Goal: Information Seeking & Learning: Learn about a topic

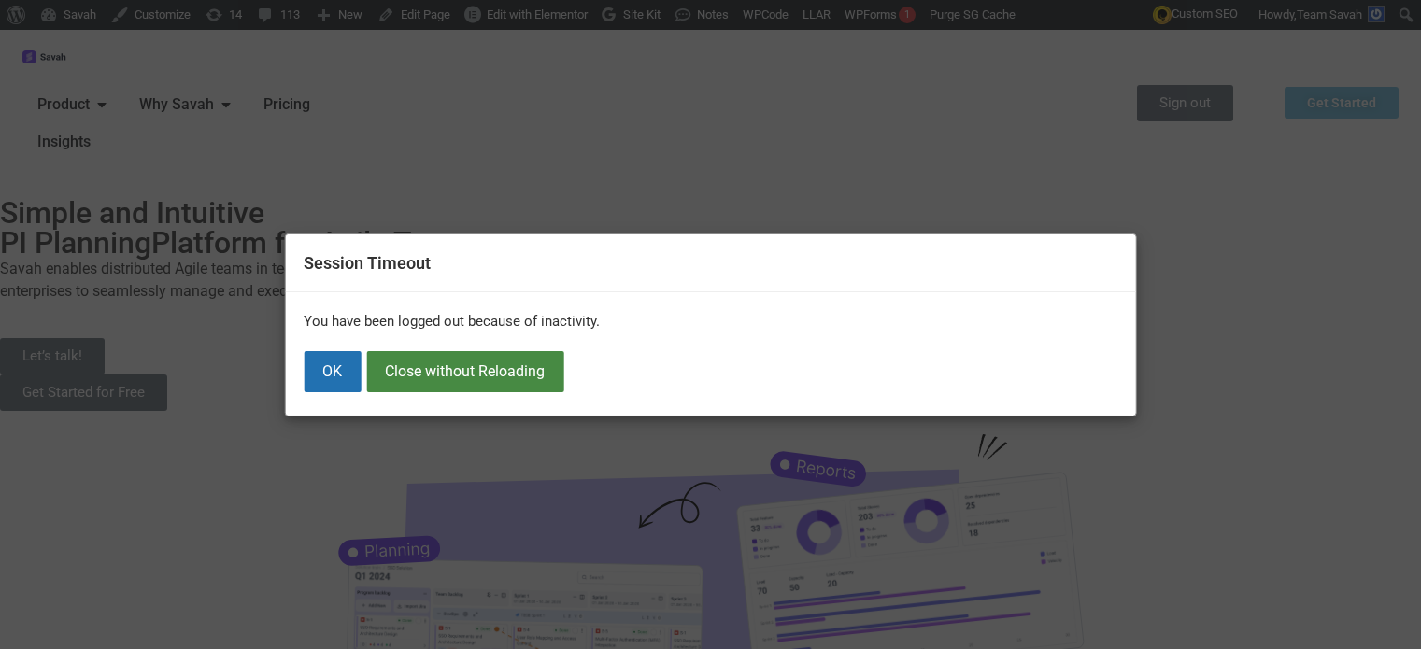
drag, startPoint x: 0, startPoint y: 0, endPoint x: 341, endPoint y: 322, distance: 469.1
click at [344, 365] on button "OK" at bounding box center [332, 371] width 57 height 41
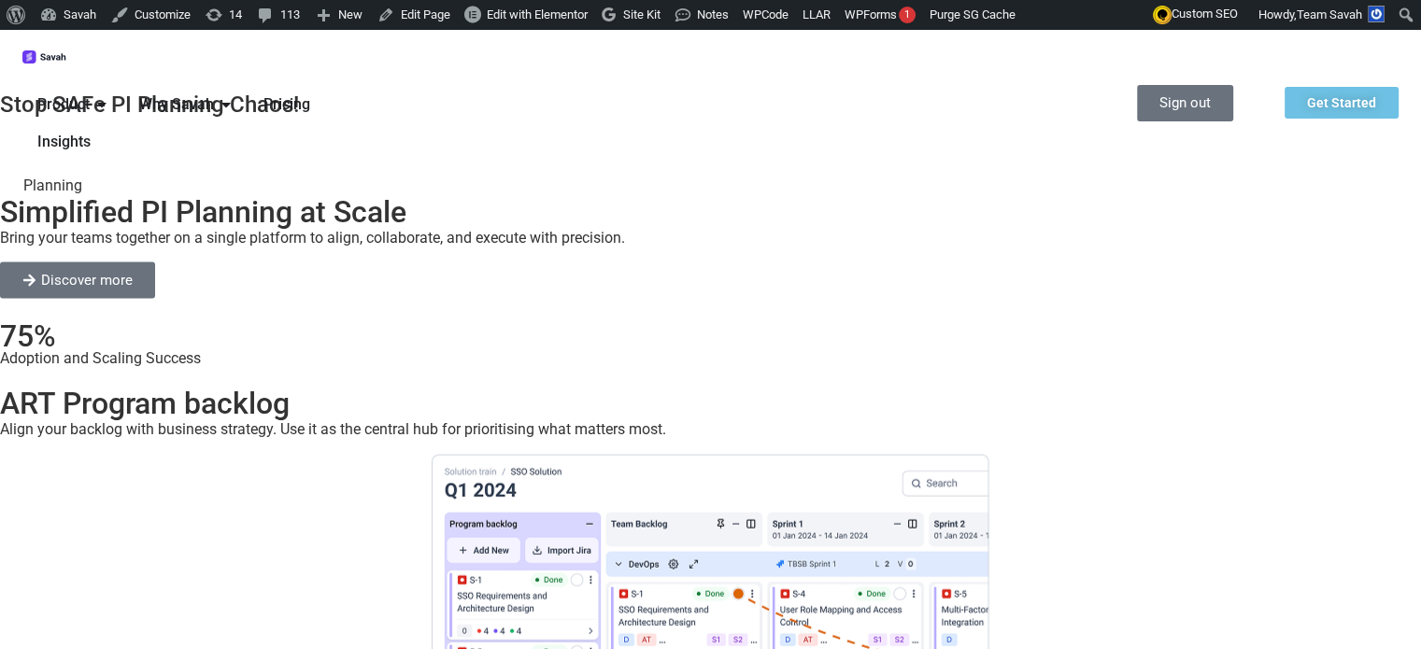
scroll to position [2705, 0]
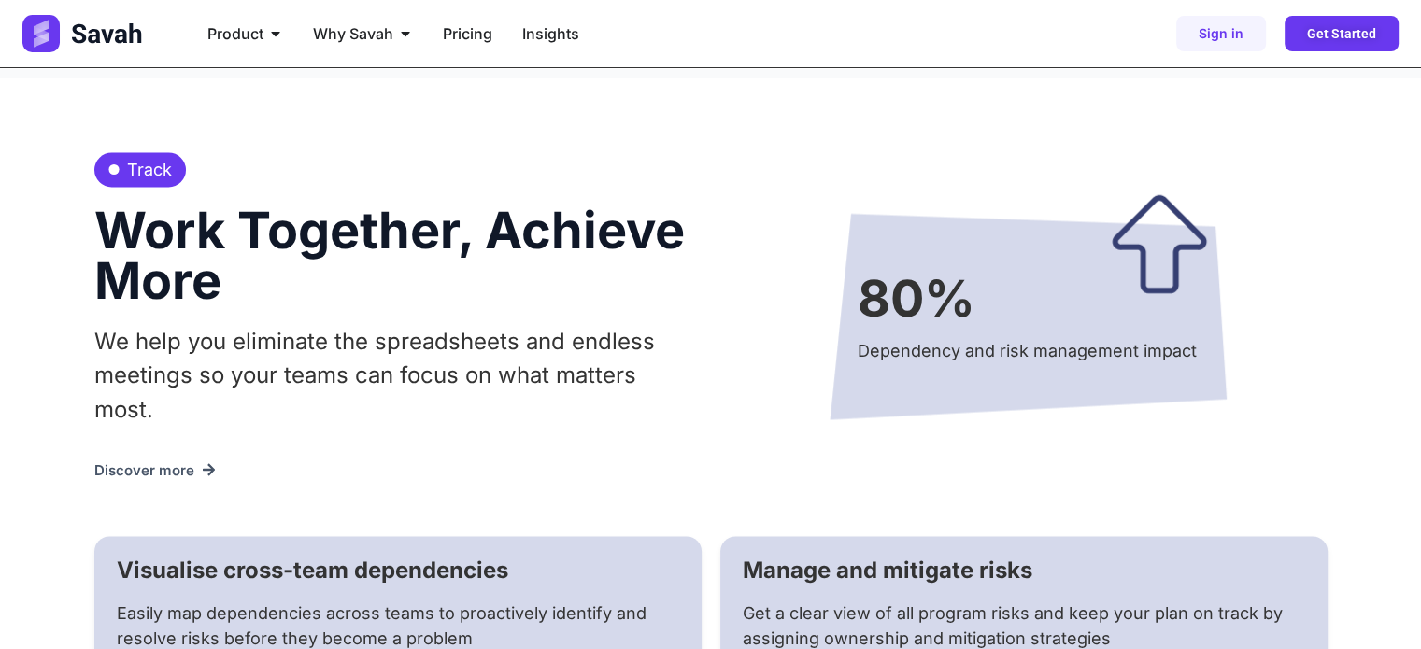
scroll to position [3176, 0]
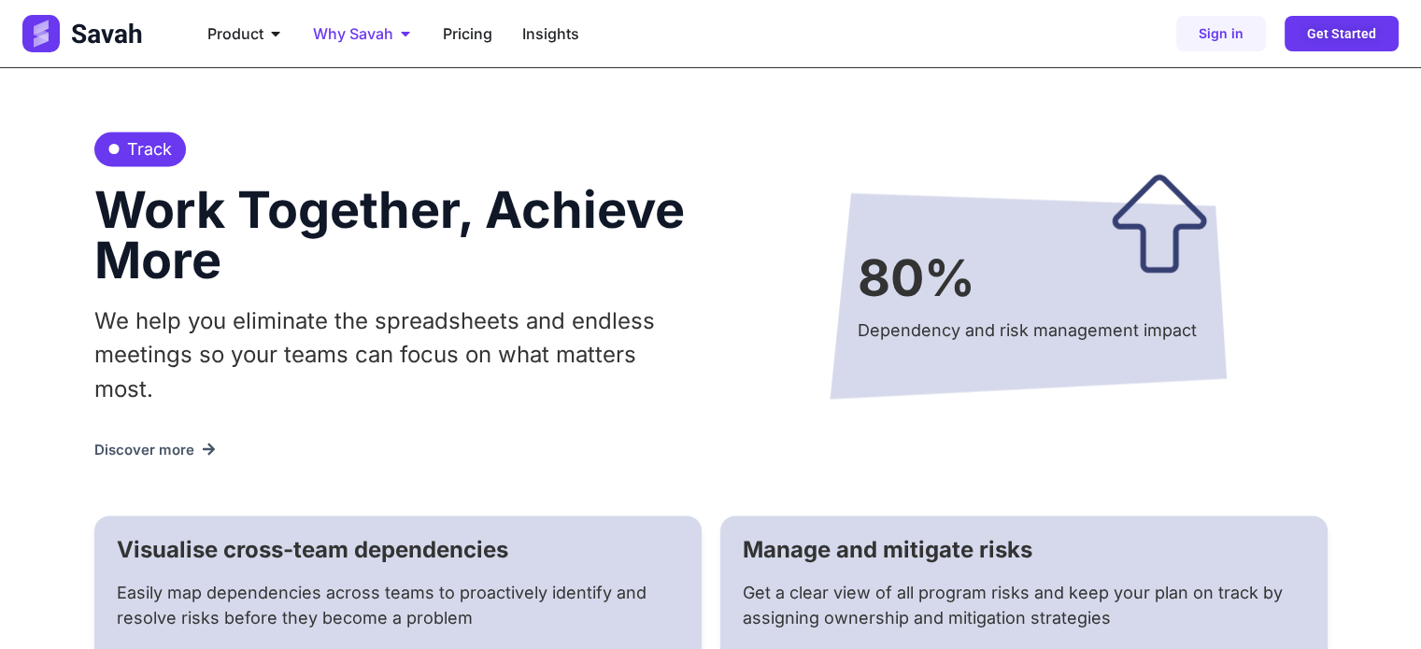
click at [363, 25] on span "Why Savah" at bounding box center [353, 33] width 80 height 22
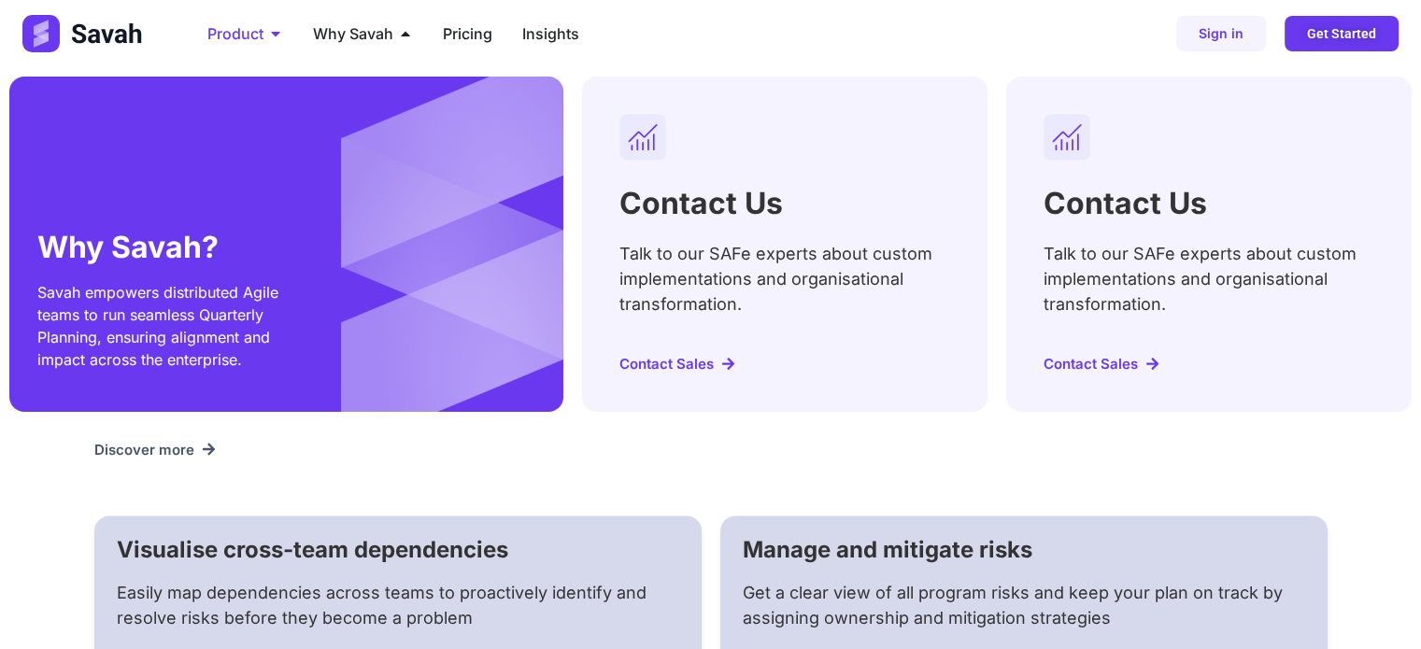
click at [230, 22] on span "Product" at bounding box center [235, 33] width 56 height 22
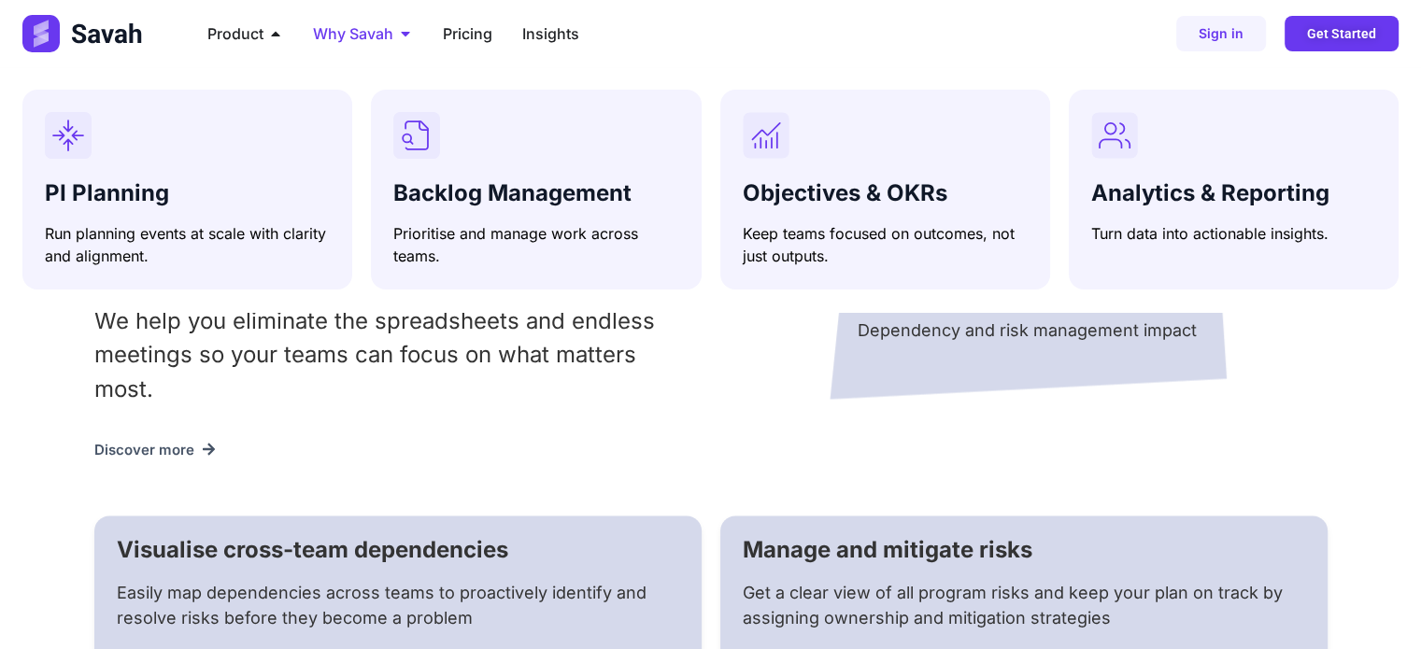
click at [359, 28] on span "Why Savah" at bounding box center [353, 33] width 80 height 22
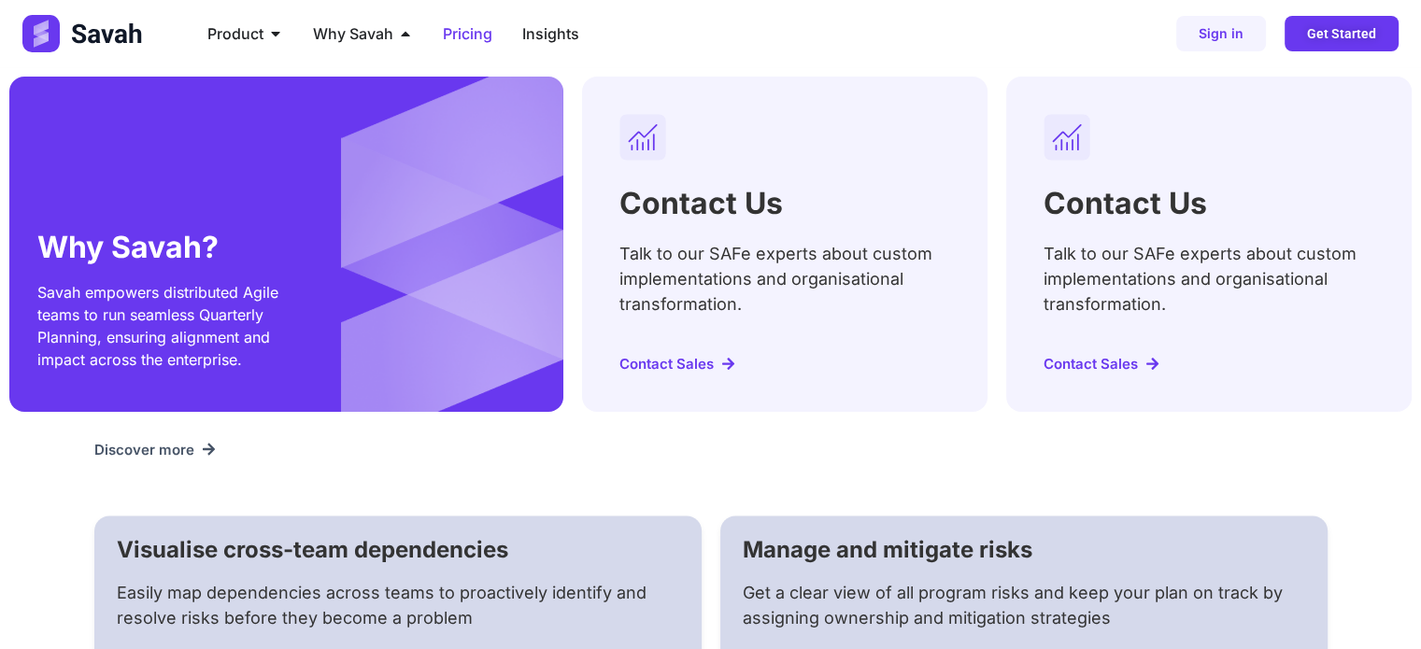
click at [474, 35] on span "Pricing" at bounding box center [468, 33] width 50 height 22
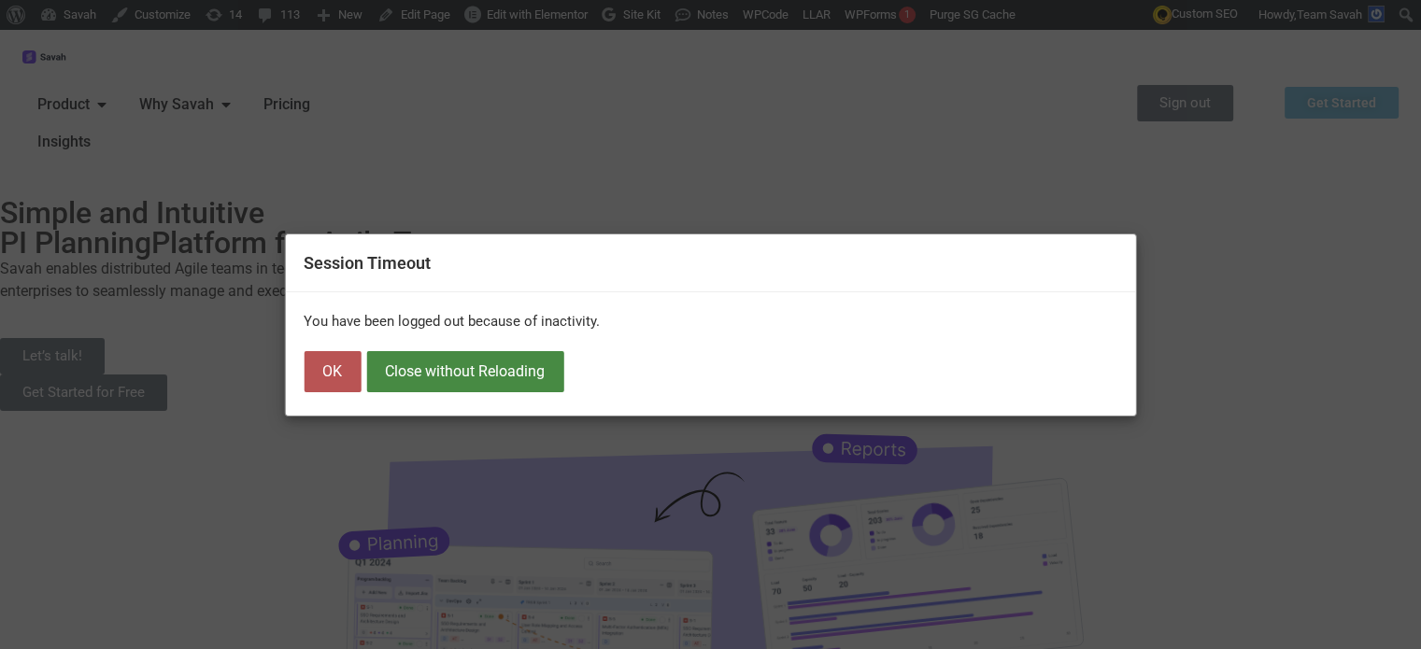
click at [338, 366] on button "OK" at bounding box center [332, 371] width 57 height 41
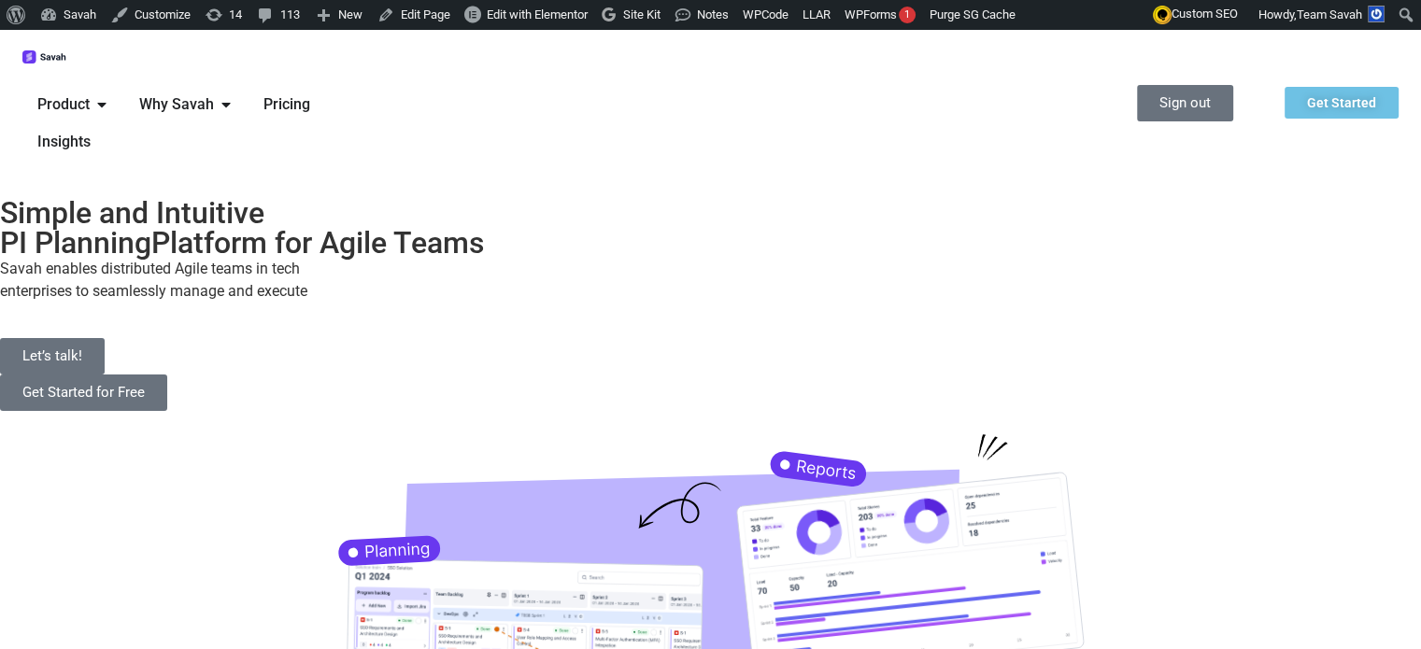
click at [90, 93] on span "Product" at bounding box center [63, 104] width 52 height 22
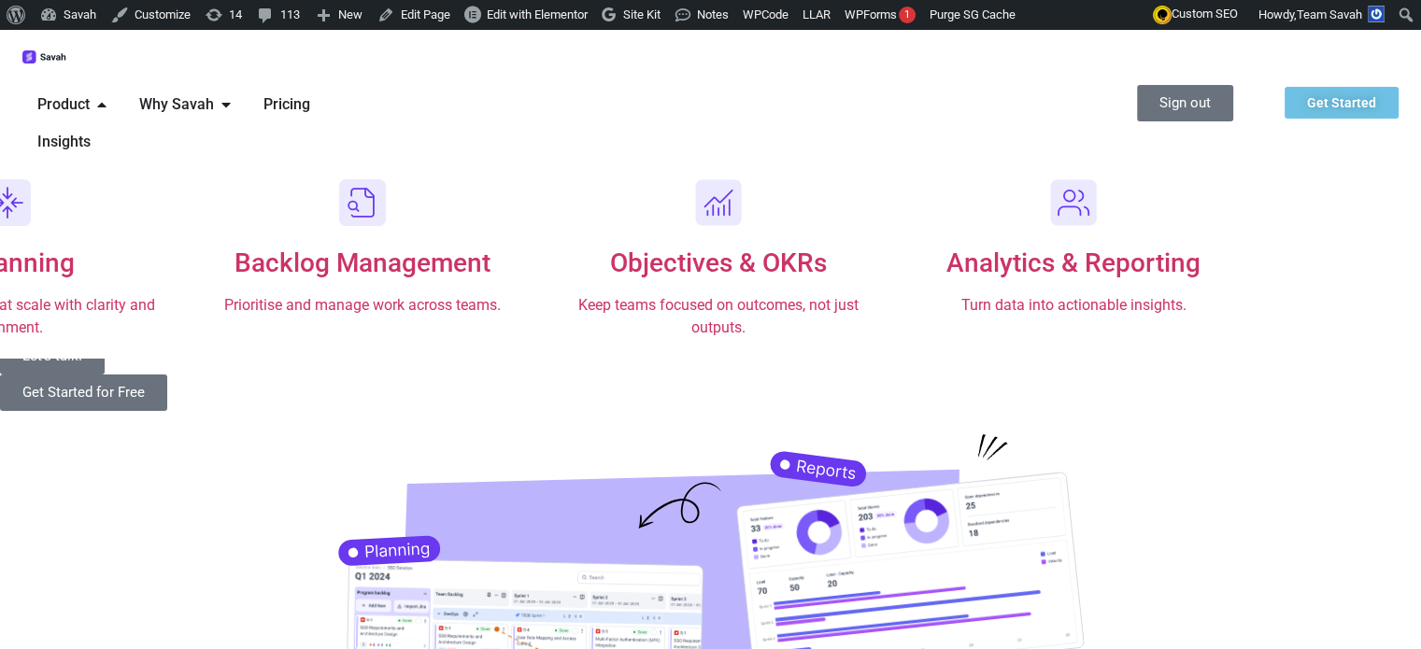
click at [214, 93] on span "Why Savah" at bounding box center [176, 104] width 75 height 22
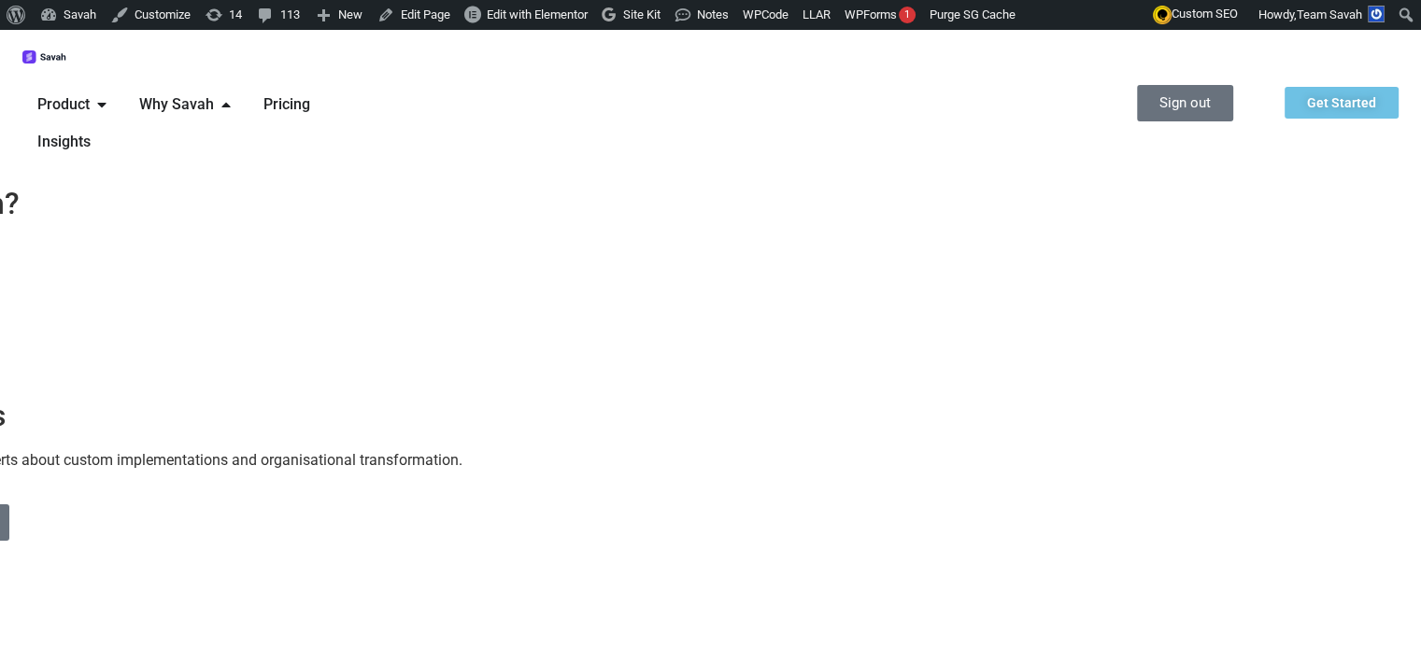
click at [124, 86] on div "Product Close Product Open Product" at bounding box center [73, 104] width 102 height 37
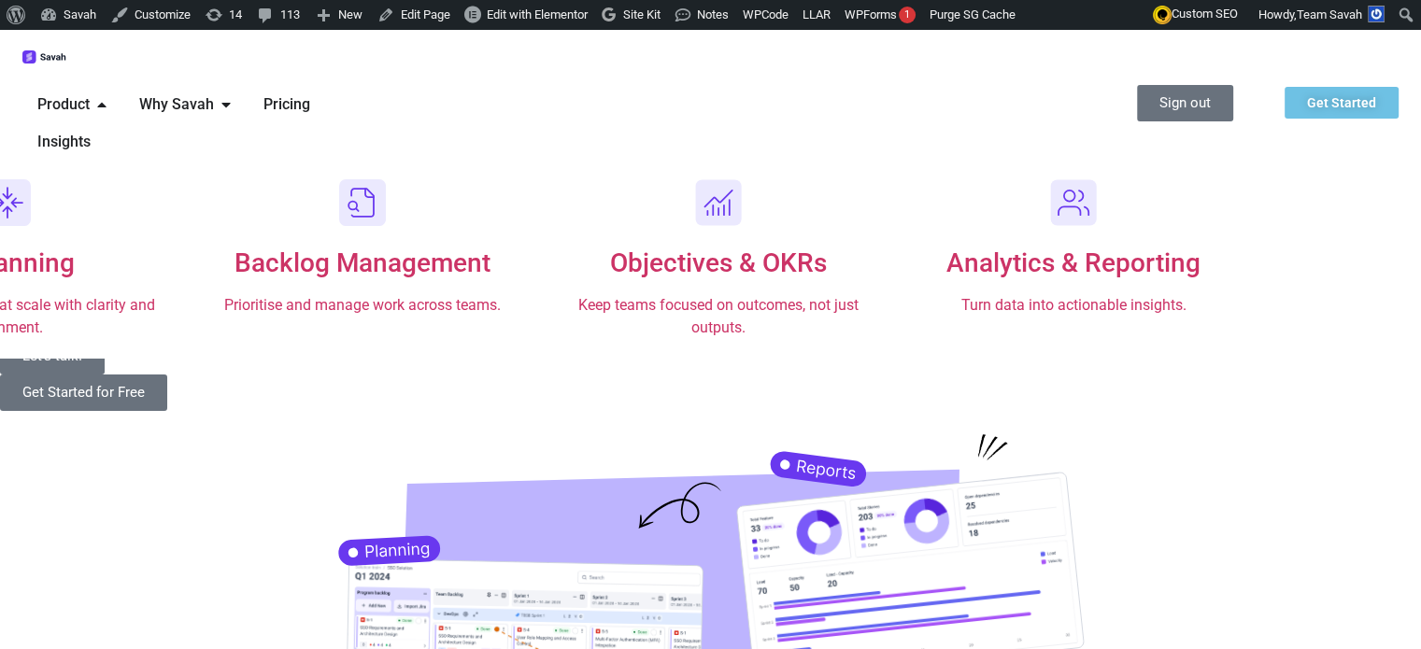
click at [214, 93] on span "Why Savah" at bounding box center [176, 104] width 75 height 22
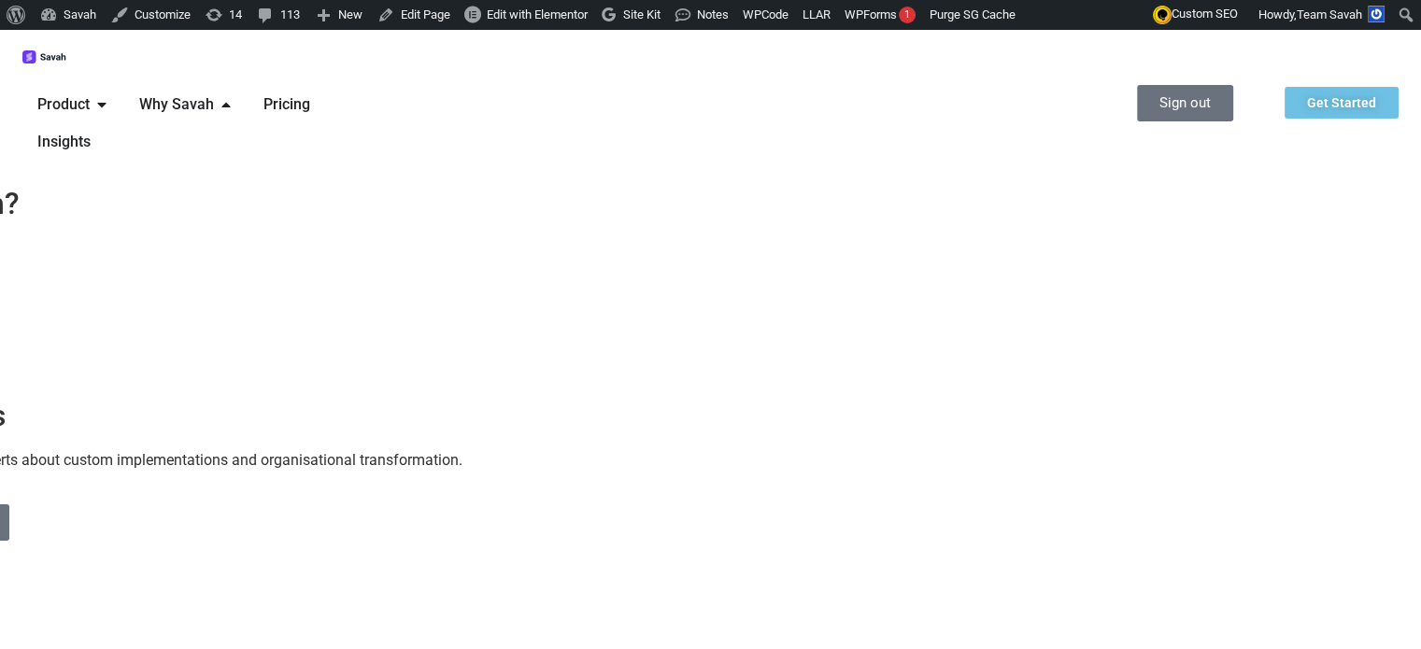
click at [90, 93] on span "Product" at bounding box center [63, 104] width 52 height 22
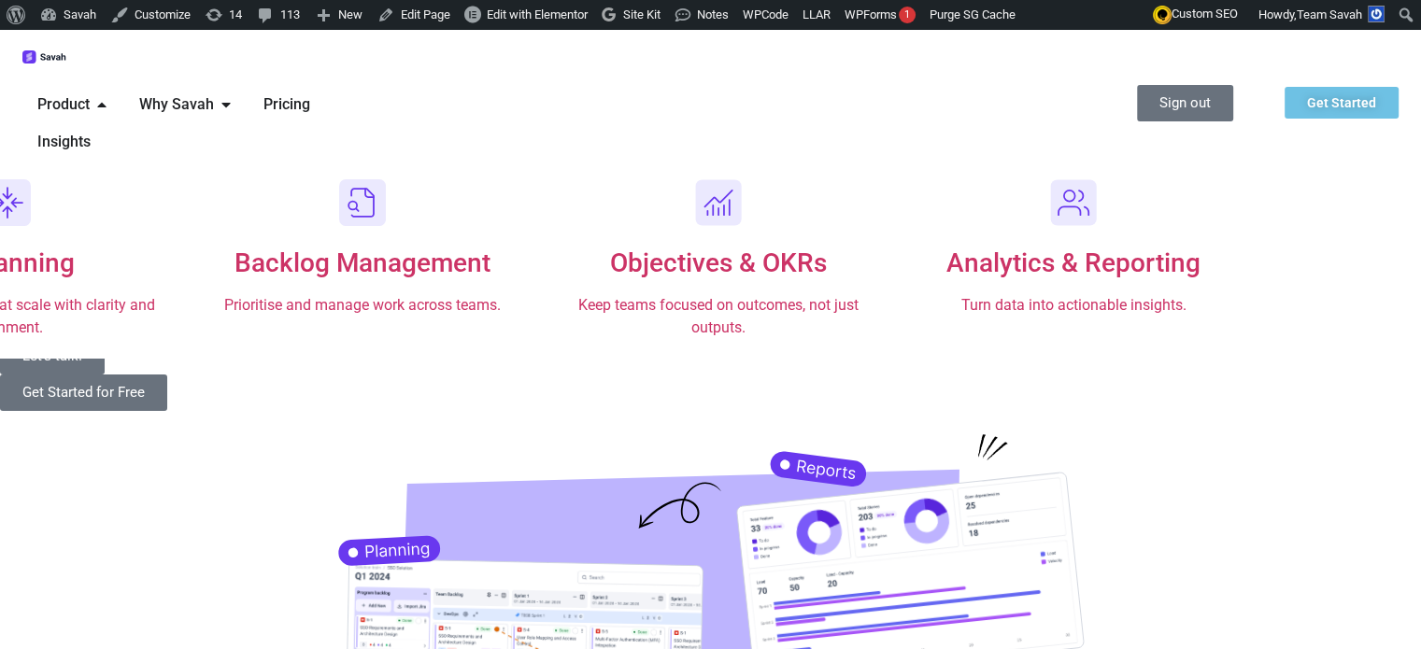
click at [248, 86] on div "Why Savah Close Why Savah Open Why Savah" at bounding box center [186, 104] width 124 height 37
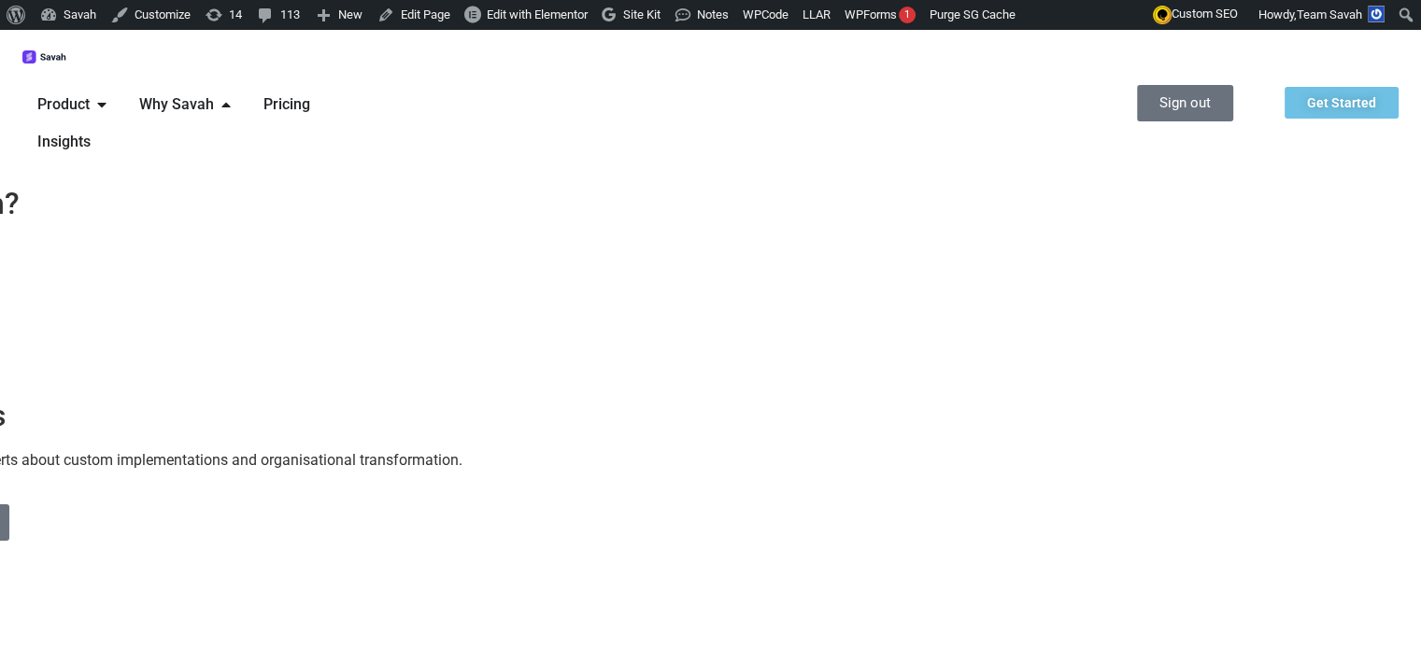
click at [90, 93] on span "Product" at bounding box center [63, 104] width 52 height 22
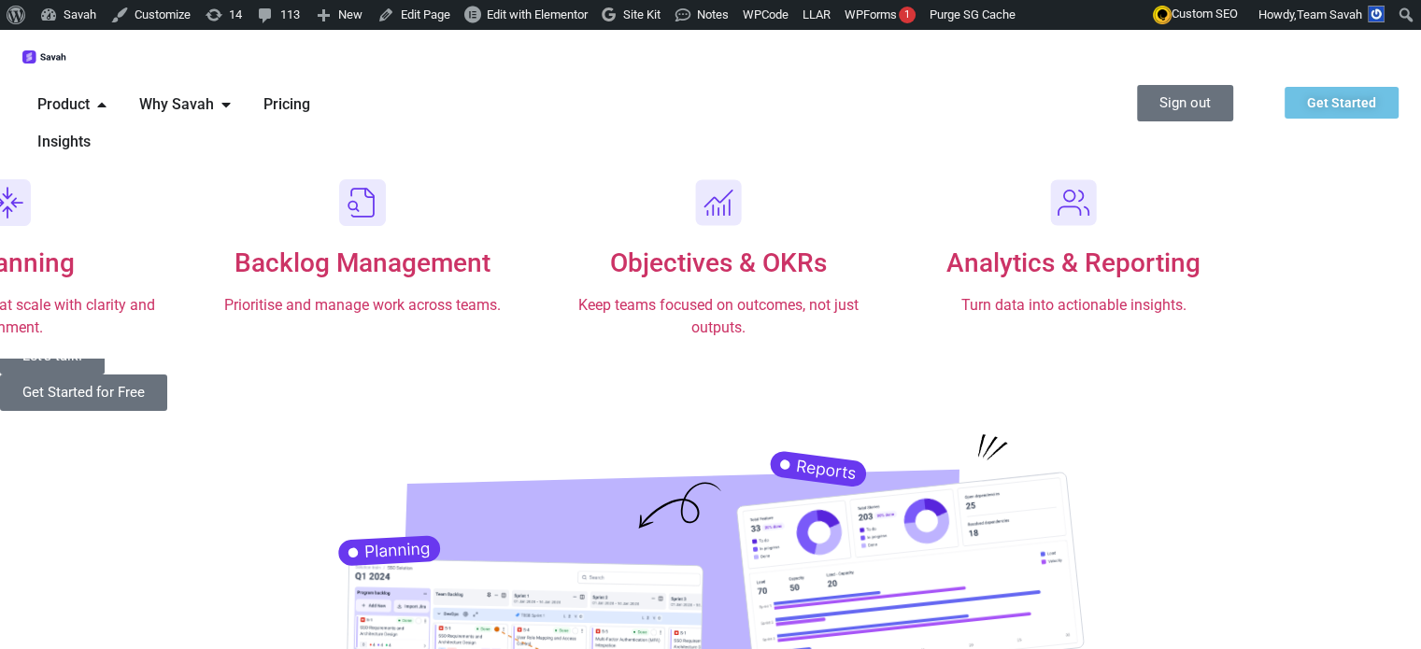
click at [214, 93] on span "Why Savah" at bounding box center [176, 104] width 75 height 22
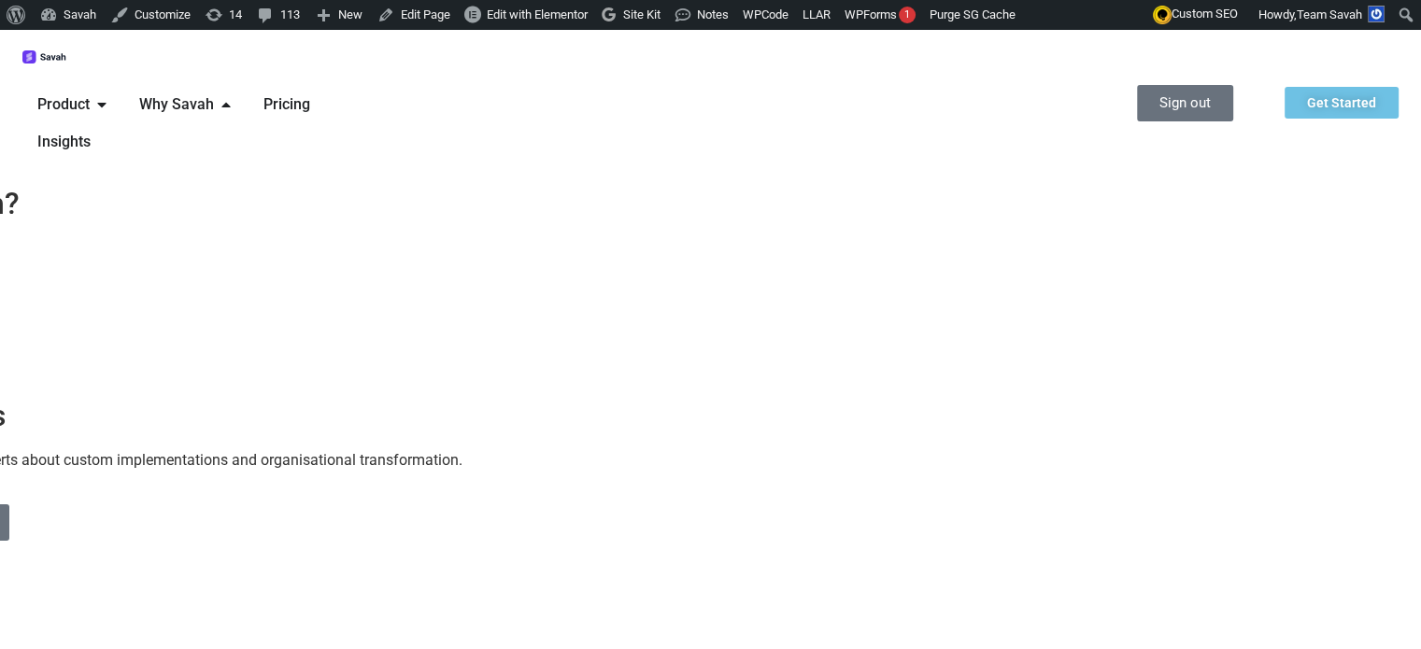
click at [90, 93] on span "Product" at bounding box center [63, 104] width 52 height 22
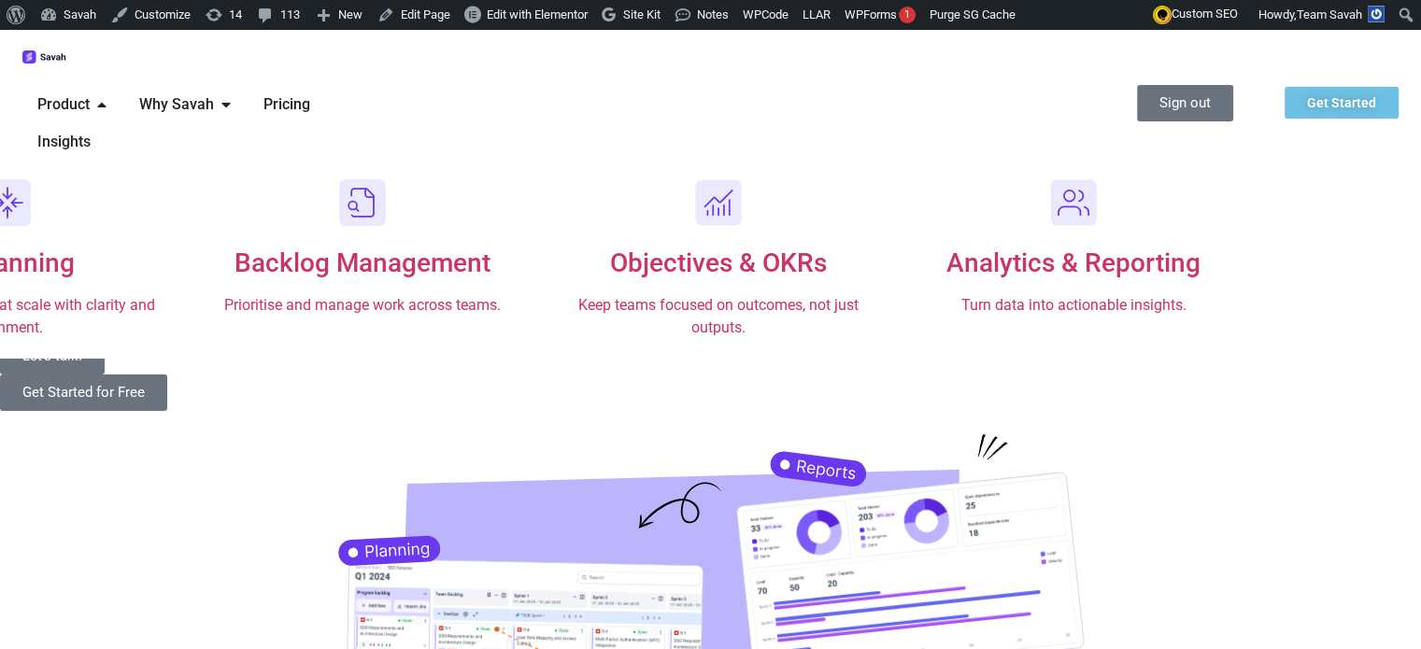
click at [214, 93] on span "Why Savah" at bounding box center [176, 104] width 75 height 22
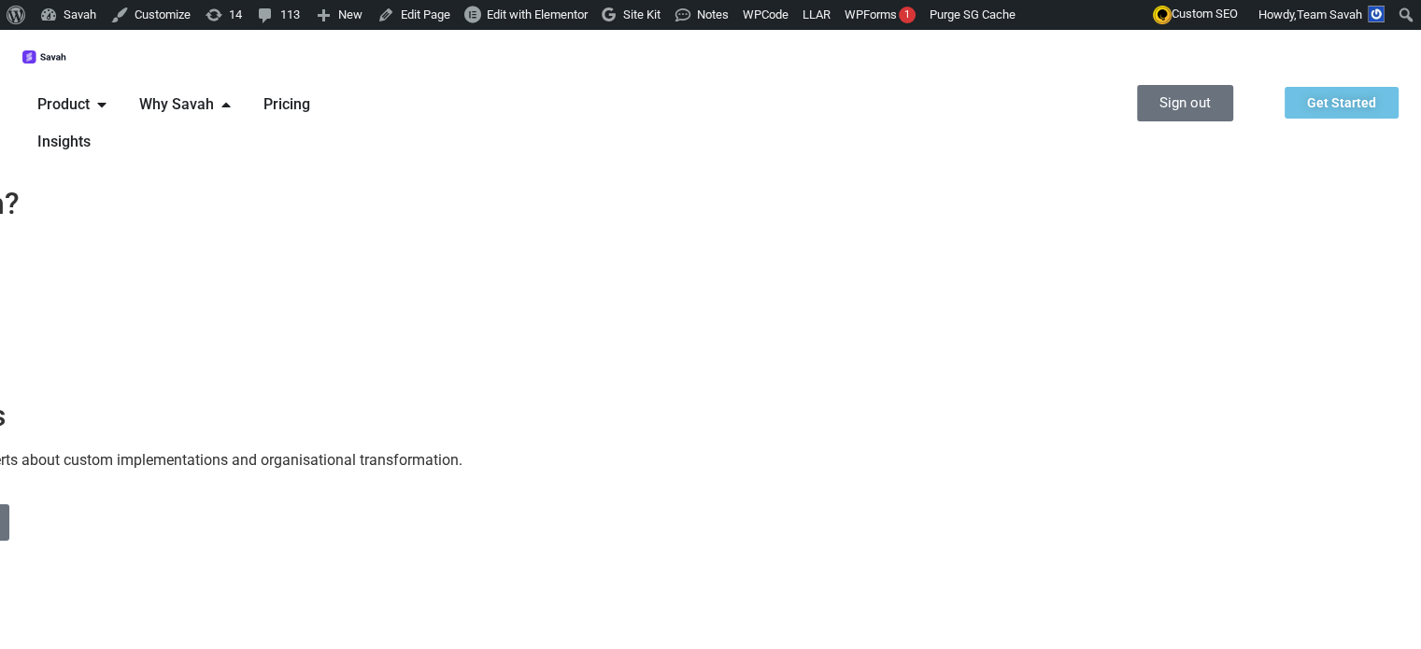
click at [90, 93] on span "Product" at bounding box center [63, 104] width 52 height 22
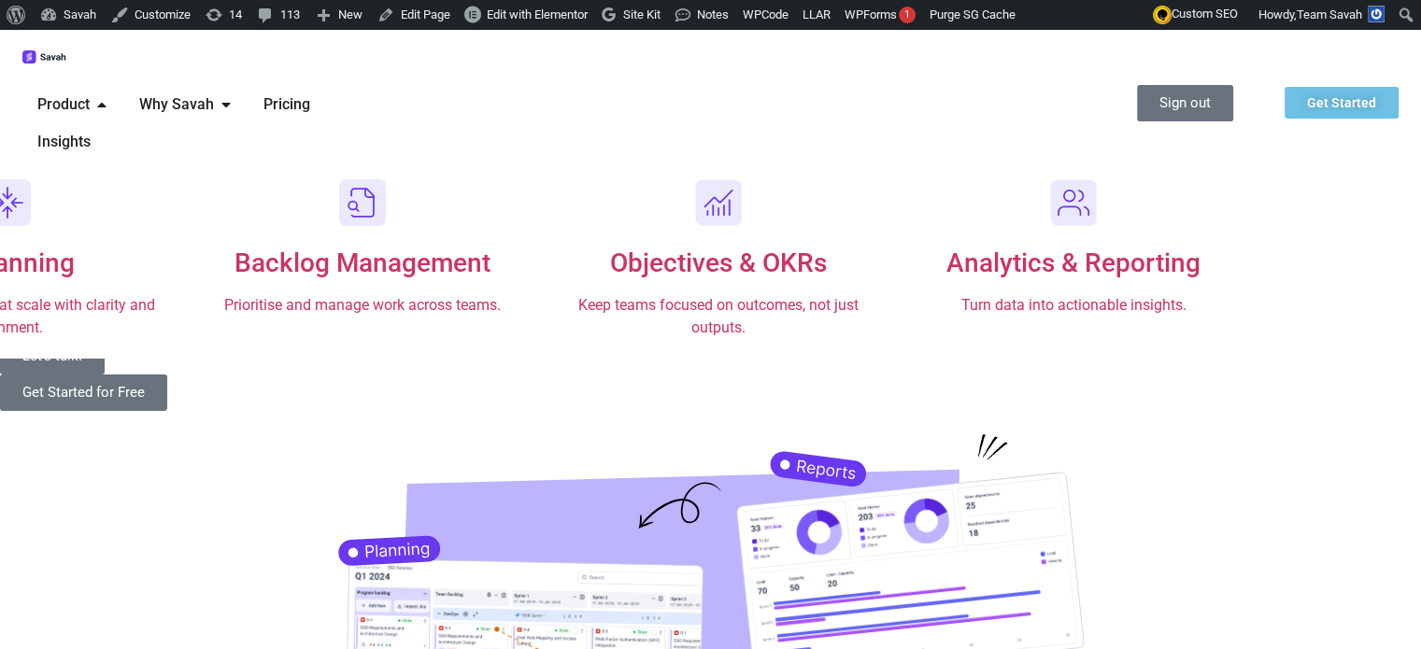
click at [67, 51] on img at bounding box center [44, 57] width 45 height 14
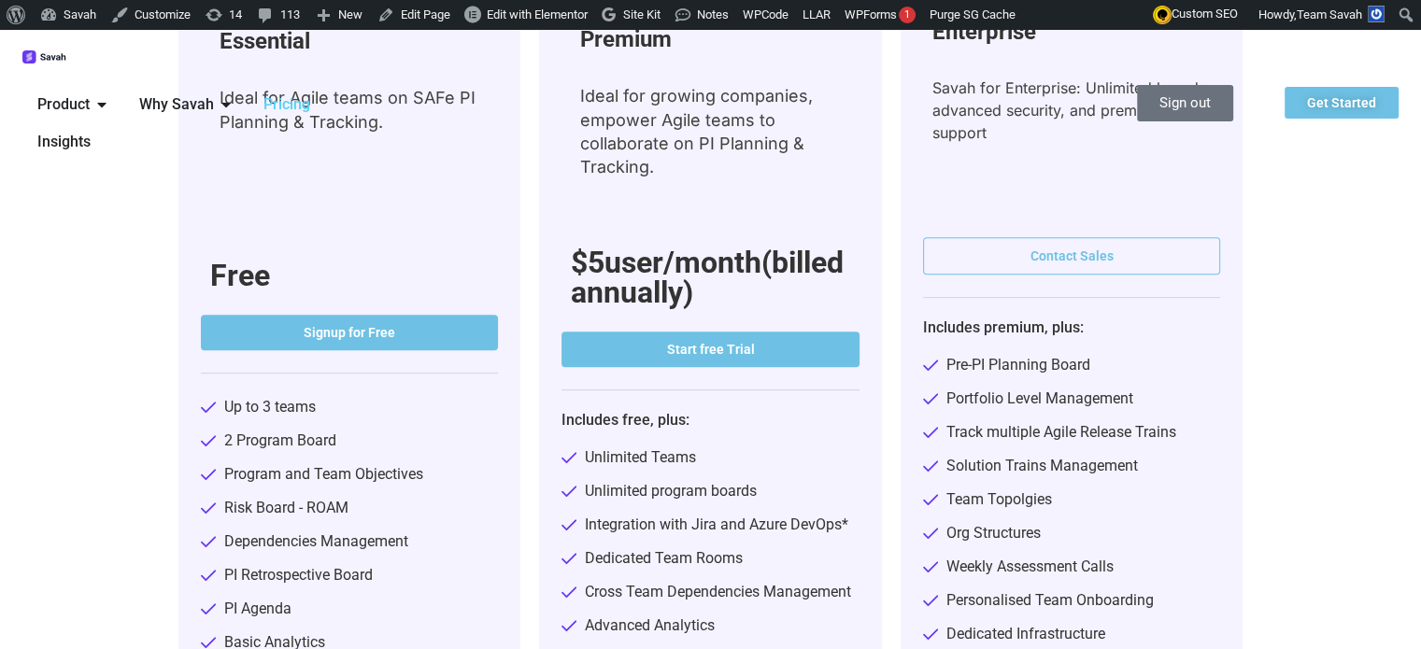
scroll to position [747, 0]
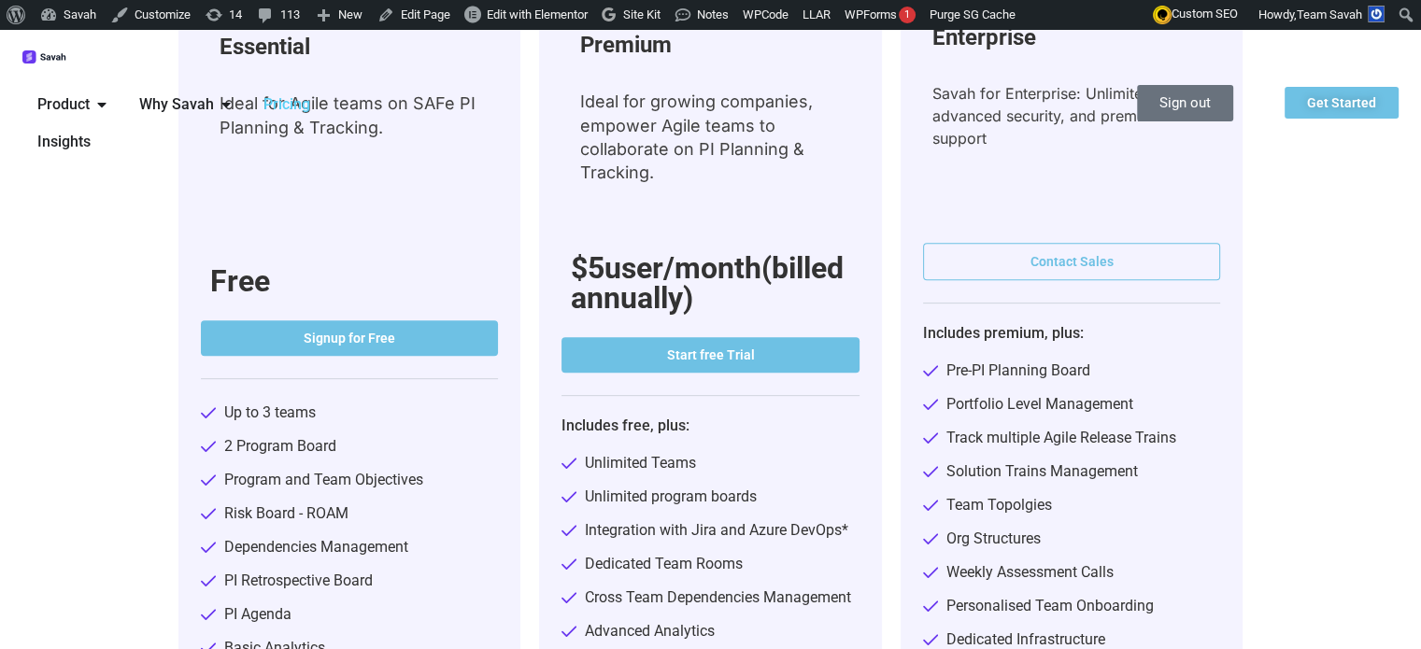
click at [0, 155] on div "Essential Ideal for Agile teams on SAFe PI Planning & Tracking. Free Signup for…" at bounding box center [710, 447] width 1421 height 1110
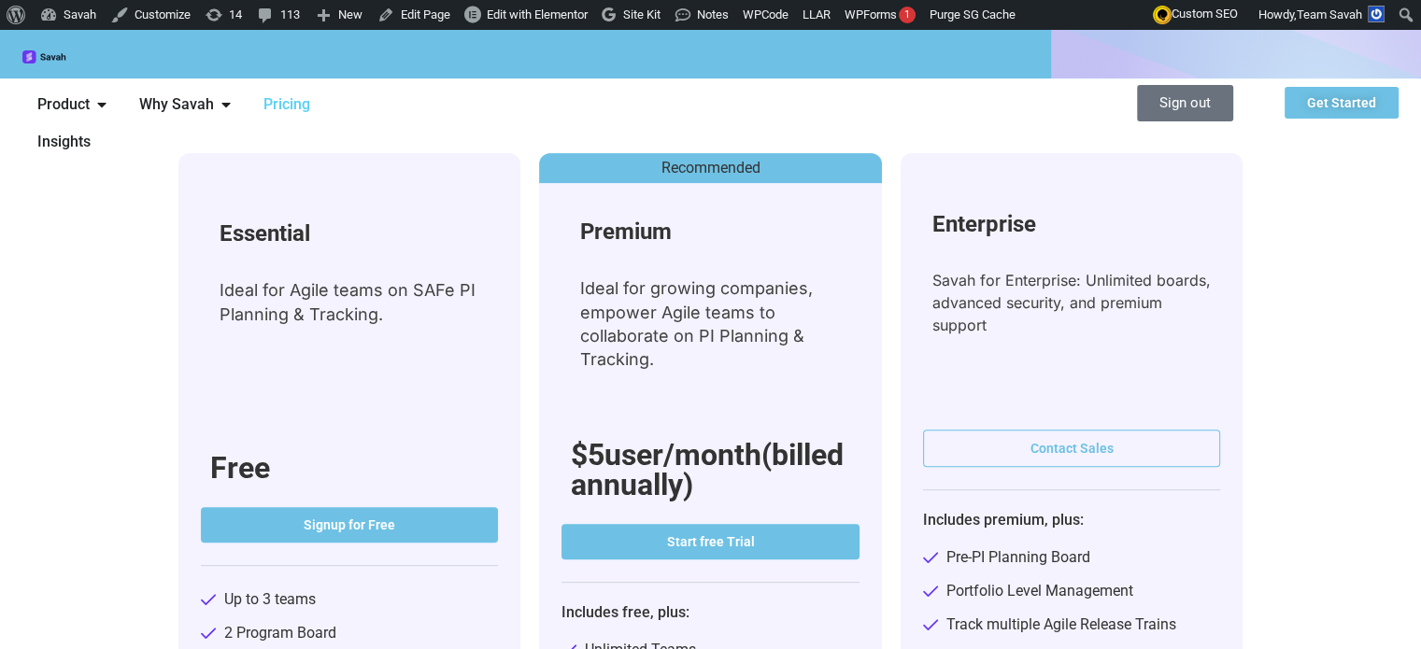
scroll to position [654, 0]
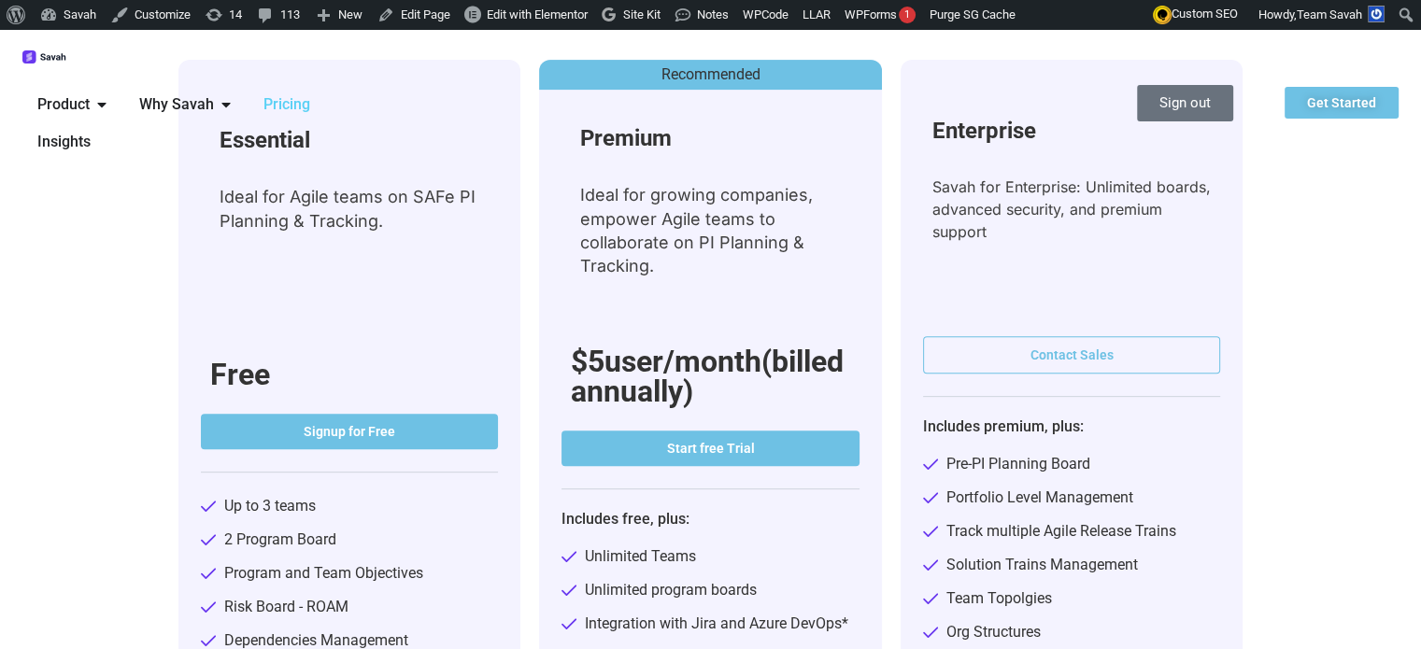
click at [630, 344] on span "user/month(billed annually)" at bounding box center [707, 376] width 273 height 65
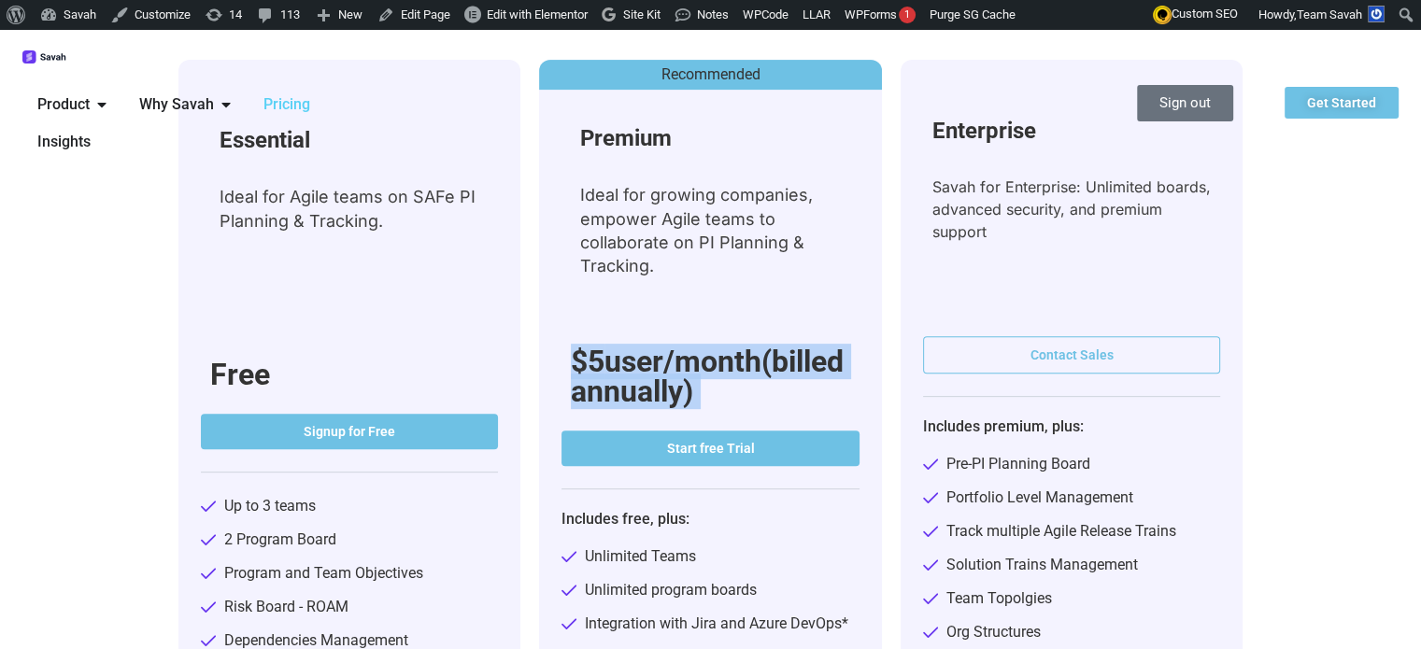
click at [630, 344] on span "user/month(billed annually)" at bounding box center [707, 376] width 273 height 65
click at [620, 344] on span "user/month(billed annually)" at bounding box center [707, 376] width 273 height 65
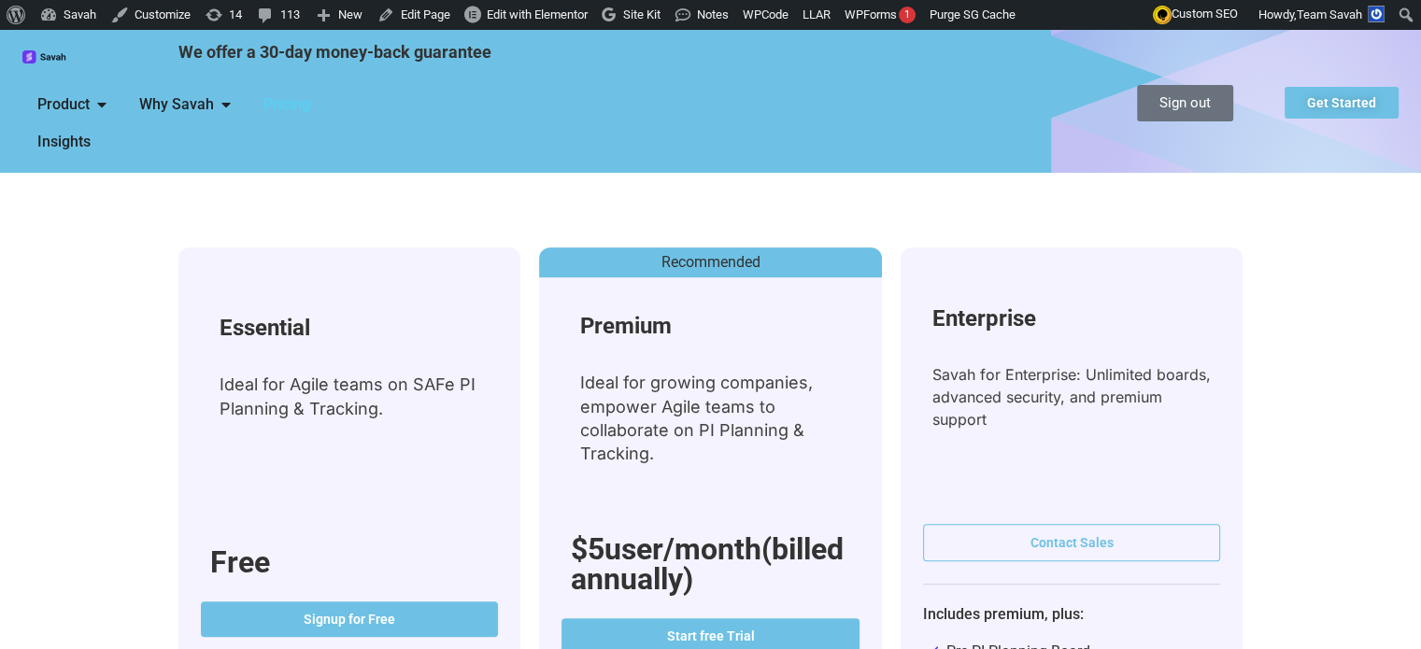
scroll to position [467, 0]
click at [48, 57] on img at bounding box center [44, 57] width 45 height 14
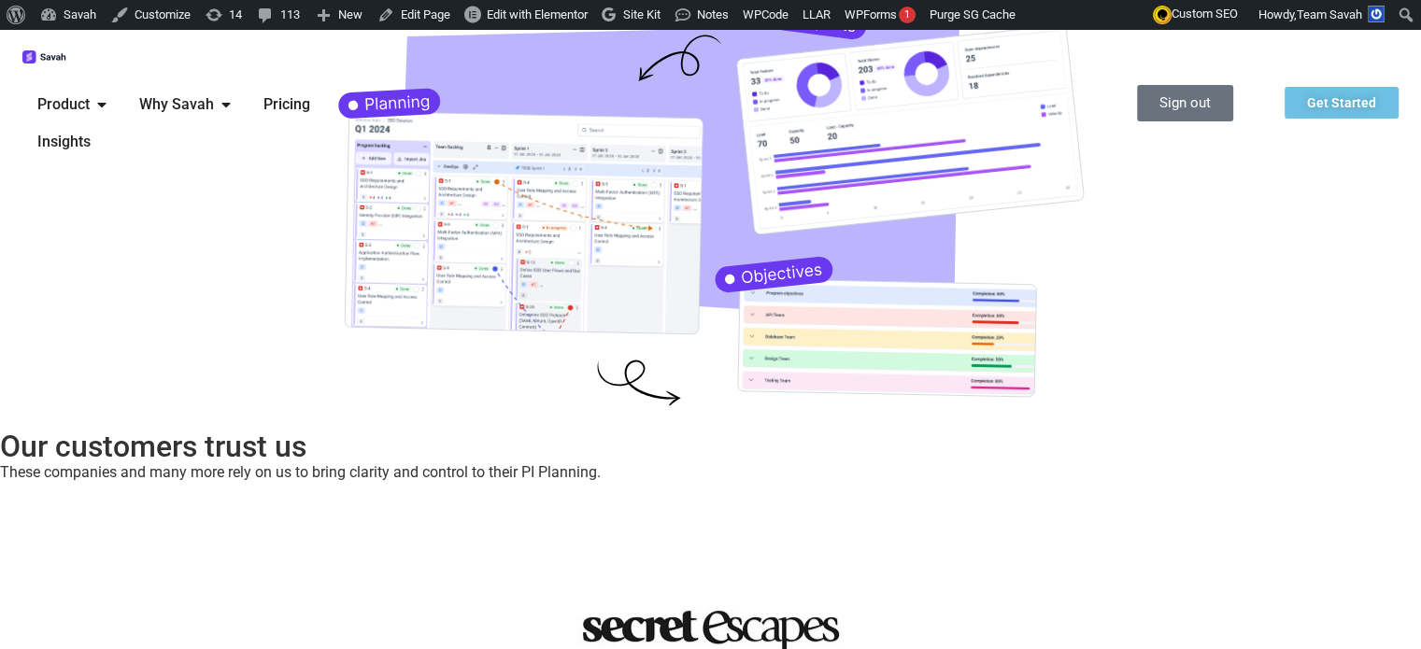
scroll to position [210, 0]
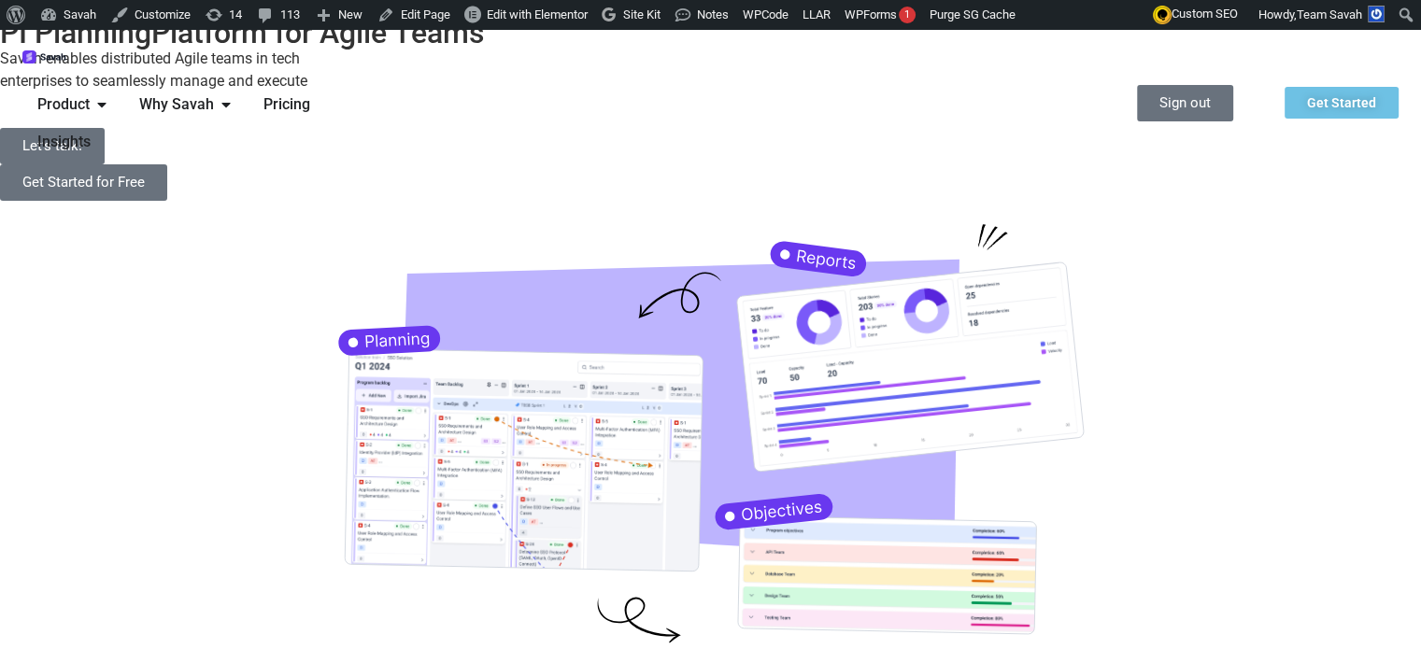
click at [310, 93] on span "Pricing" at bounding box center [286, 104] width 47 height 22
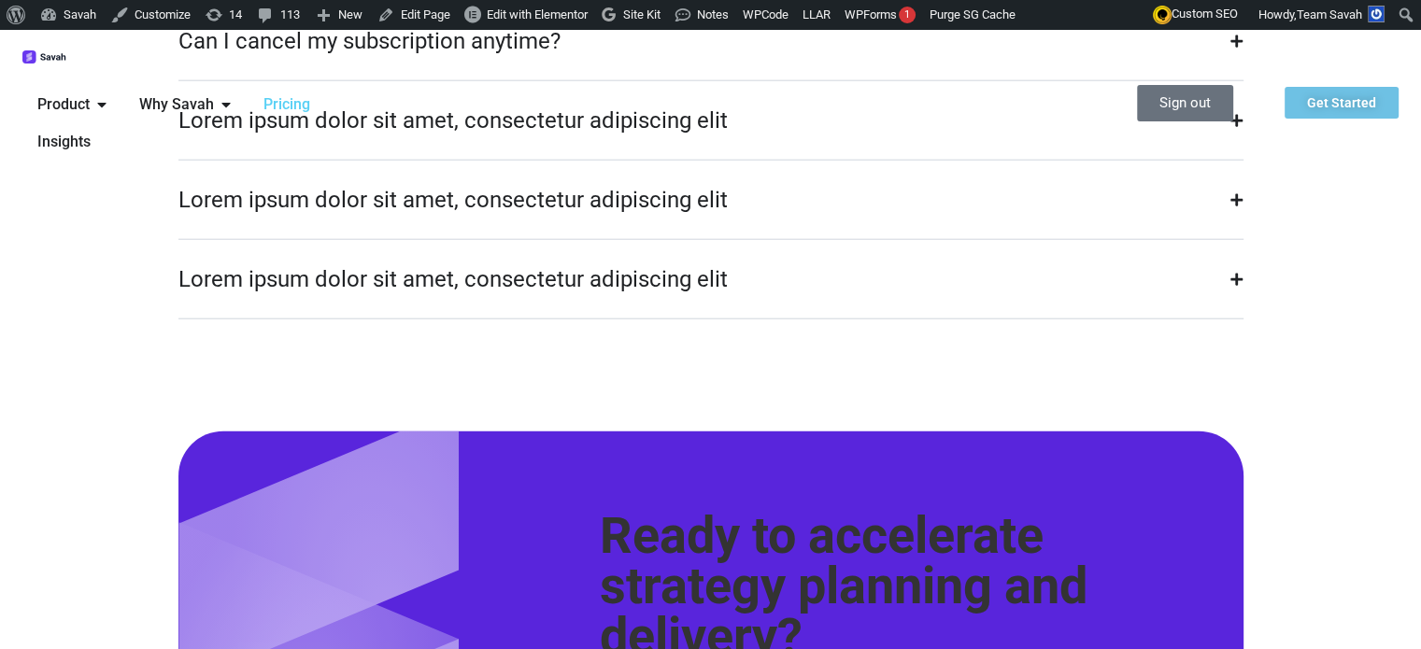
scroll to position [4950, 0]
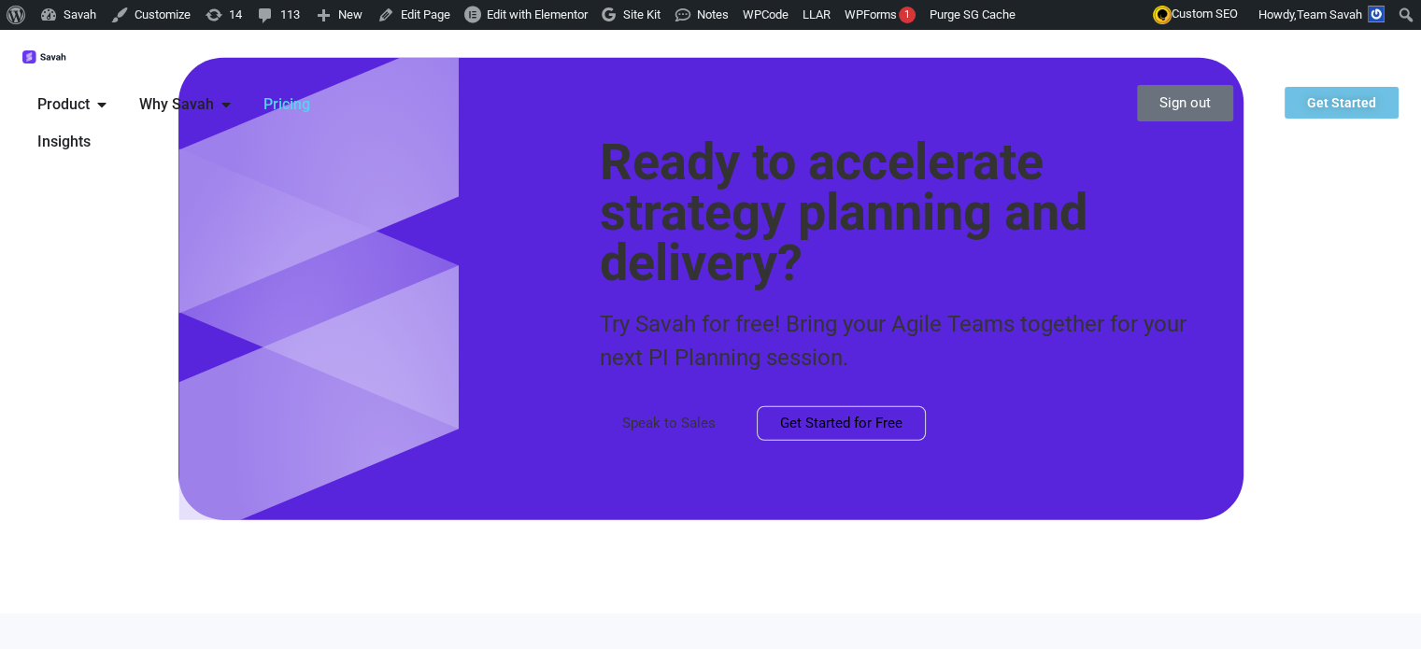
drag, startPoint x: 92, startPoint y: 267, endPoint x: 477, endPoint y: 137, distance: 406.1
click at [146, 276] on div "Ready to accelerate strategy planning and delivery? Try Savah for free! Bring y…" at bounding box center [710, 289] width 1421 height 462
click at [90, 93] on span "Product" at bounding box center [63, 104] width 52 height 22
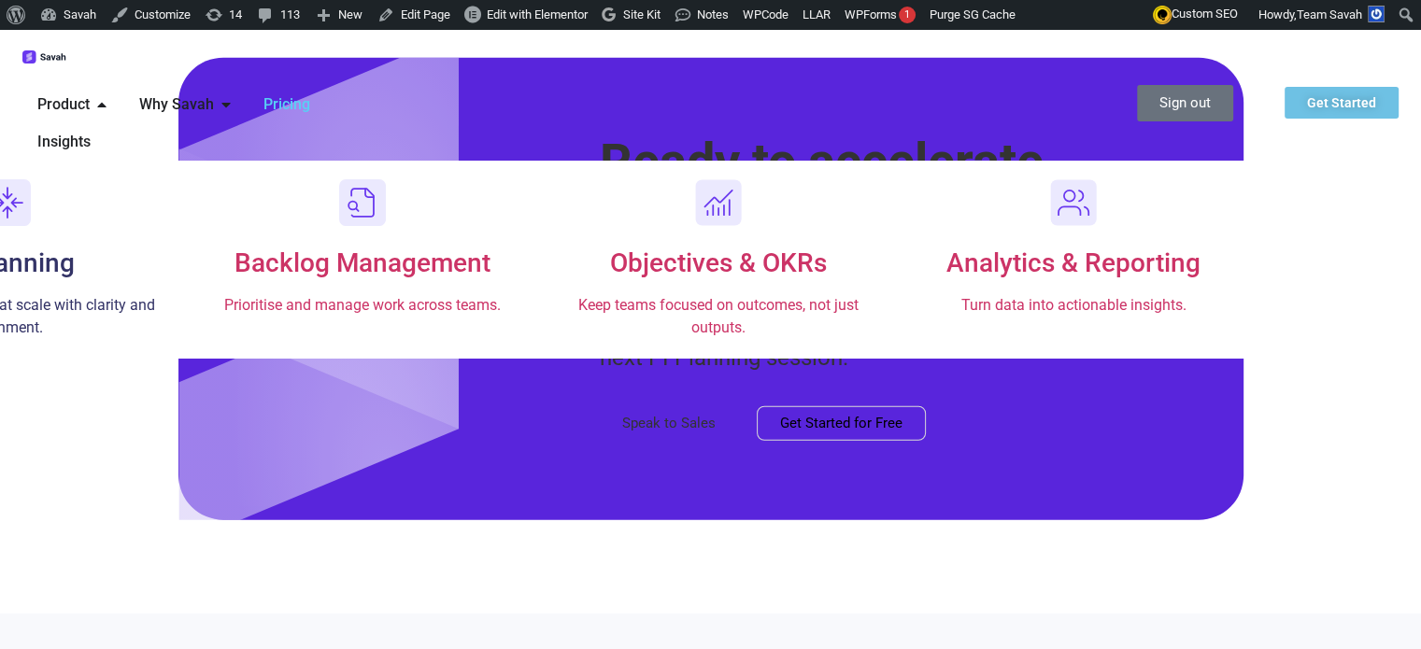
click at [31, 179] on rect "Menu" at bounding box center [7, 202] width 47 height 47
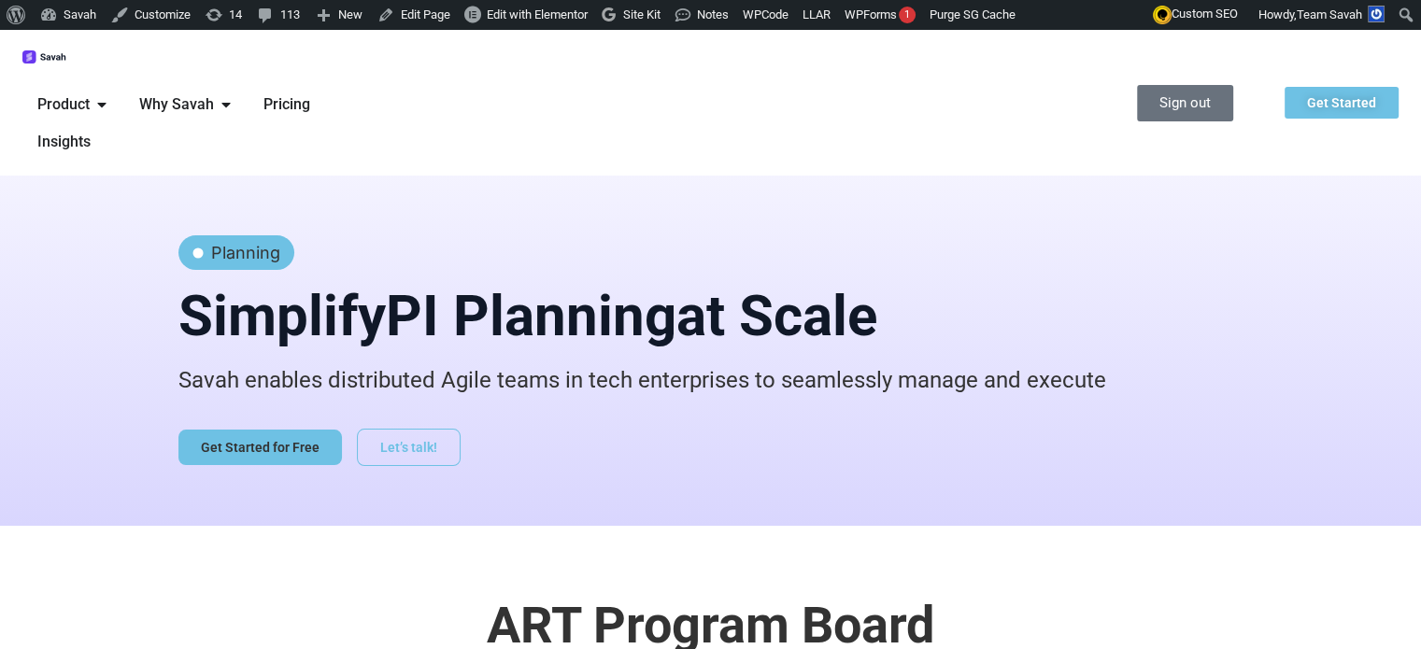
click at [109, 97] on icon "Menu" at bounding box center [101, 104] width 15 height 15
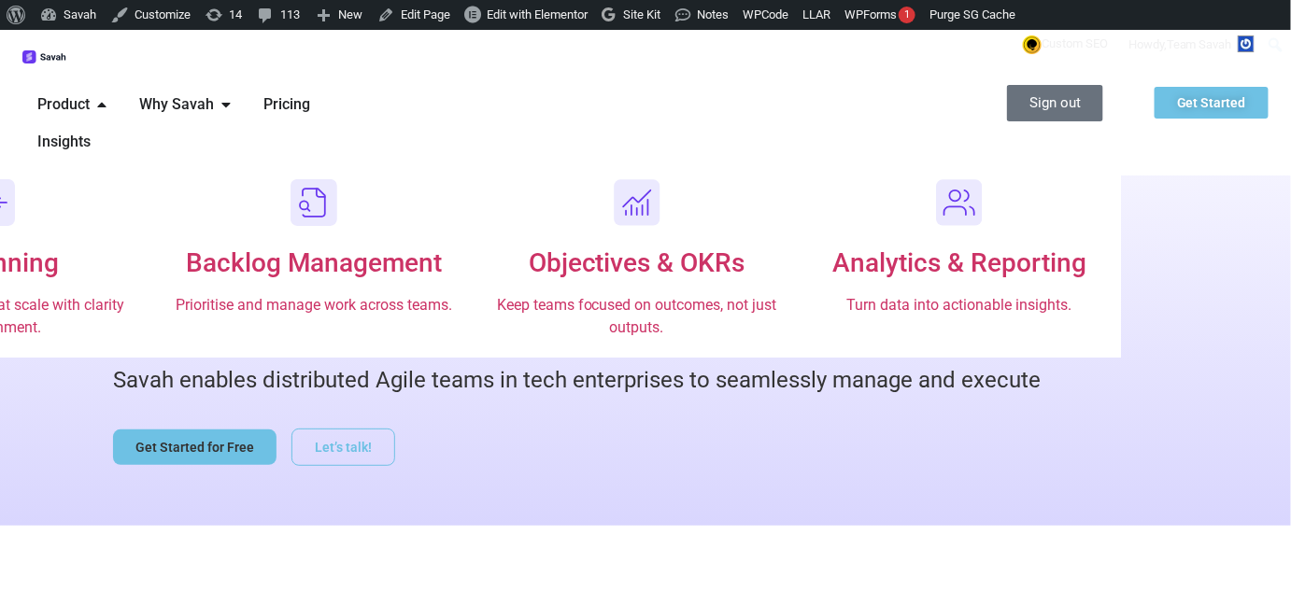
click at [124, 86] on div "Product Close Product Open Product" at bounding box center [73, 104] width 102 height 37
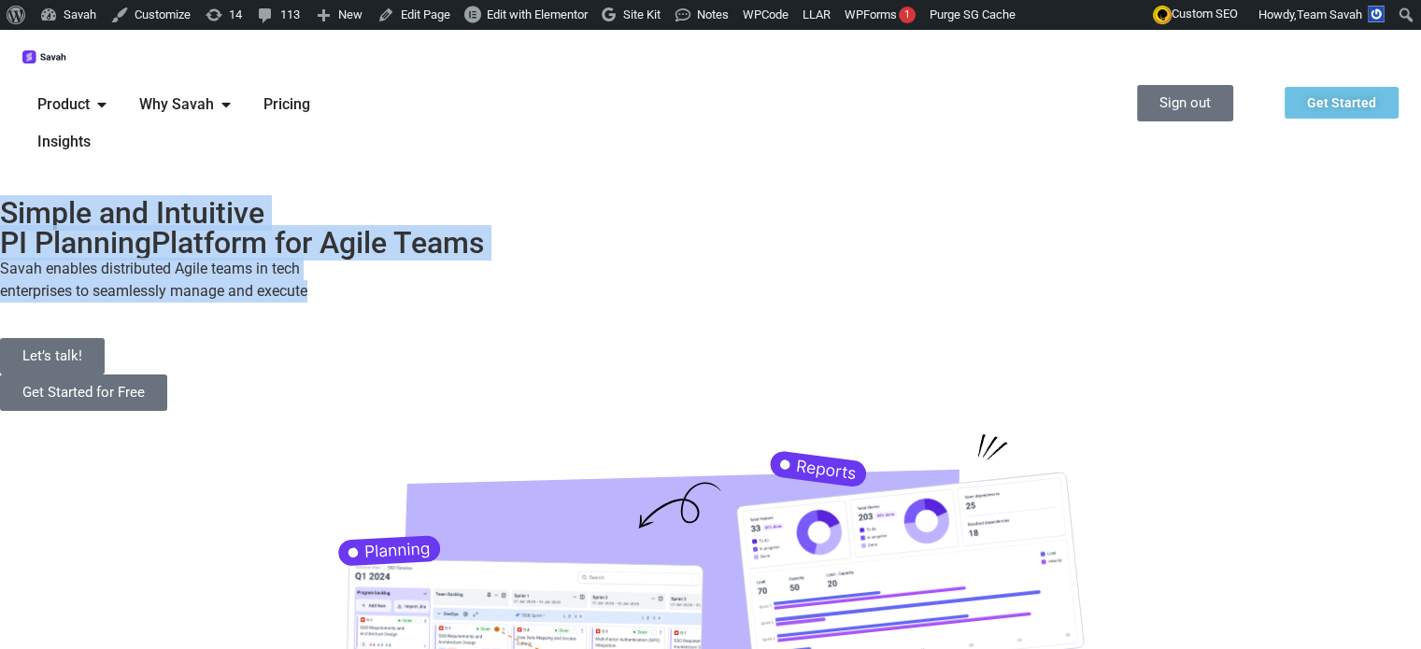
drag, startPoint x: 11, startPoint y: 222, endPoint x: 455, endPoint y: 425, distance: 487.8
click at [455, 425] on div "Simple and Intuitive PI Planning Platform for Agile Teams Savah enables distrib…" at bounding box center [710, 526] width 1421 height 717
click at [488, 303] on p "Savah enables distributed Agile teams in tech enterprises to seamlessly manage …" at bounding box center [710, 280] width 1421 height 45
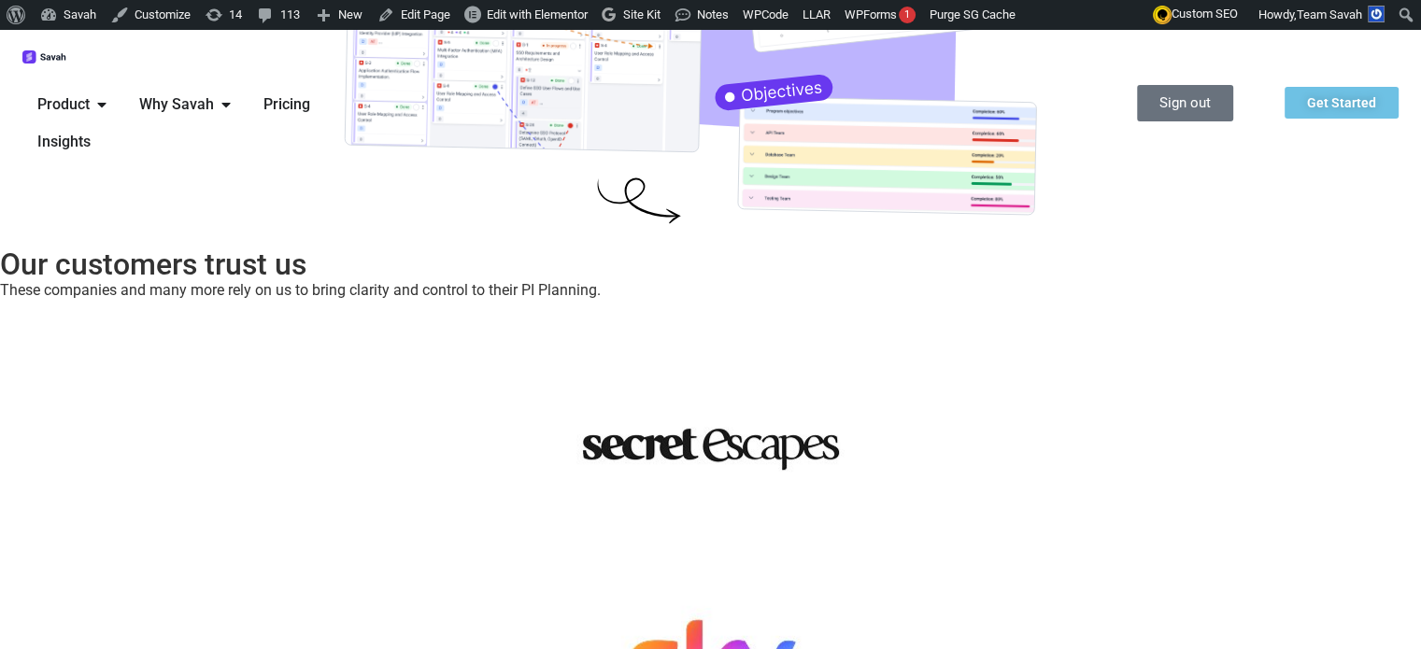
scroll to position [654, 0]
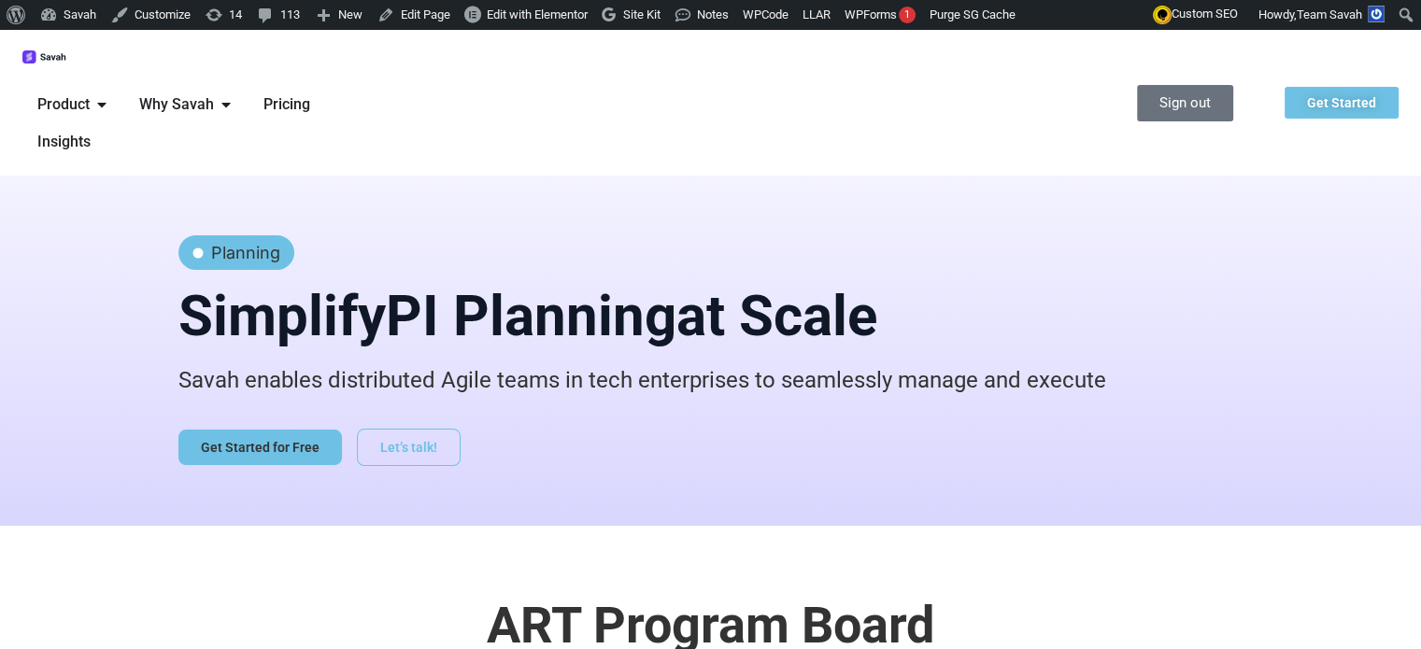
click at [386, 283] on span "PI Planning" at bounding box center [531, 316] width 290 height 66
click at [67, 64] on img at bounding box center [44, 57] width 45 height 14
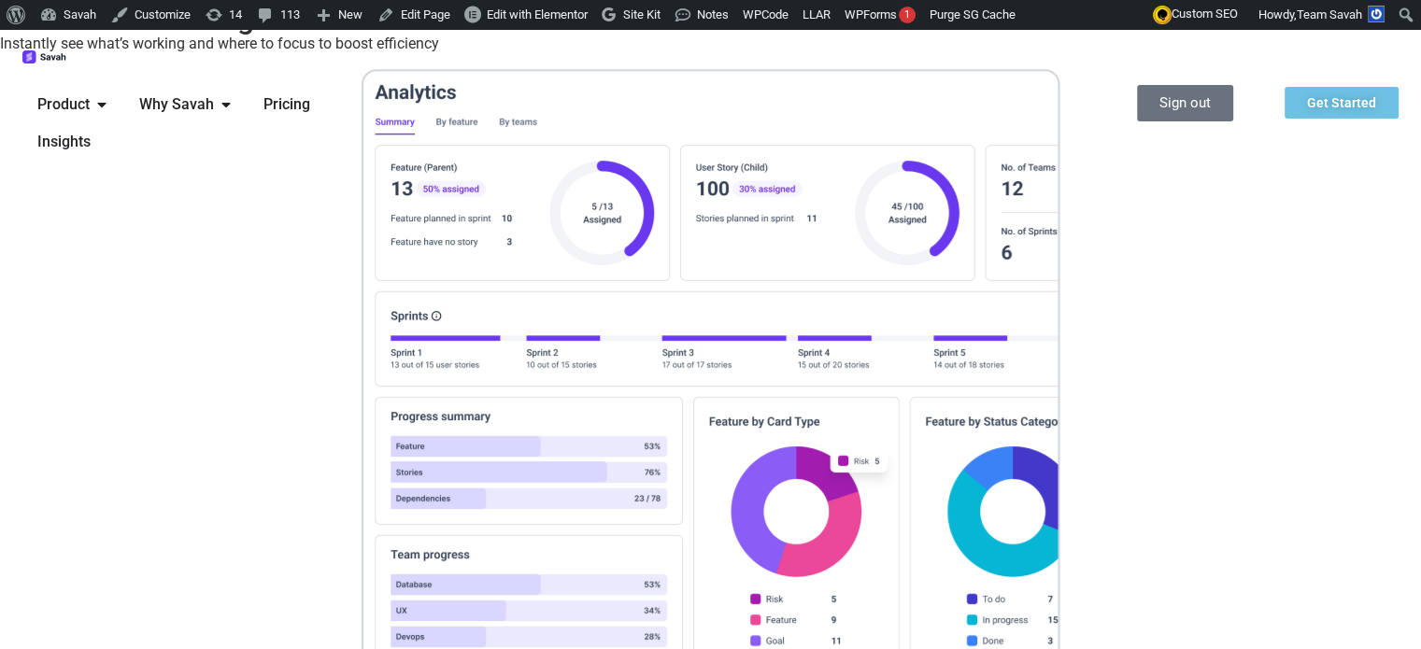
scroll to position [6935, 0]
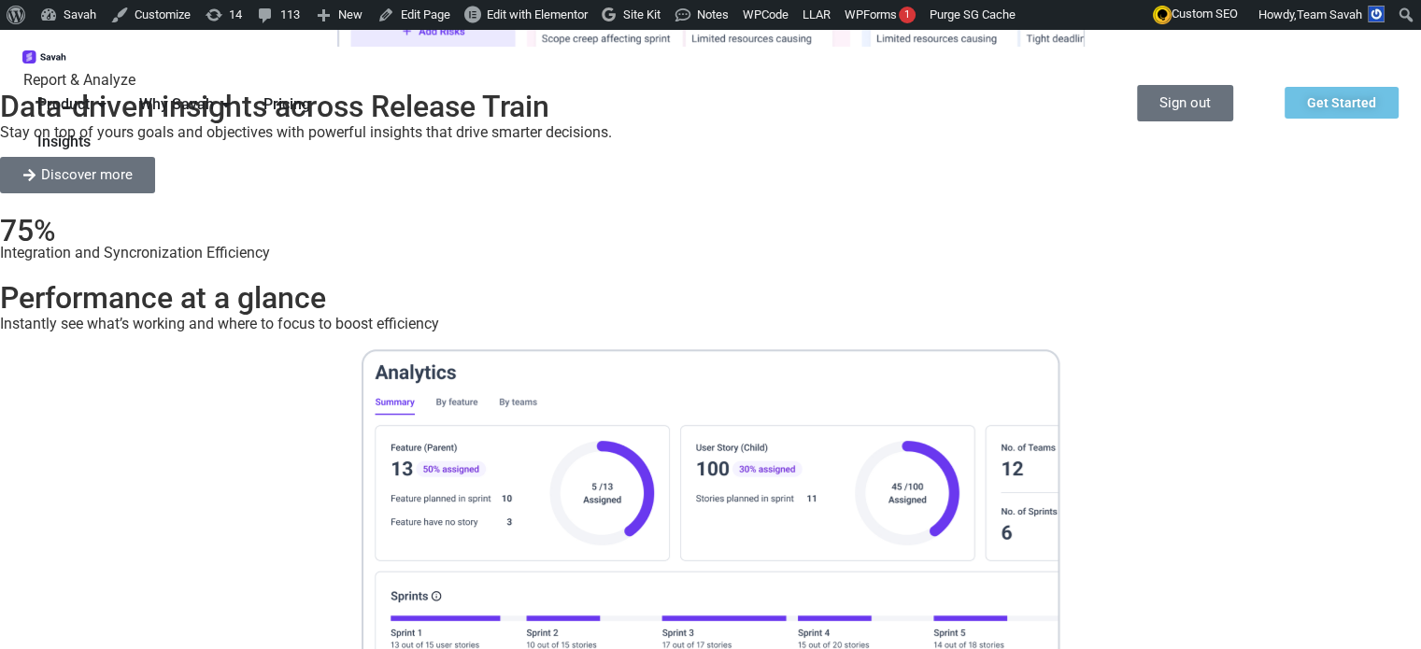
click at [310, 93] on span "Pricing" at bounding box center [286, 104] width 47 height 22
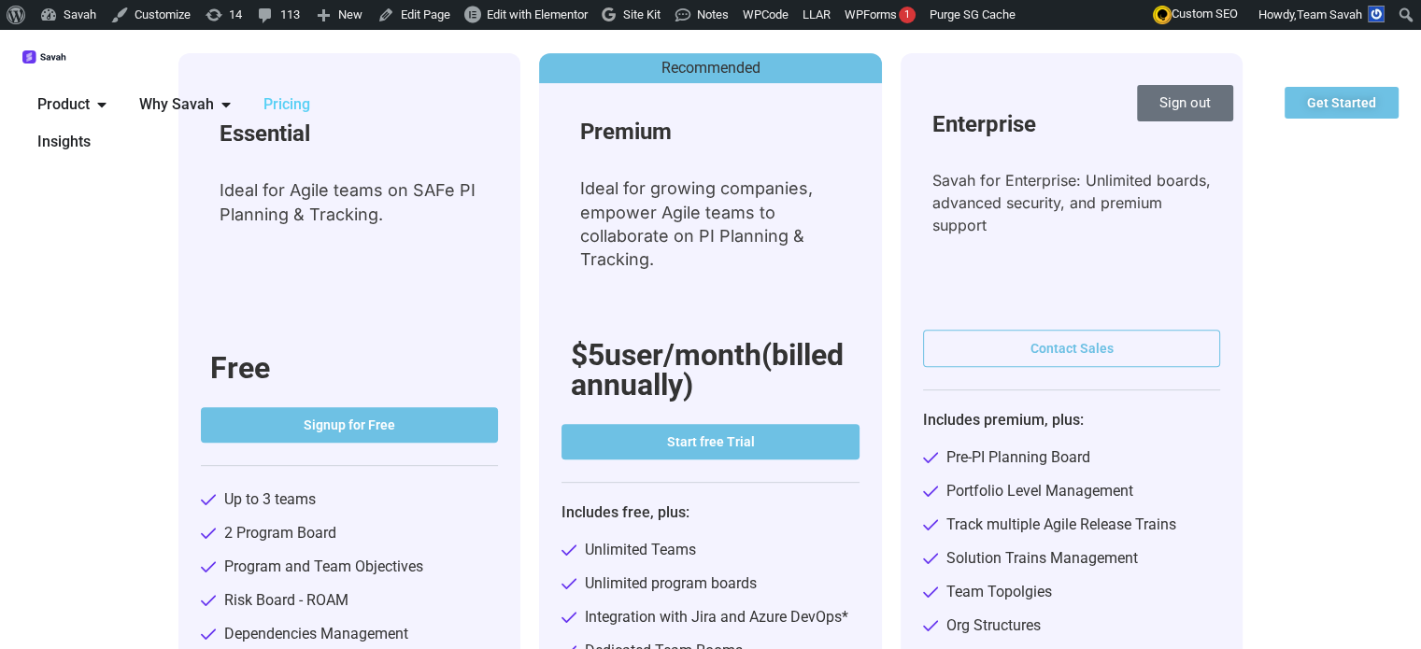
scroll to position [654, 0]
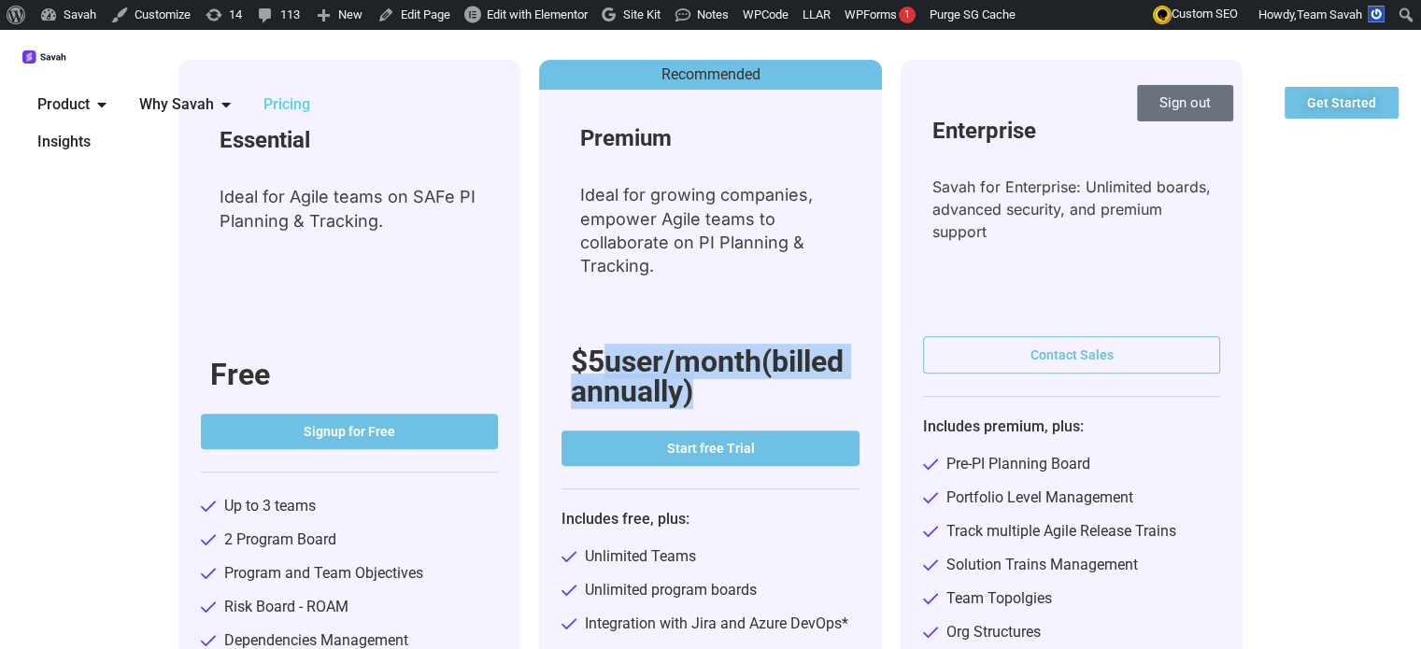
drag, startPoint x: 563, startPoint y: 175, endPoint x: 695, endPoint y: 226, distance: 141.4
click at [695, 347] on h3 "$5 user/month(billed annually)" at bounding box center [710, 377] width 279 height 60
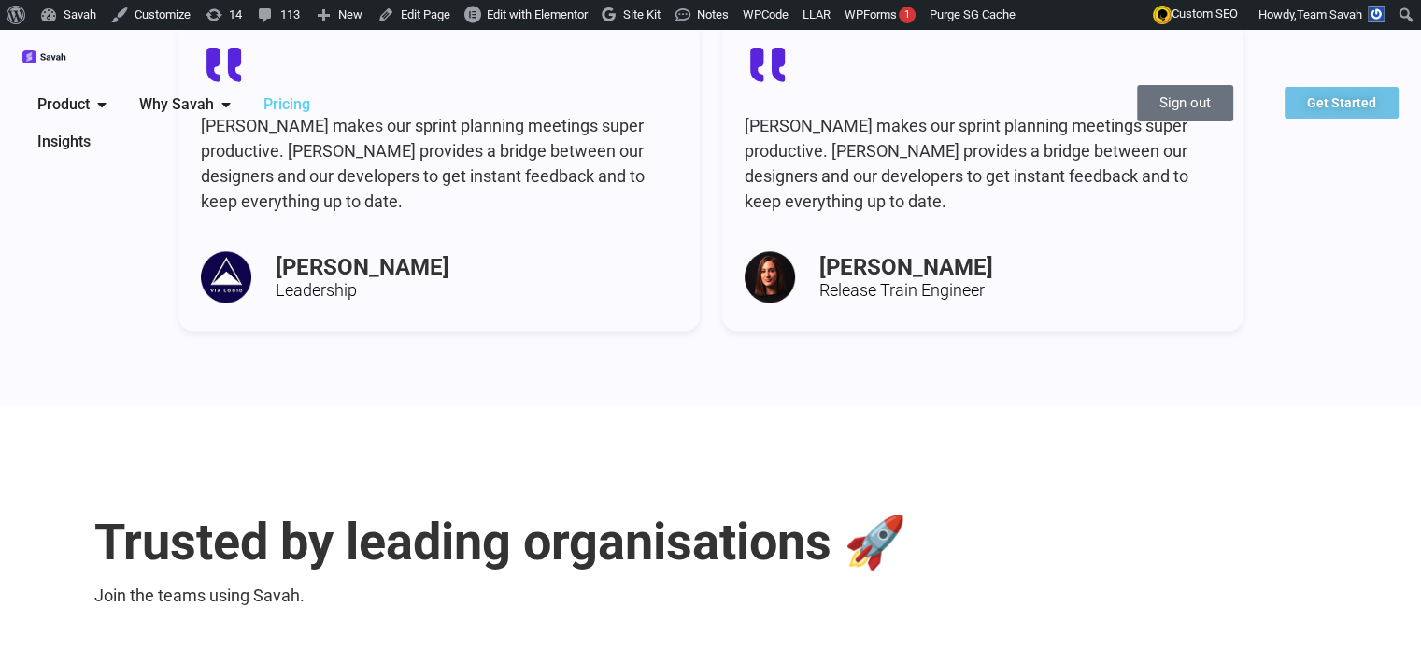
scroll to position [2615, 0]
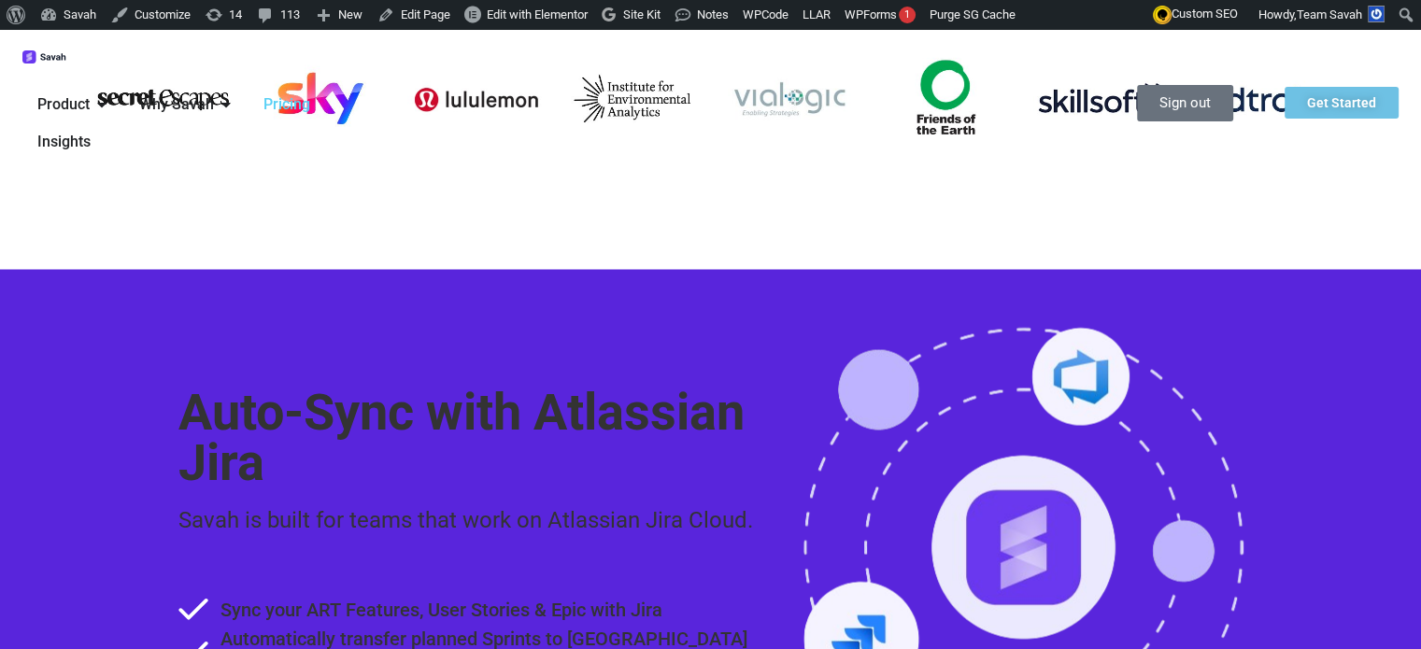
scroll to position [3269, 0]
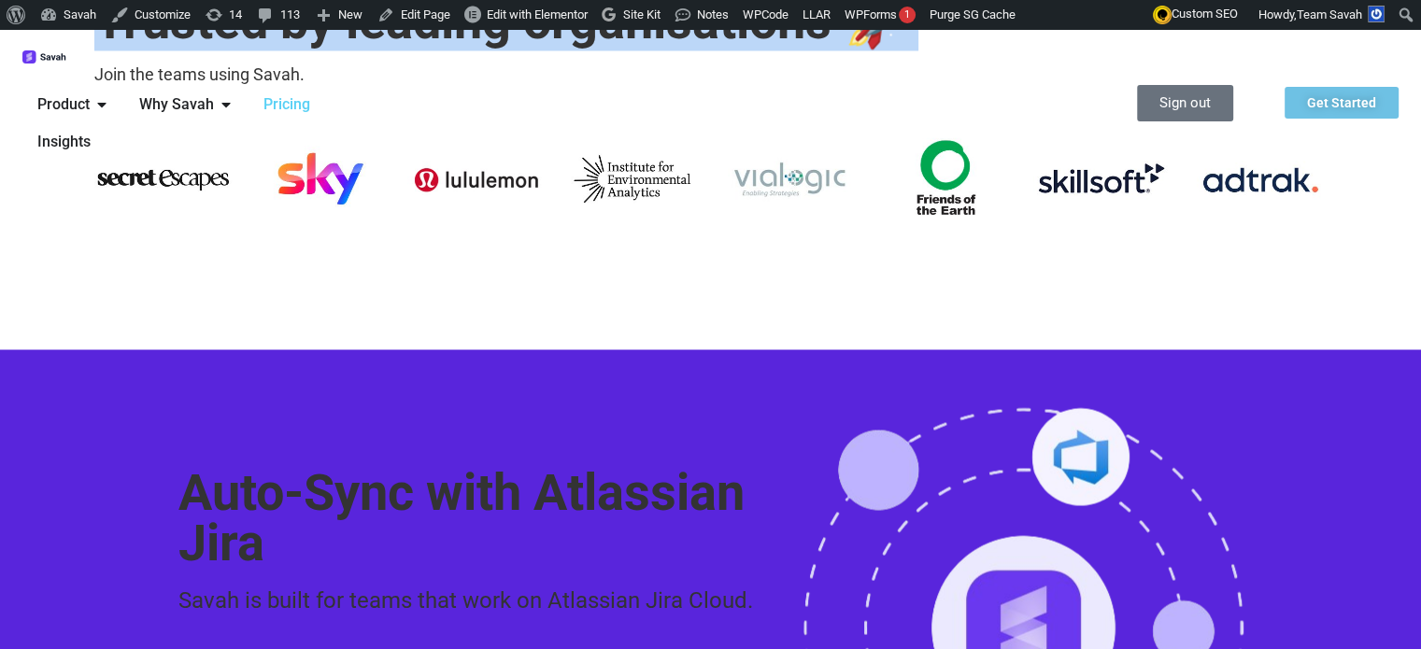
click at [90, 93] on span "Product" at bounding box center [63, 104] width 52 height 22
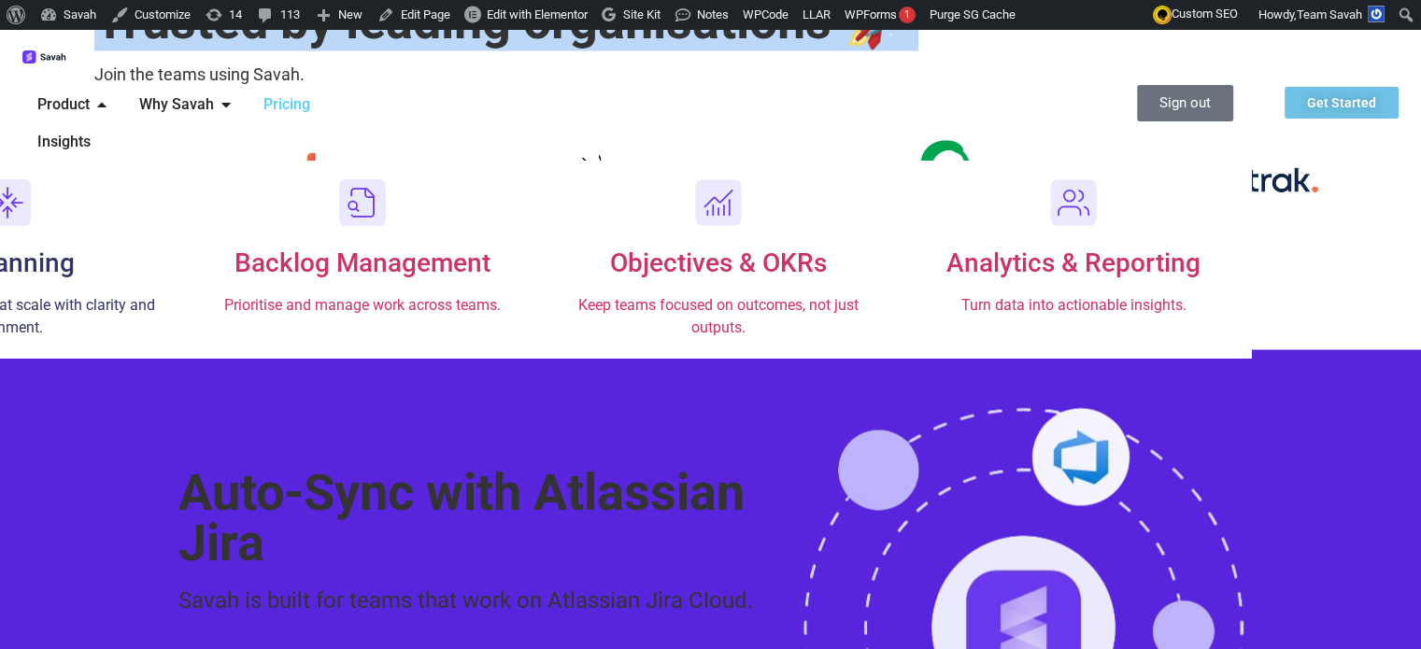
click at [75, 248] on span "PI Planning" at bounding box center [7, 263] width 134 height 31
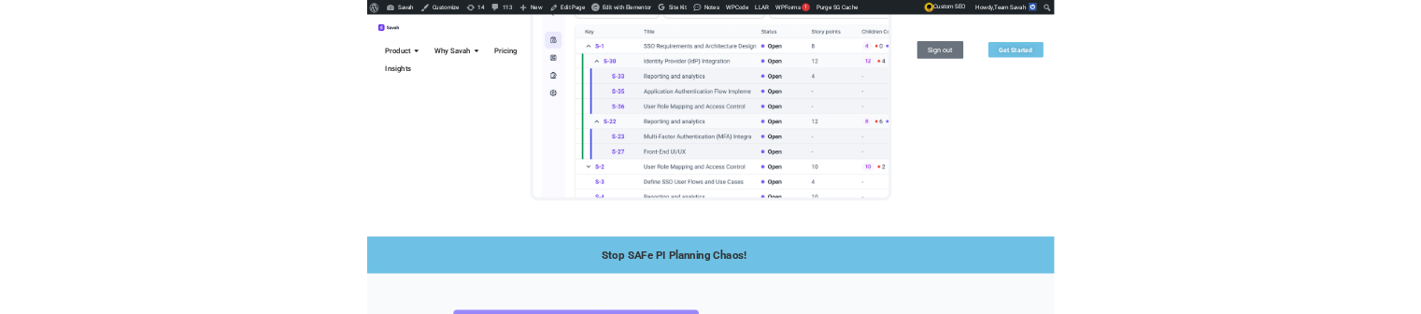
scroll to position [1401, 0]
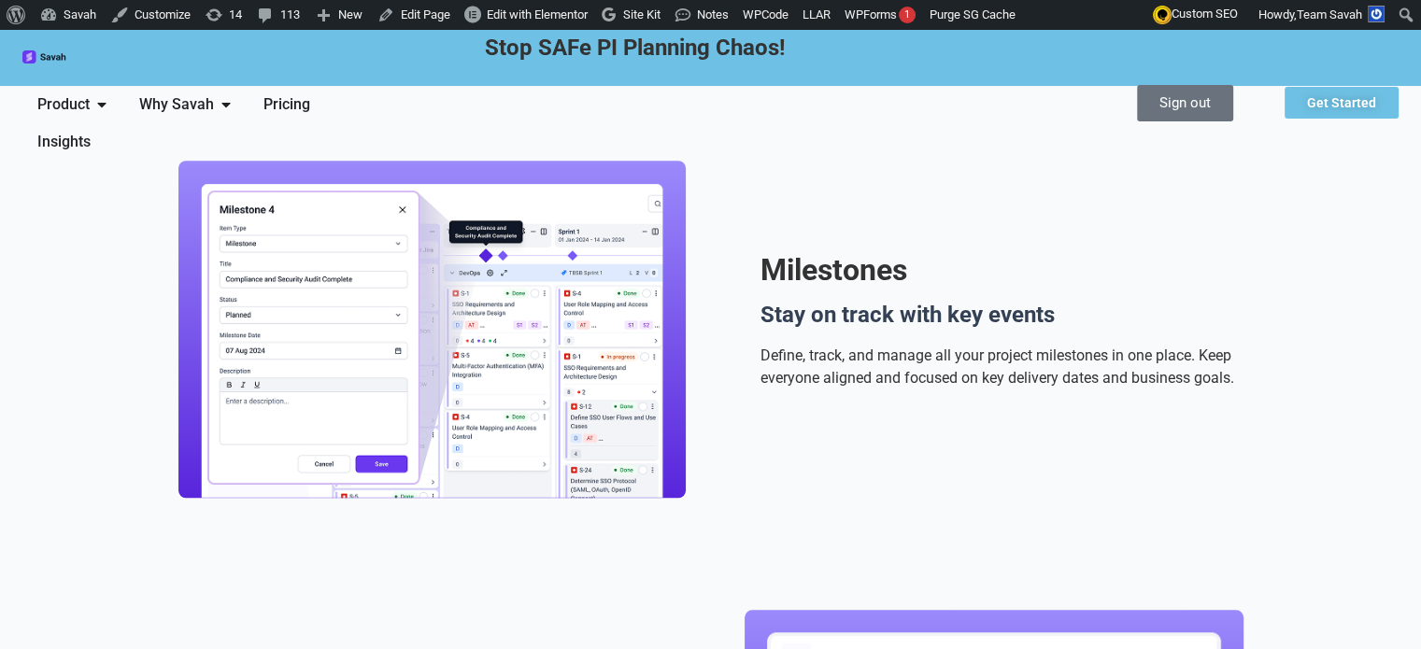
click at [812, 255] on h2 "Milestones" at bounding box center [1001, 270] width 483 height 30
click at [812, 304] on h4 "Stay on track with key events" at bounding box center [1001, 315] width 483 height 22
drag, startPoint x: 812, startPoint y: 264, endPoint x: 803, endPoint y: 219, distance: 45.6
click at [812, 304] on h4 "Stay on track with key events" at bounding box center [1001, 315] width 483 height 22
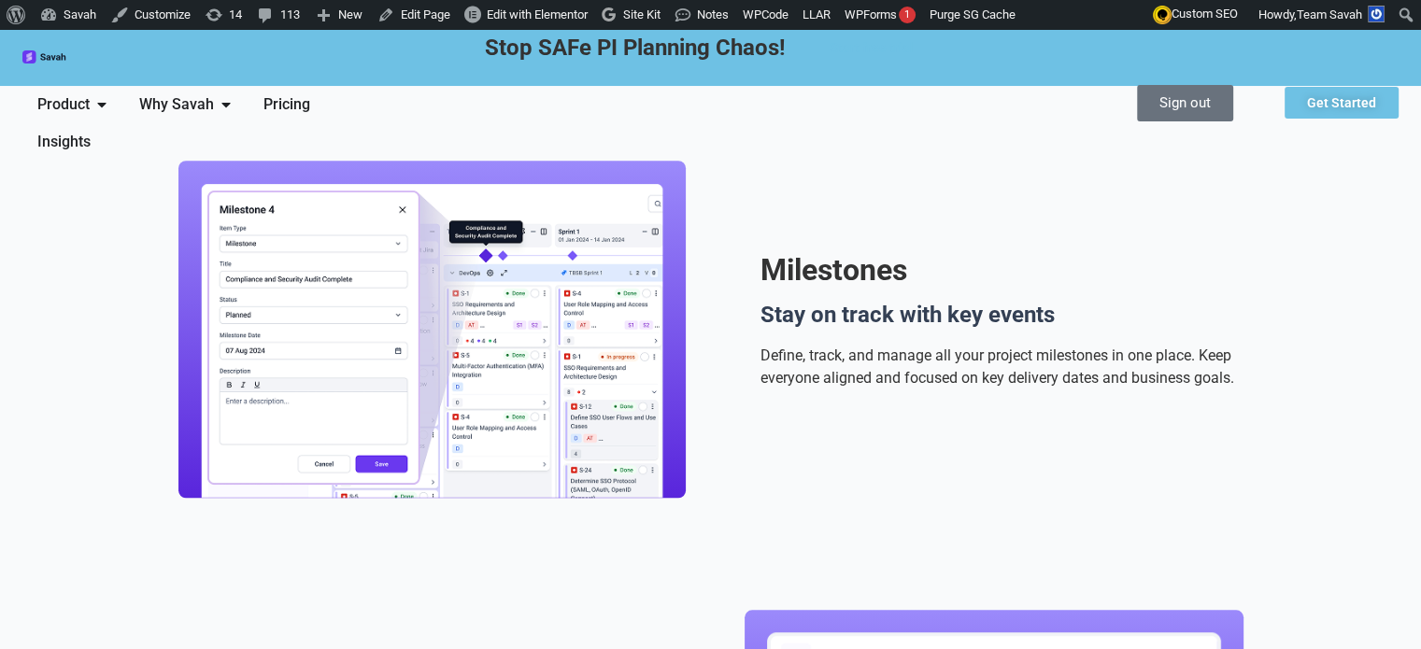
click at [867, 345] on p "Define, track, and manage all your project milestones in one place. Keep everyo…" at bounding box center [1001, 367] width 483 height 45
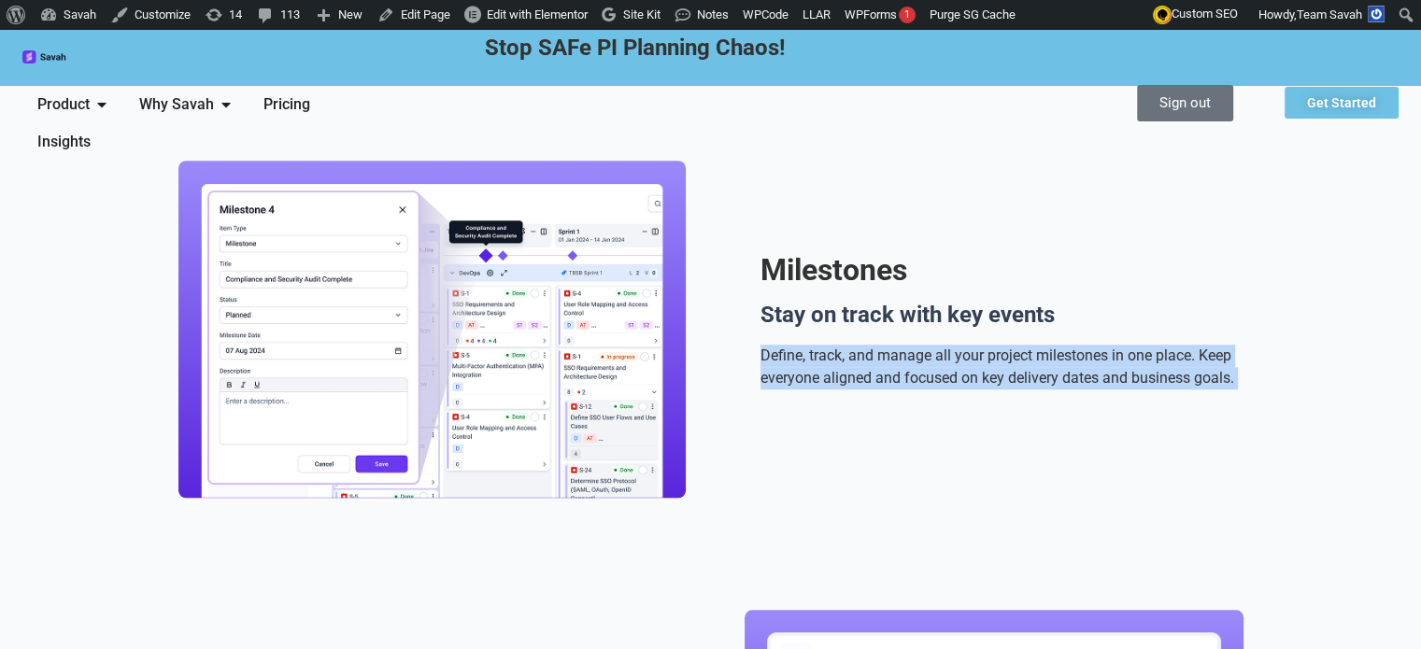
click at [867, 345] on p "Define, track, and manage all your project milestones in one place. Keep everyo…" at bounding box center [1001, 367] width 483 height 45
click at [872, 345] on p "Define, track, and manage all your project milestones in one place. Keep everyo…" at bounding box center [1001, 367] width 483 height 45
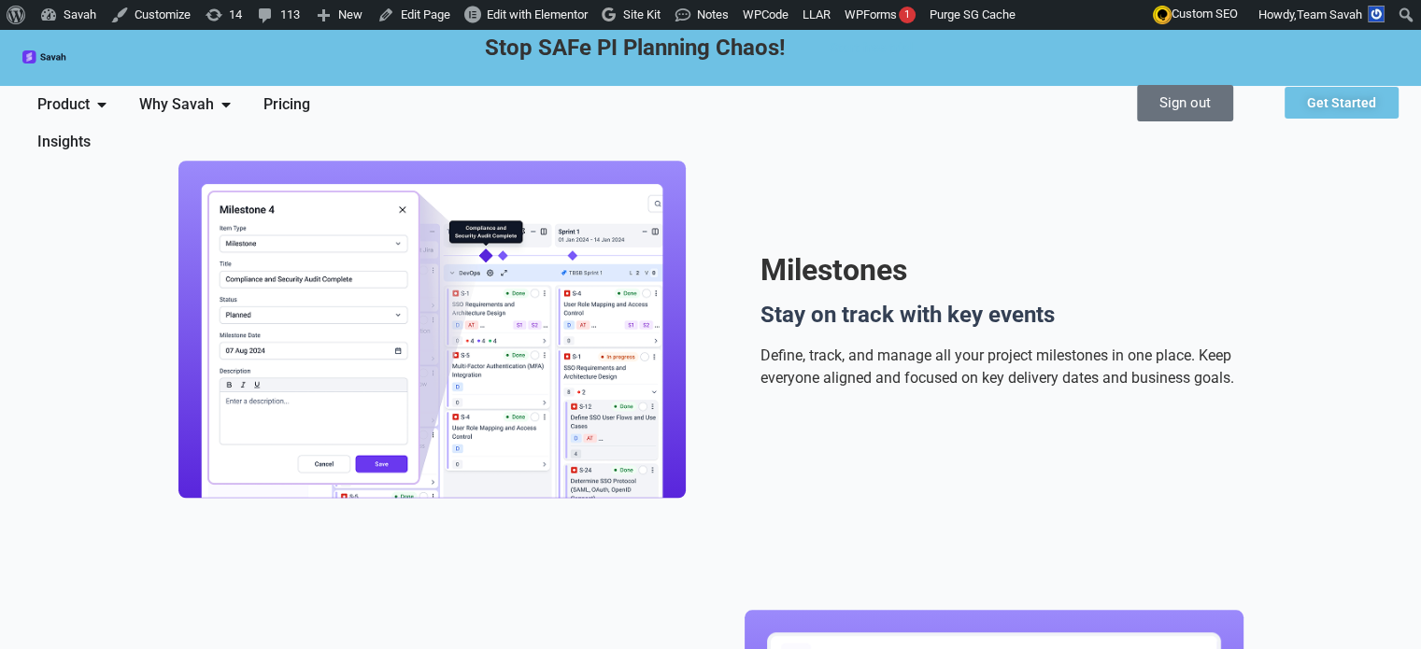
click at [872, 345] on p "Define, track, and manage all your project milestones in one place. Keep everyo…" at bounding box center [1001, 367] width 483 height 45
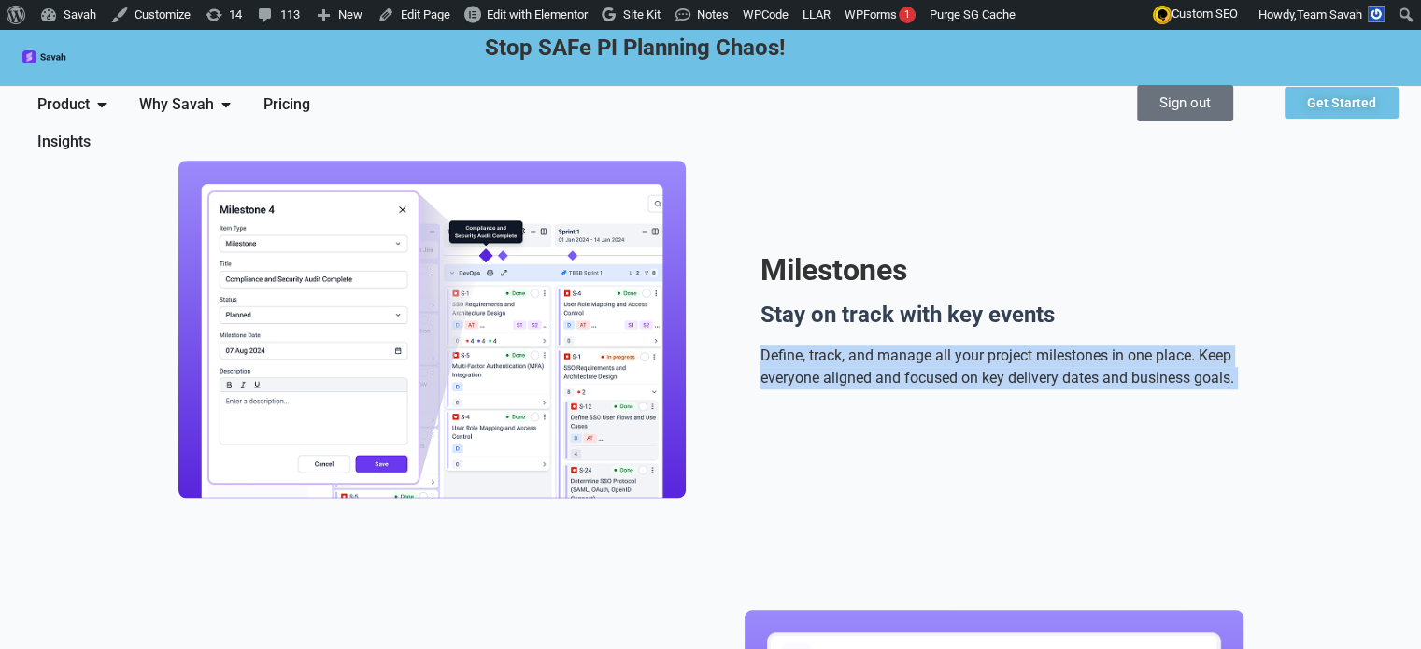
click at [872, 345] on p "Define, track, and manage all your project milestones in one place. Keep everyo…" at bounding box center [1001, 367] width 483 height 45
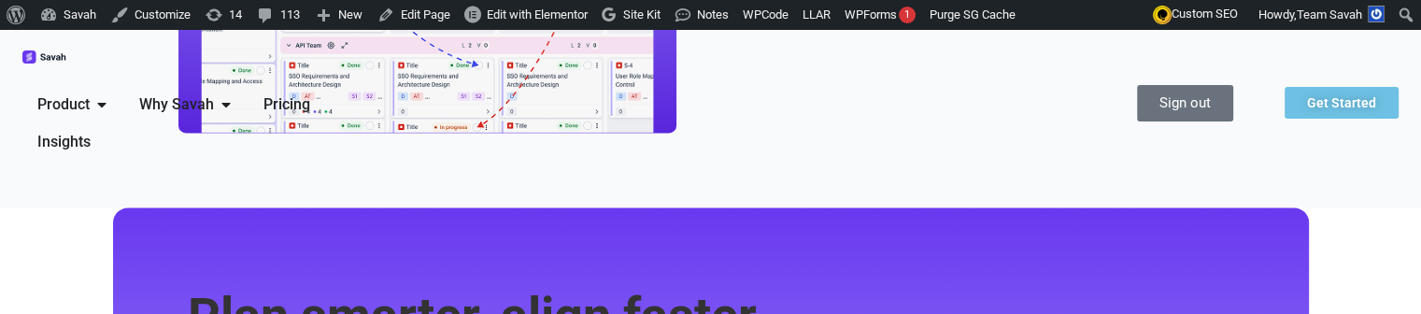
scroll to position [2638, 0]
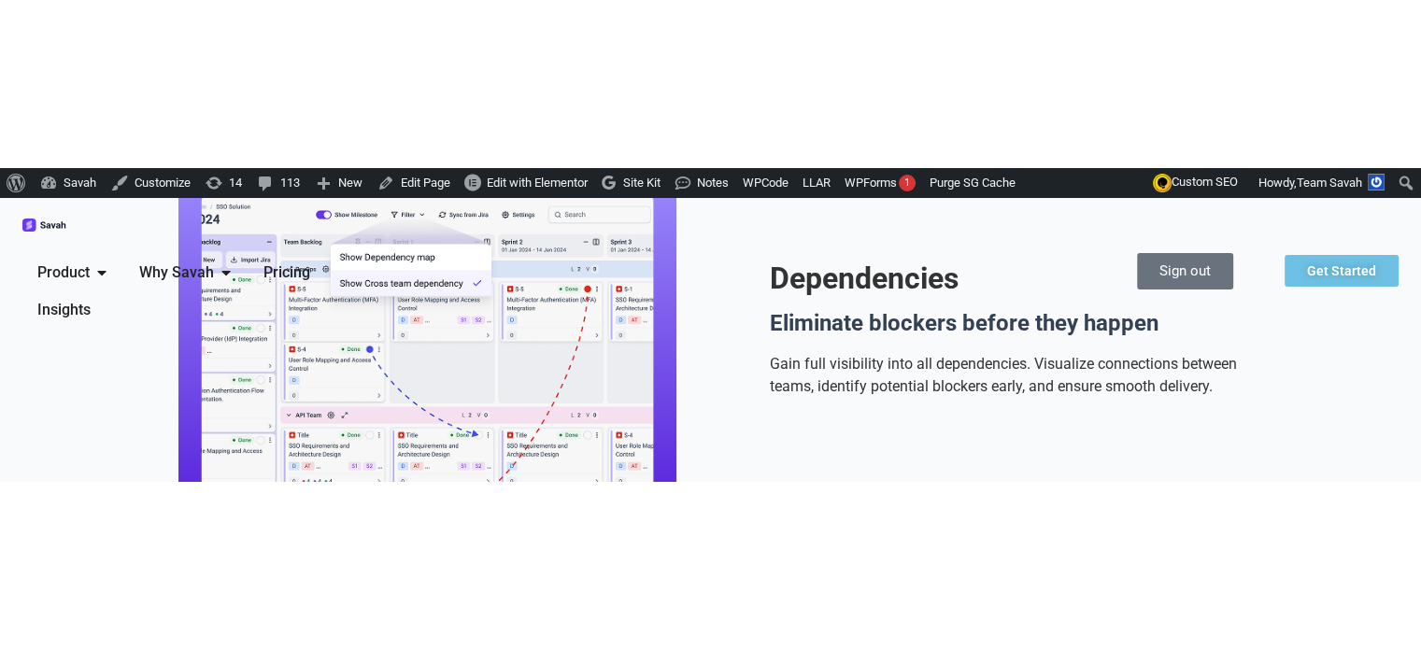
scroll to position [2264, 0]
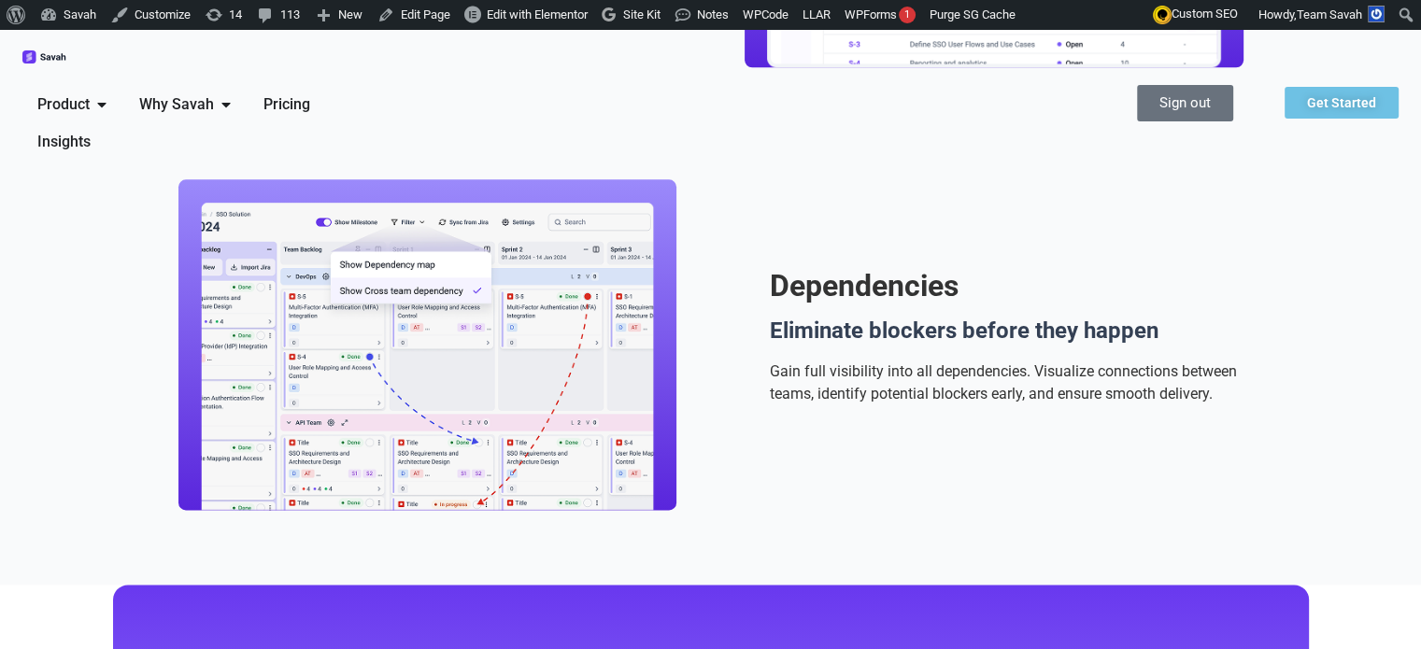
click at [90, 93] on span "Product" at bounding box center [63, 104] width 52 height 22
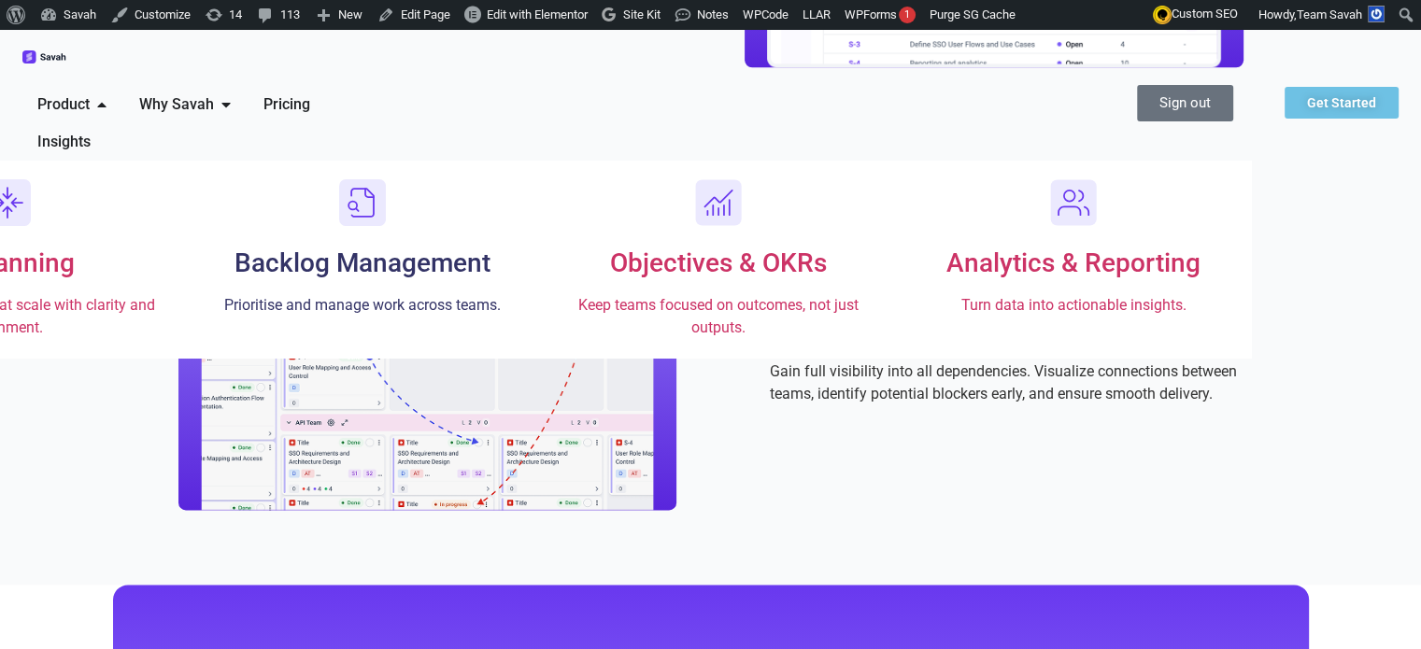
click at [453, 248] on span "Backlog Management" at bounding box center [362, 263] width 256 height 31
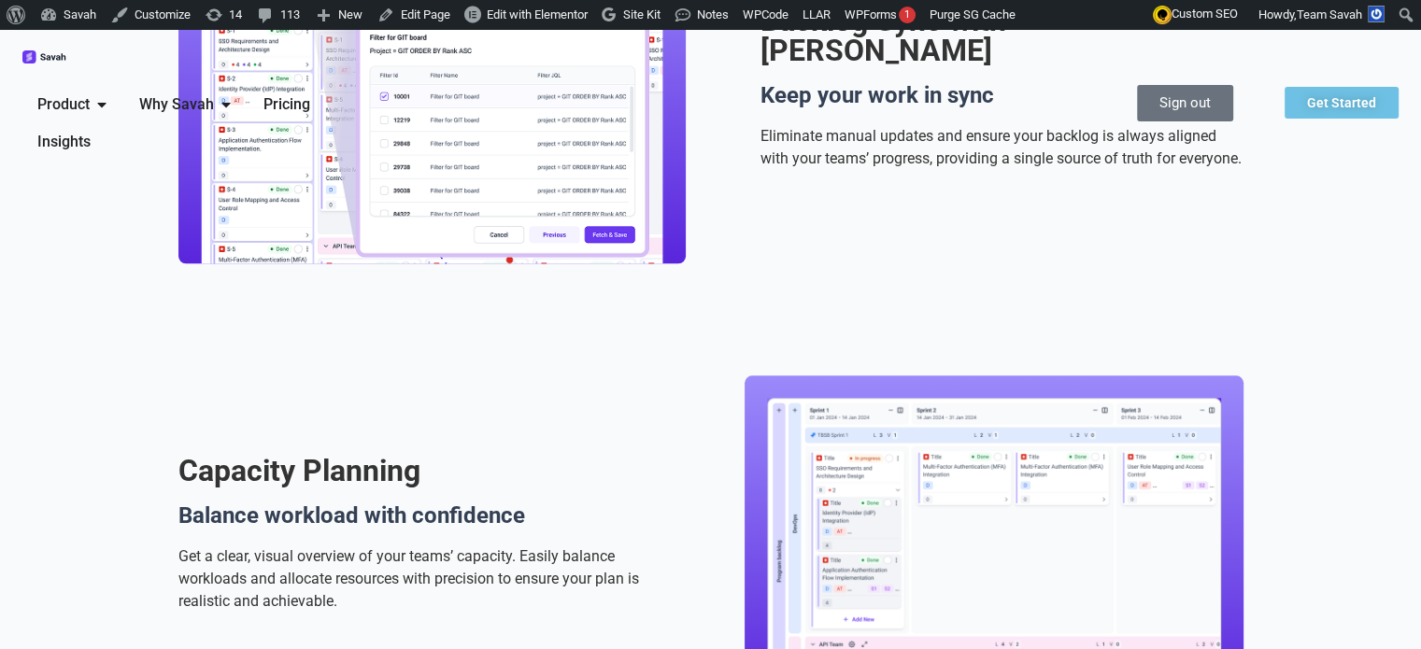
scroll to position [1681, 0]
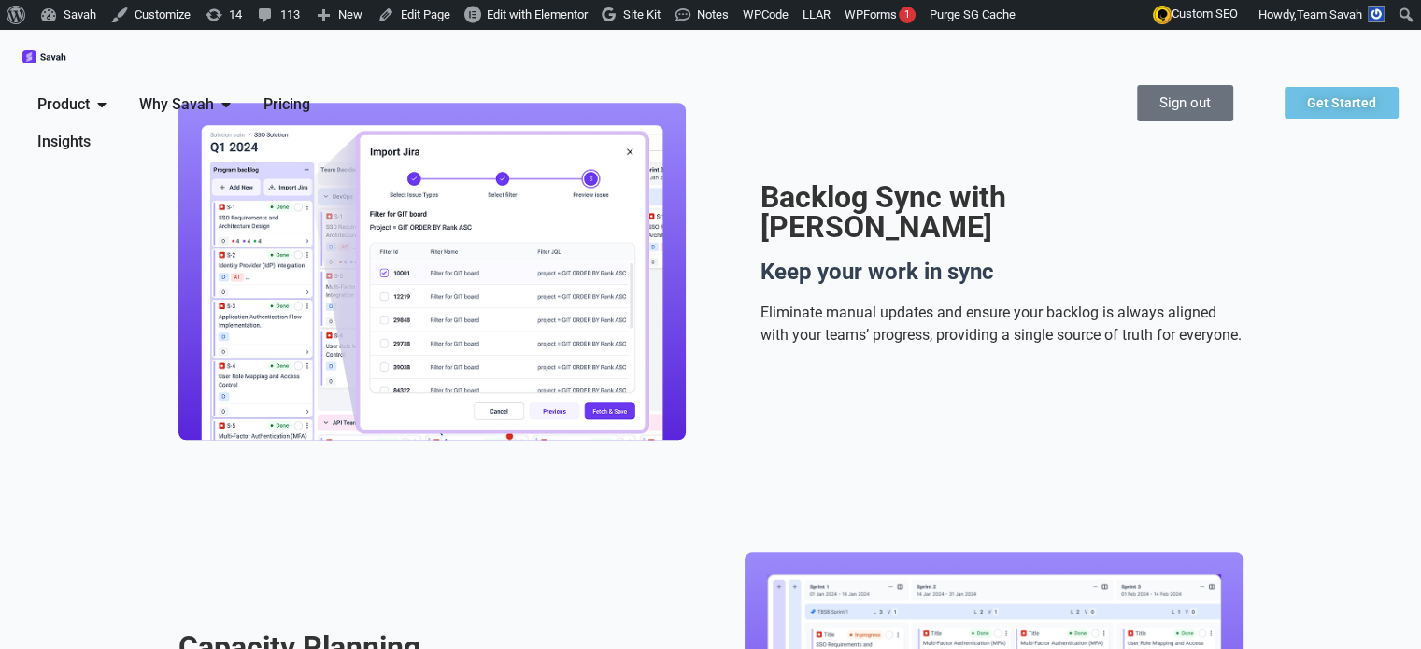
click at [214, 93] on span "Why Savah" at bounding box center [176, 104] width 75 height 22
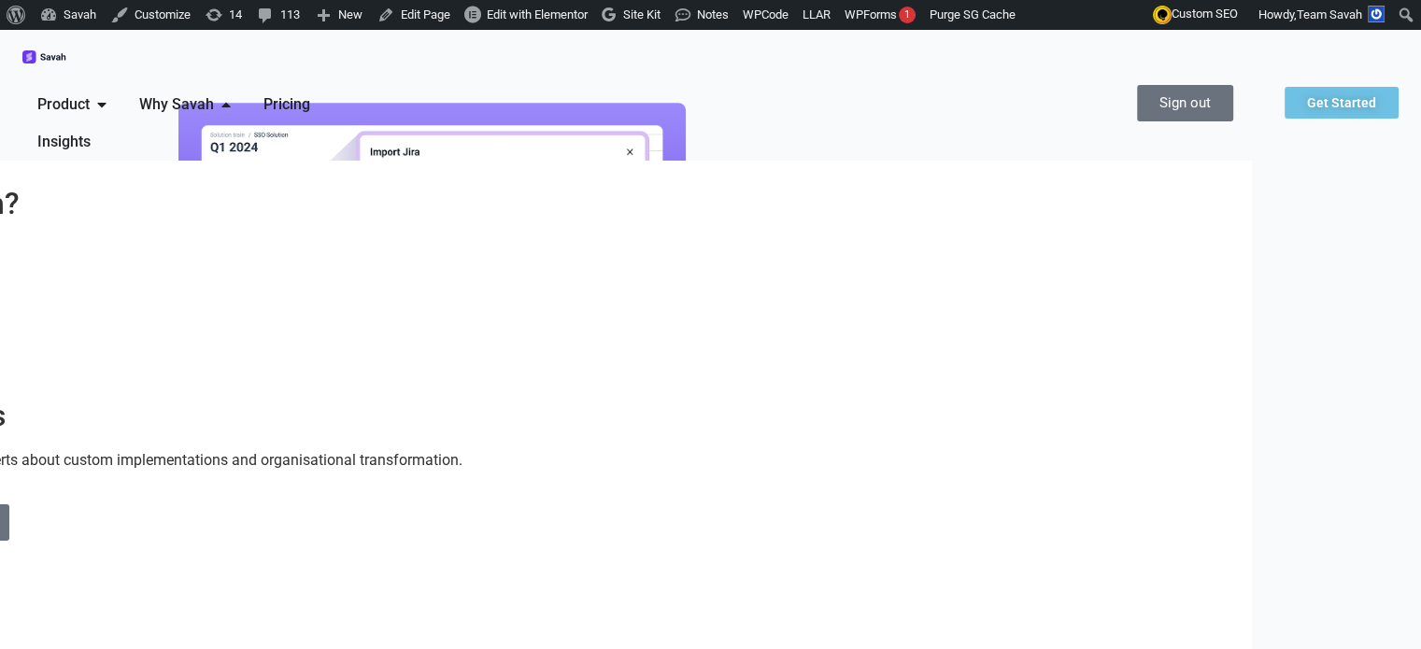
click at [90, 93] on span "Product" at bounding box center [63, 104] width 52 height 22
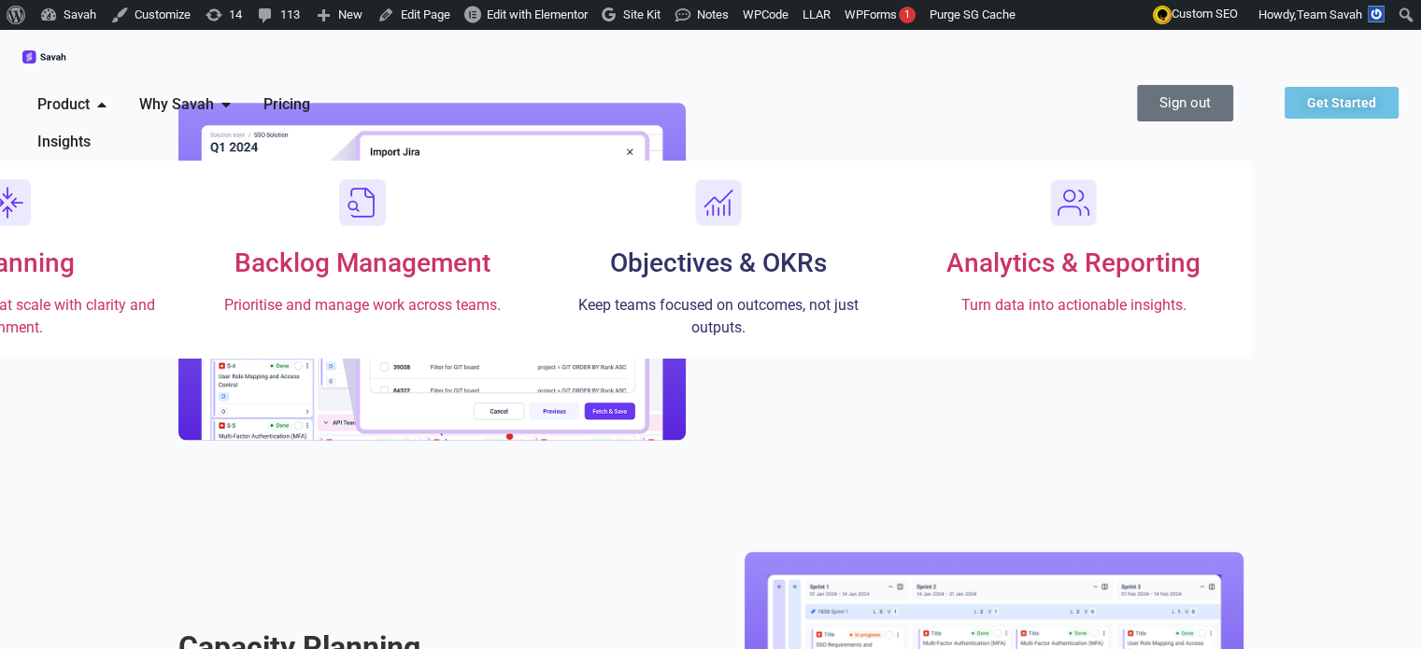
click at [827, 248] on span "Objectives & OKRs" at bounding box center [718, 263] width 217 height 31
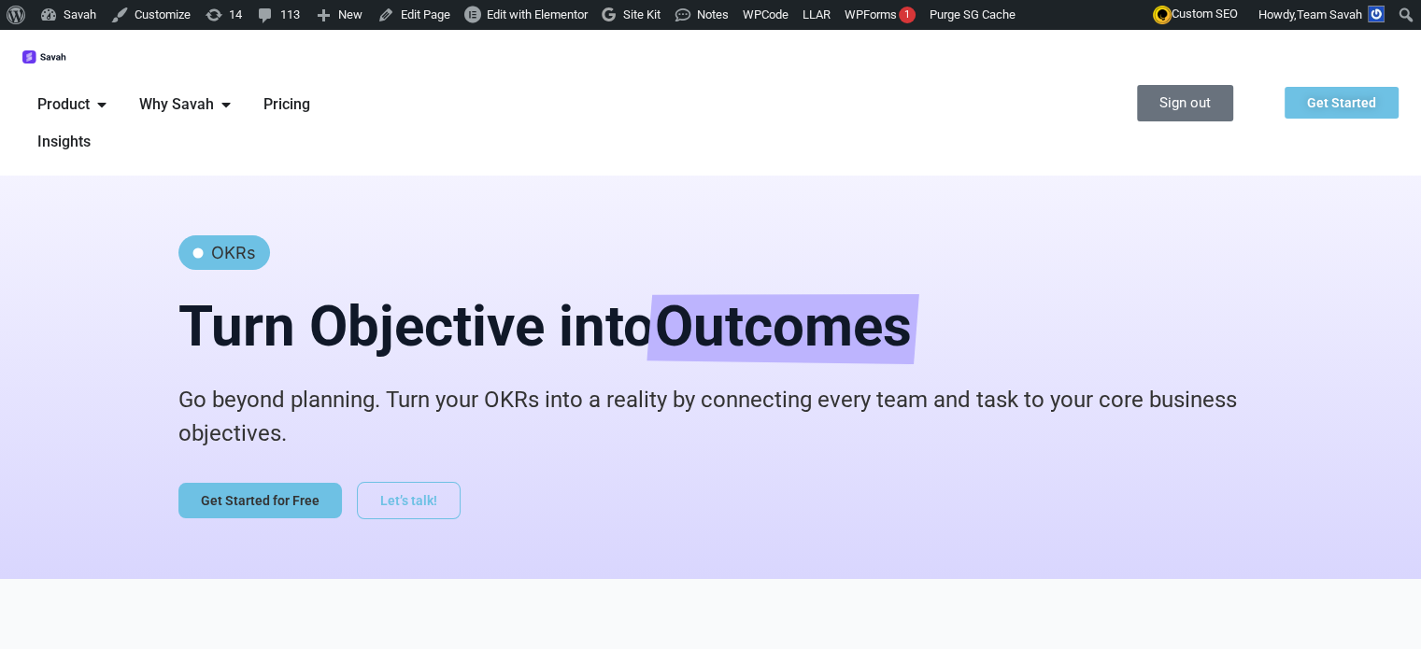
click at [1338, 96] on span "Get Started" at bounding box center [1341, 102] width 69 height 13
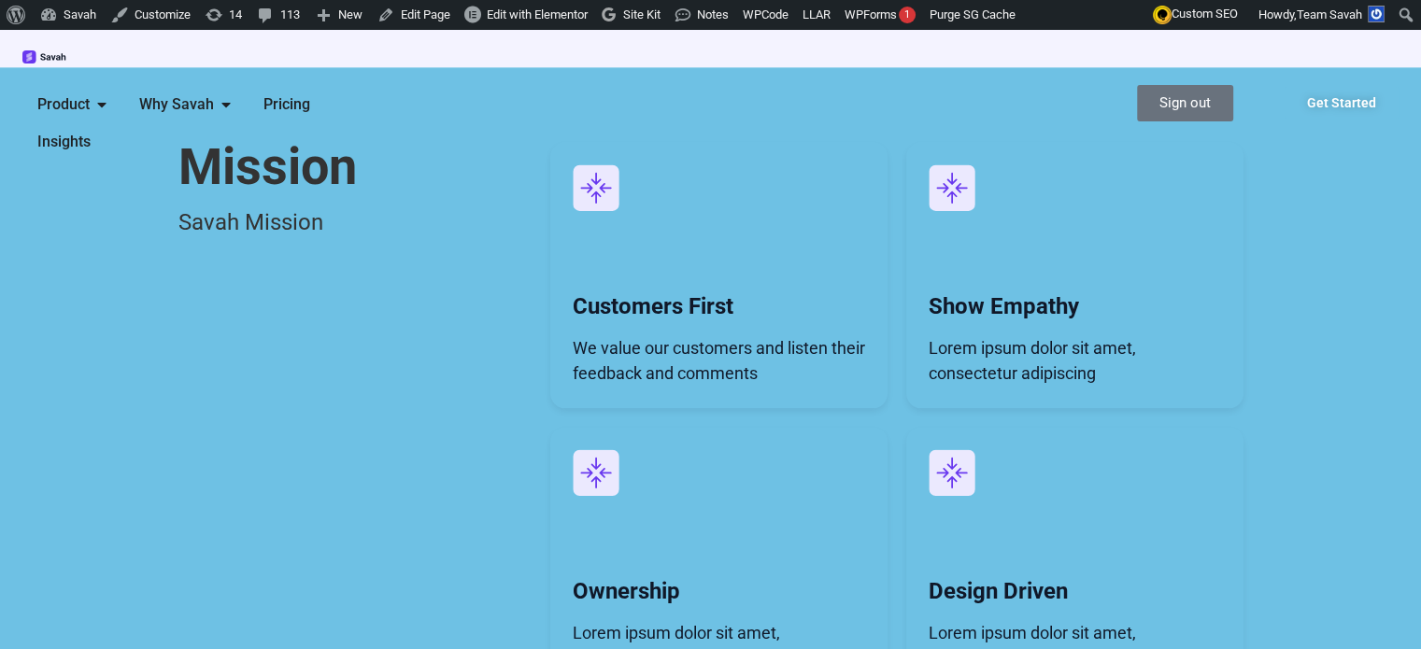
scroll to position [2242, 0]
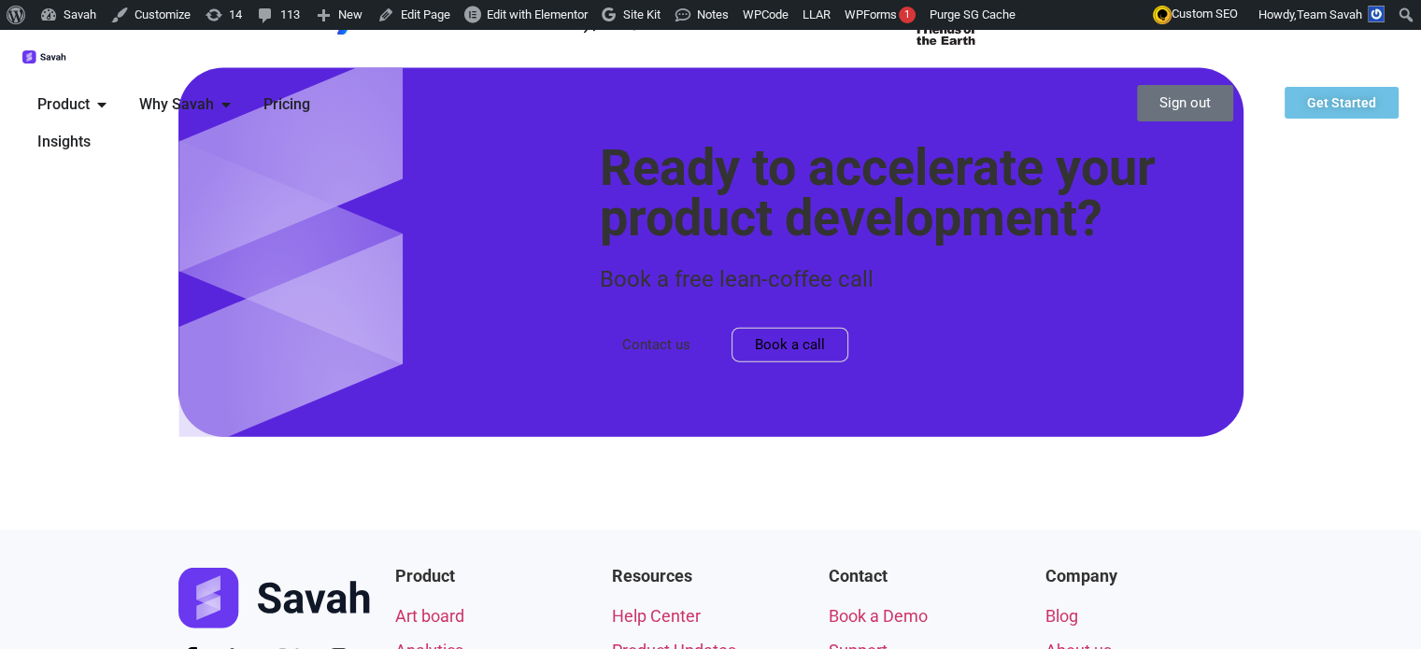
scroll to position [4565, 0]
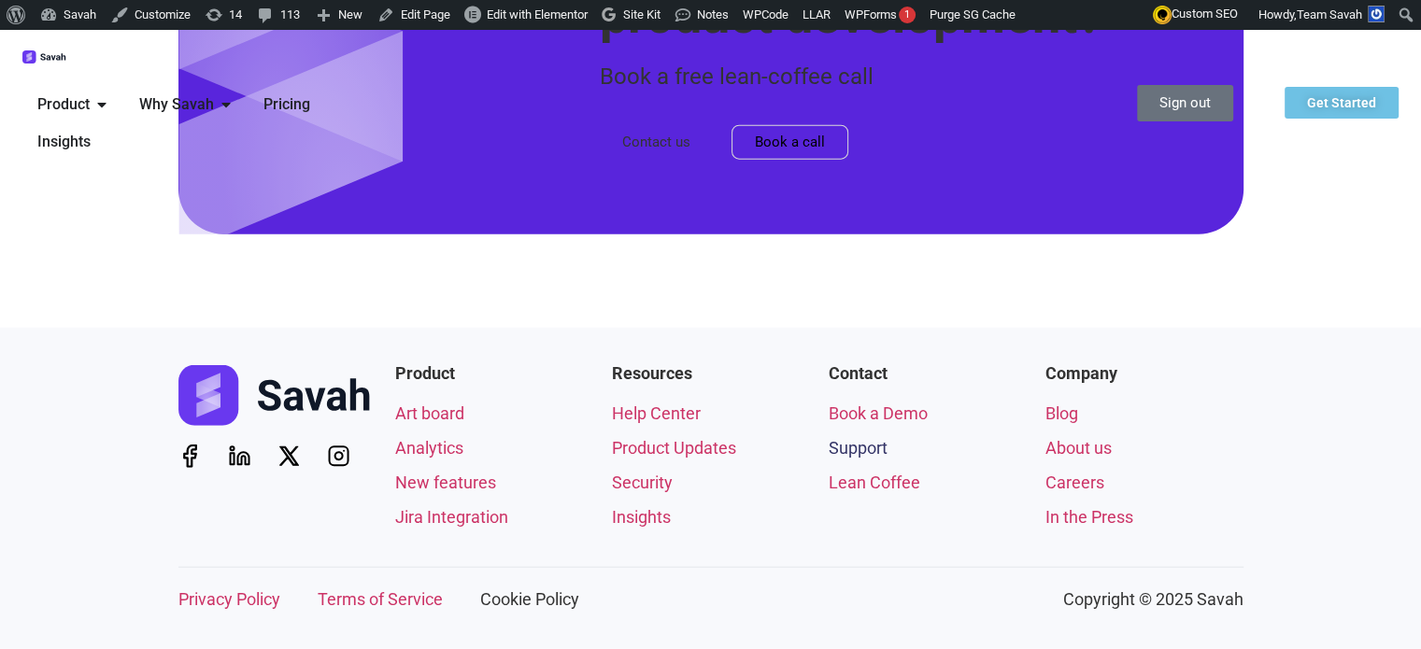
click at [908, 447] on link "Support" at bounding box center [927, 447] width 198 height 25
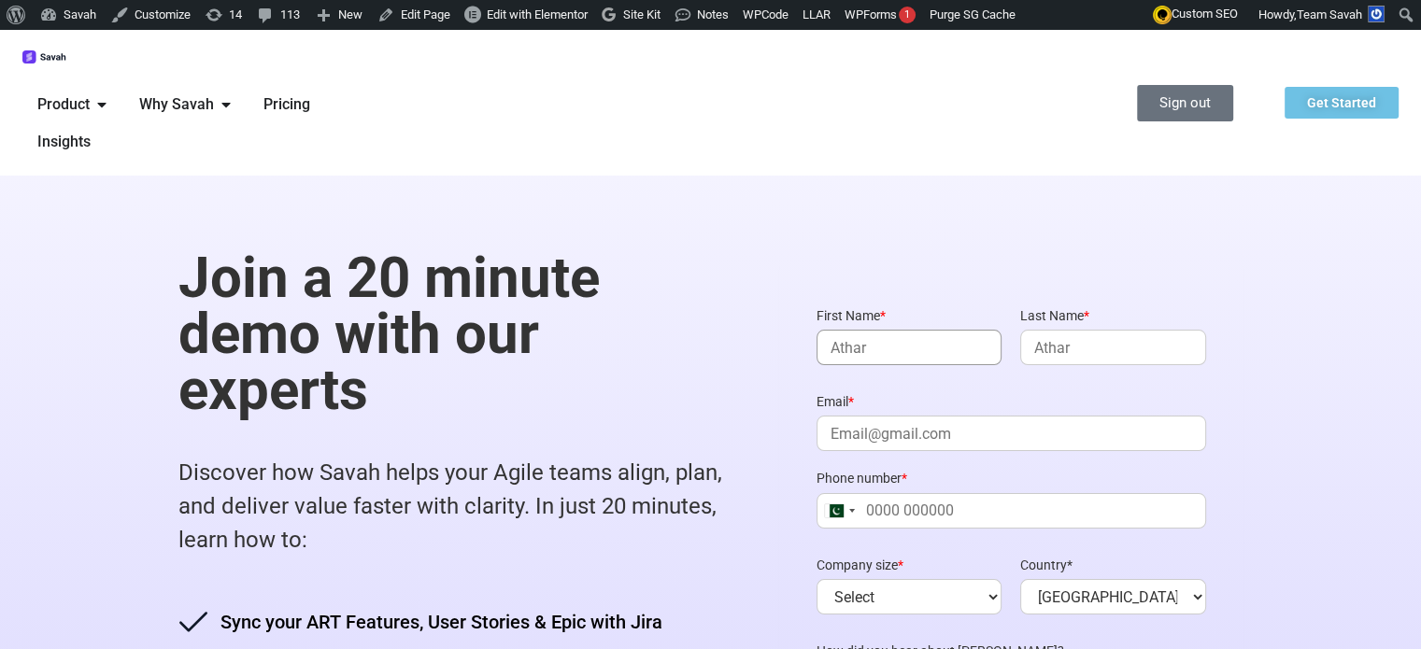
click at [915, 330] on input "First Name *" at bounding box center [908, 347] width 185 height 35
click at [1103, 330] on input "Last Name *" at bounding box center [1112, 347] width 185 height 35
click at [934, 416] on input "Email *" at bounding box center [1010, 433] width 389 height 35
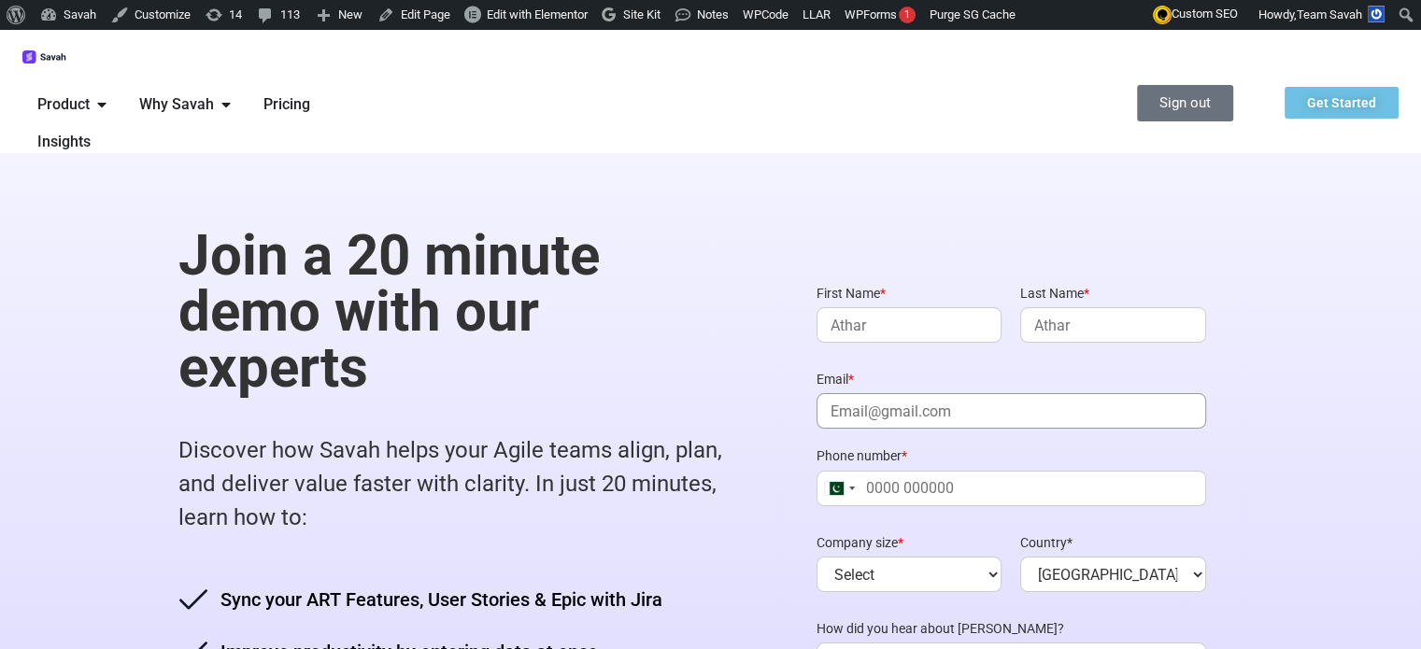
scroll to position [187, 0]
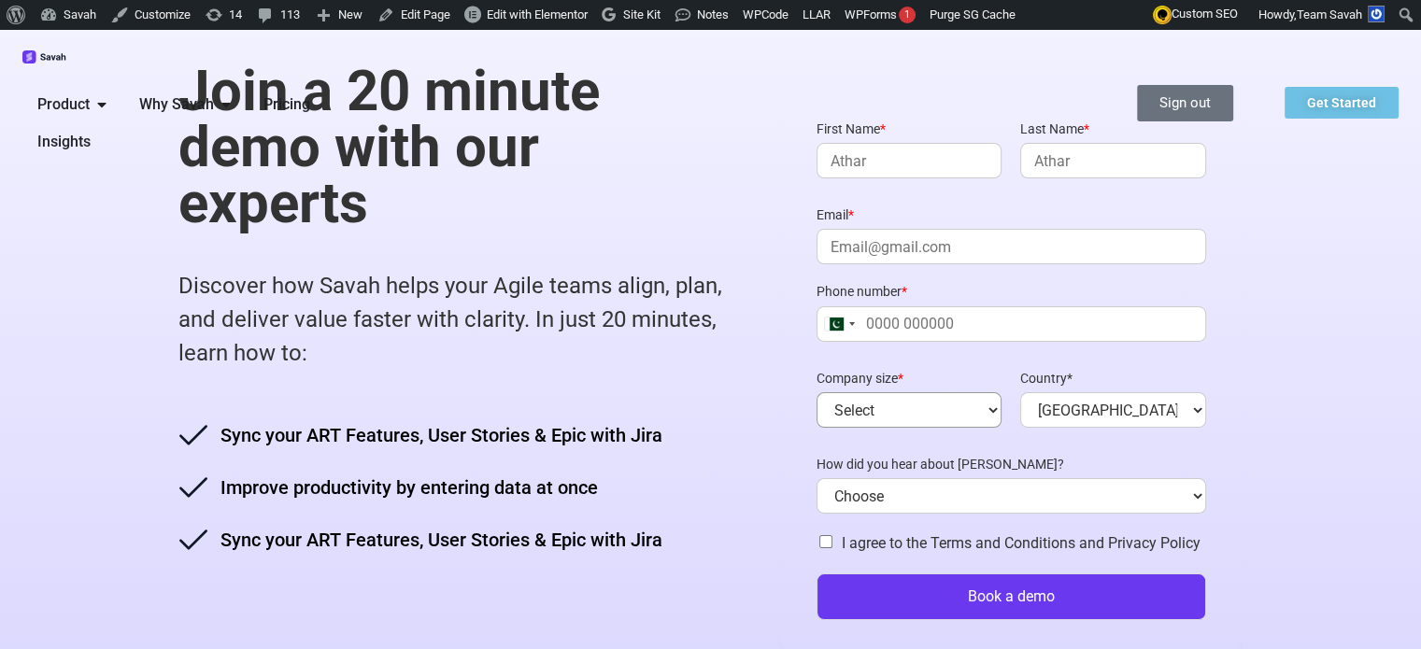
click at [961, 392] on select "Select 1-500 500-1000 1000+" at bounding box center [908, 409] width 185 height 35
select select "500-1000"
click at [824, 392] on select "Select 1-500 500-1000 1000+" at bounding box center [908, 409] width 185 height 35
click at [1130, 392] on select "Afghanistan Albania Algeria American Samoa Andorra Angola Anguilla Antarctica A…" at bounding box center [1112, 409] width 185 height 35
click at [799, 272] on div "Layout First Name * Last Name * Email * Phone number * United States +1 United …" at bounding box center [1011, 361] width 464 height 594
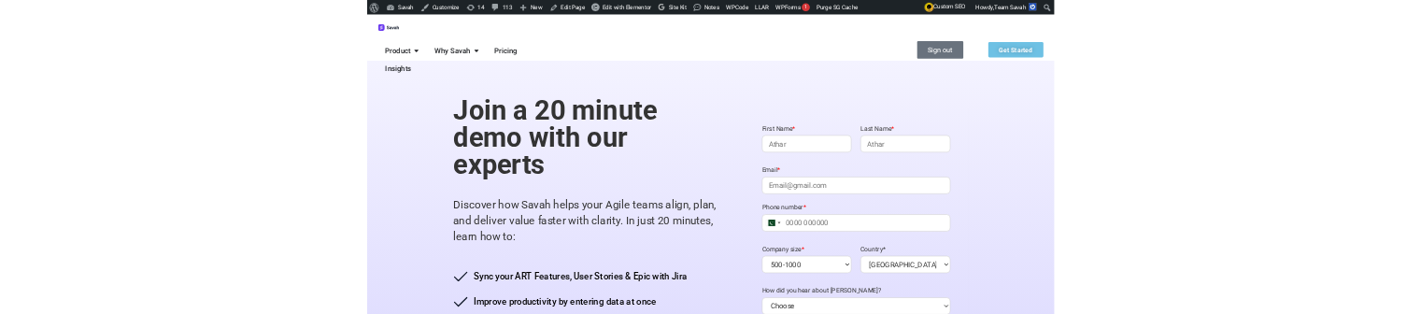
scroll to position [331, 0]
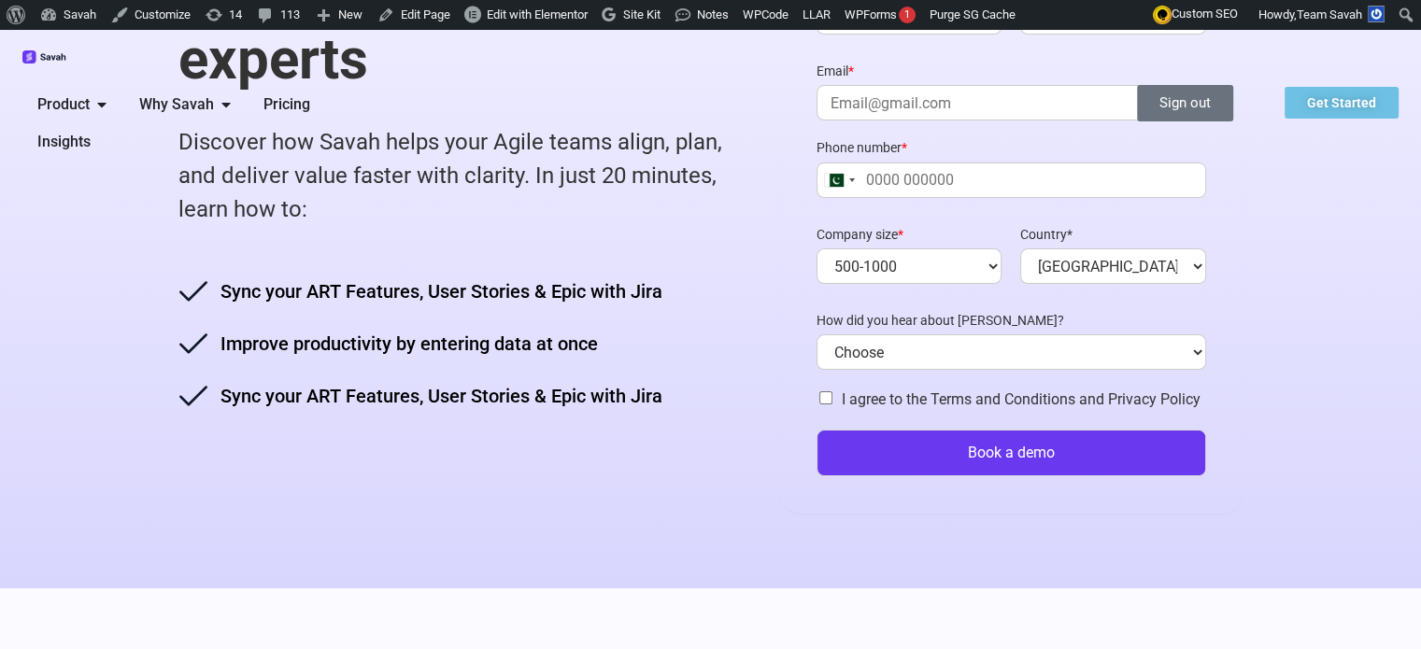
click at [832, 391] on input "I agree to the Terms and Conditions and Privacy Policy" at bounding box center [825, 397] width 13 height 13
checkbox input "false"
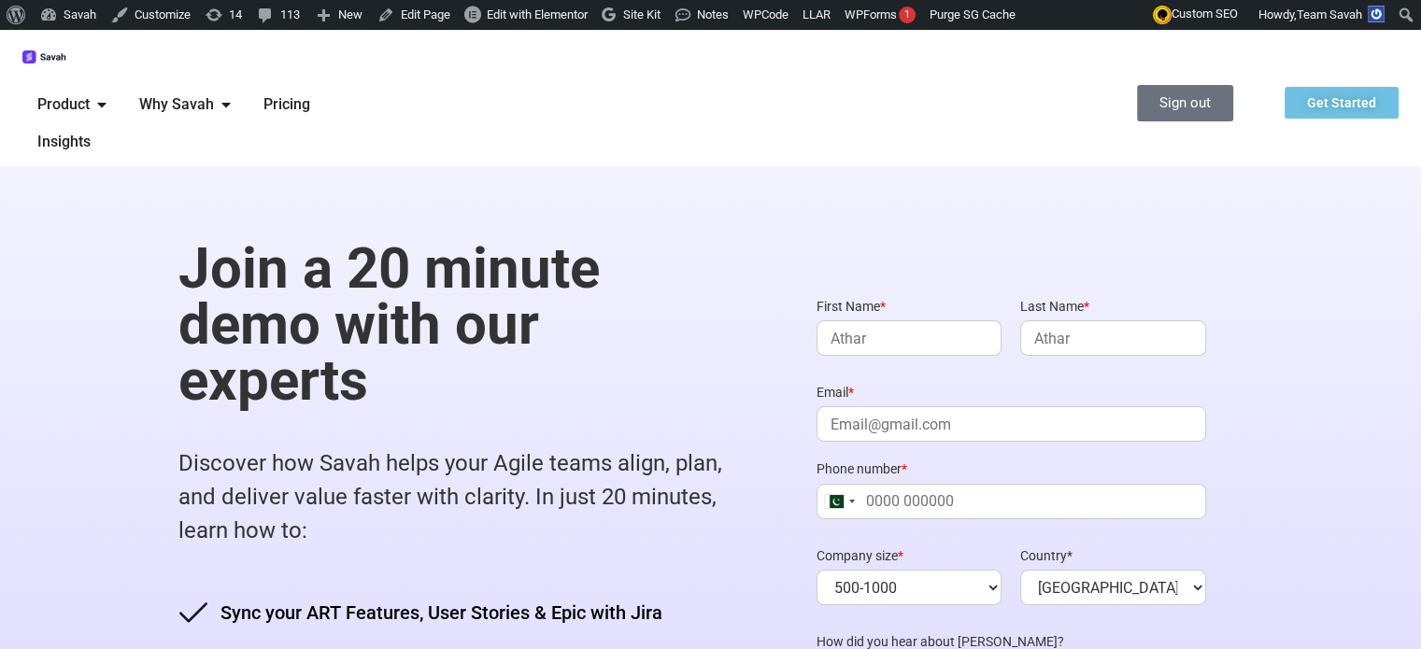
scroll to position [0, 0]
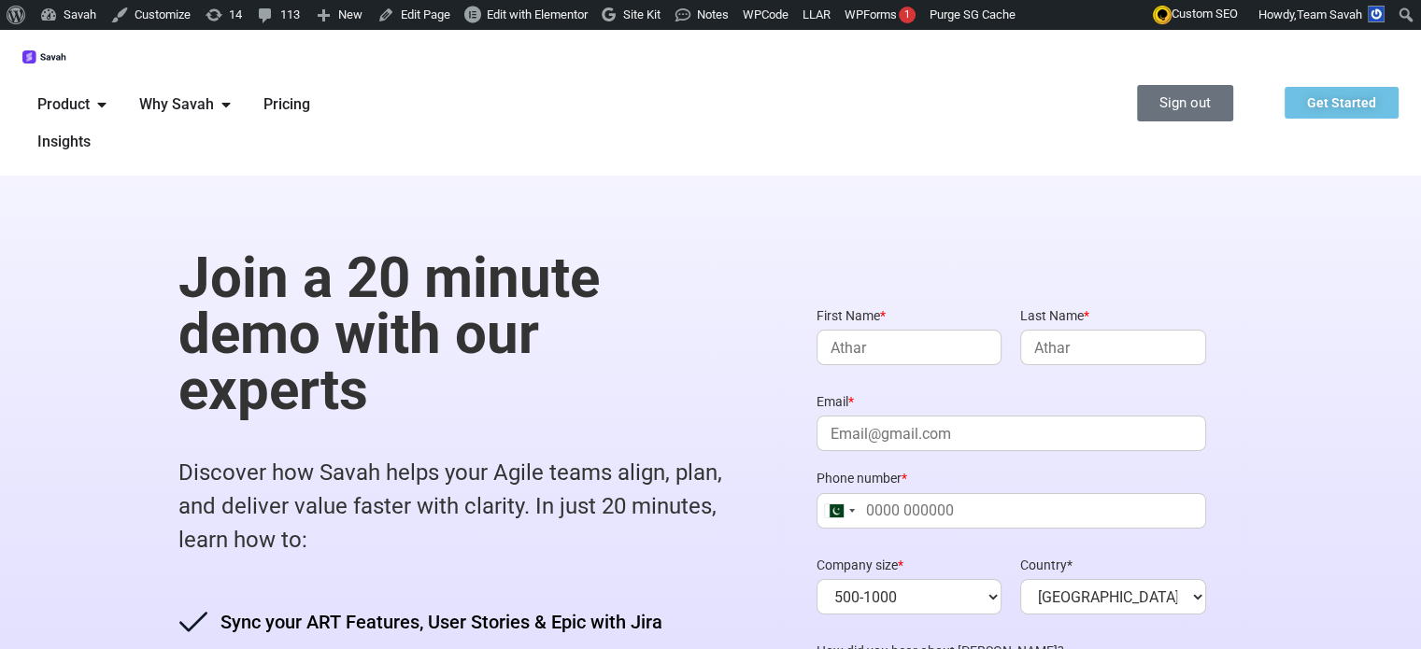
click at [178, 607] on icon at bounding box center [193, 622] width 30 height 30
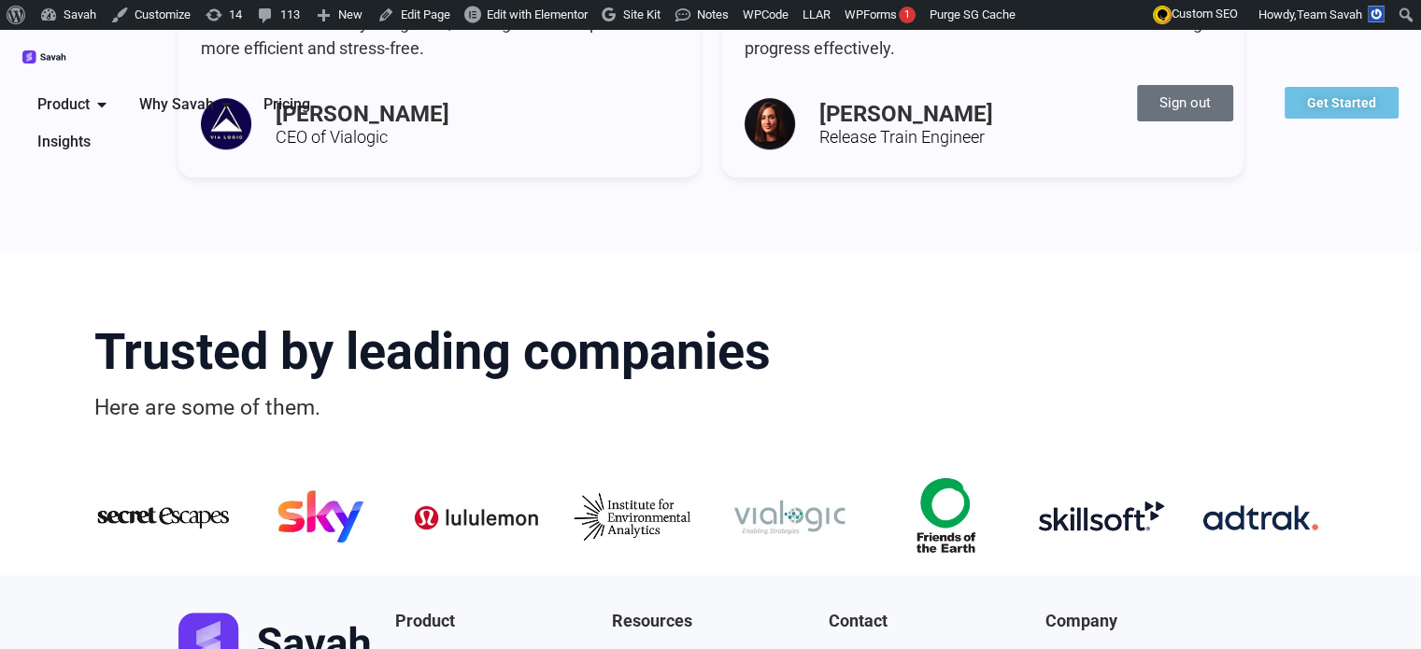
scroll to position [1479, 0]
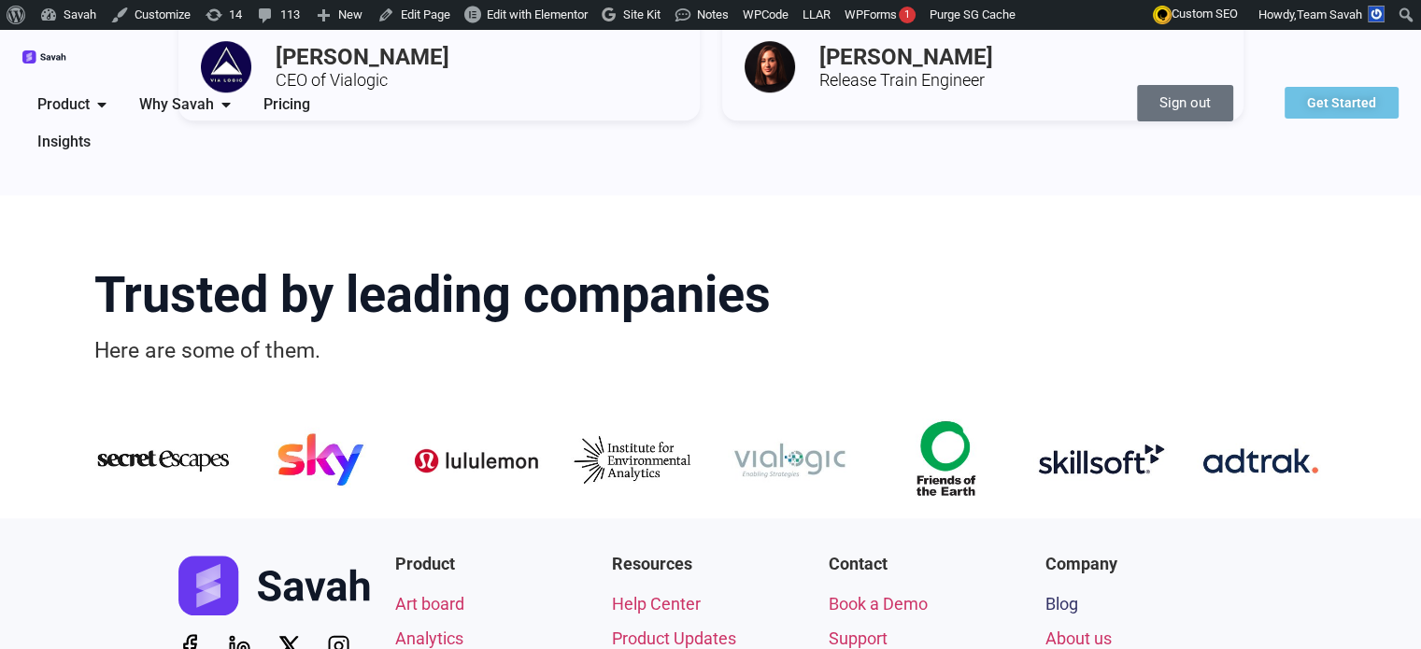
click at [1078, 591] on span "Blog" at bounding box center [1061, 603] width 33 height 25
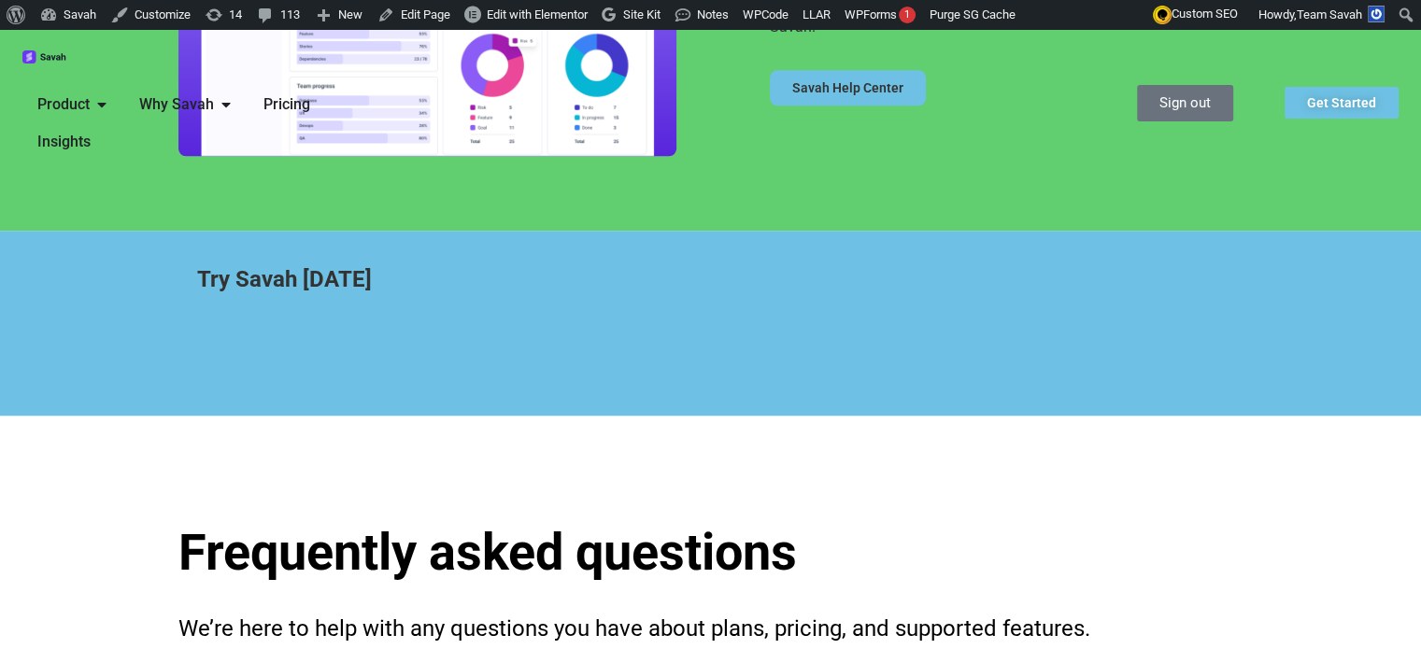
scroll to position [1681, 0]
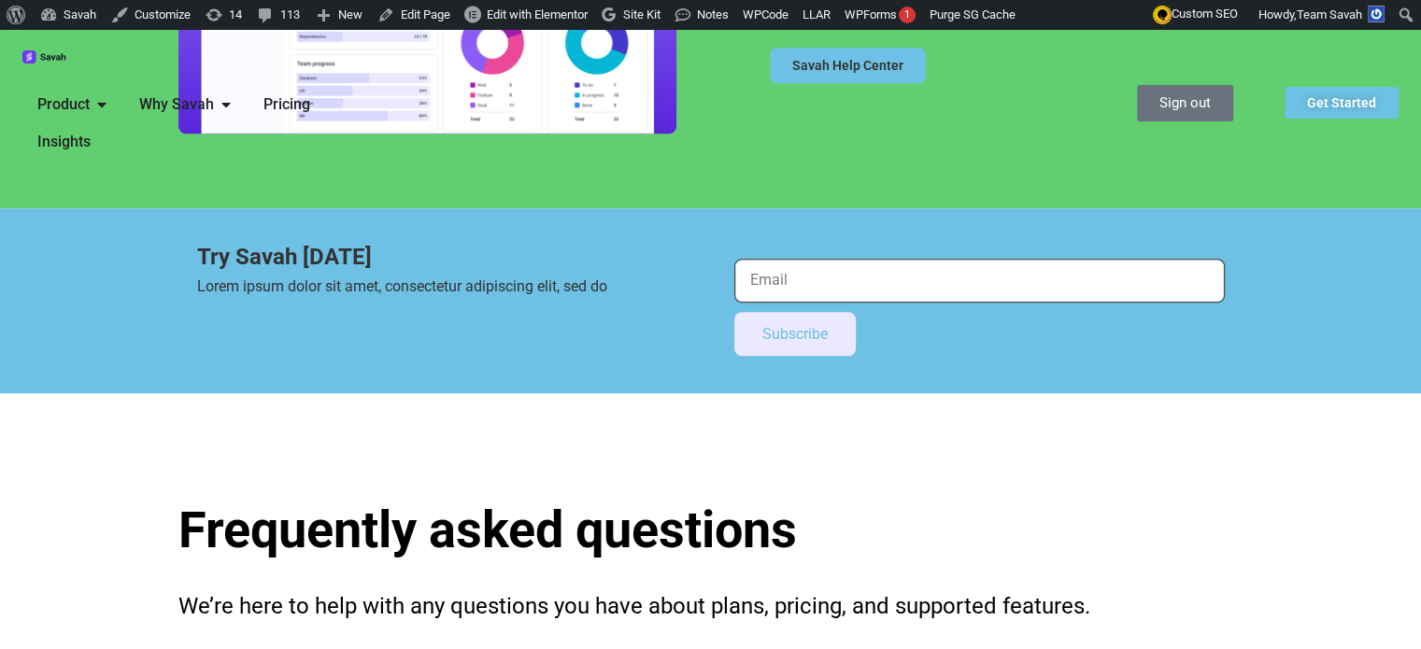
click at [771, 281] on input "Email" at bounding box center [979, 281] width 490 height 44
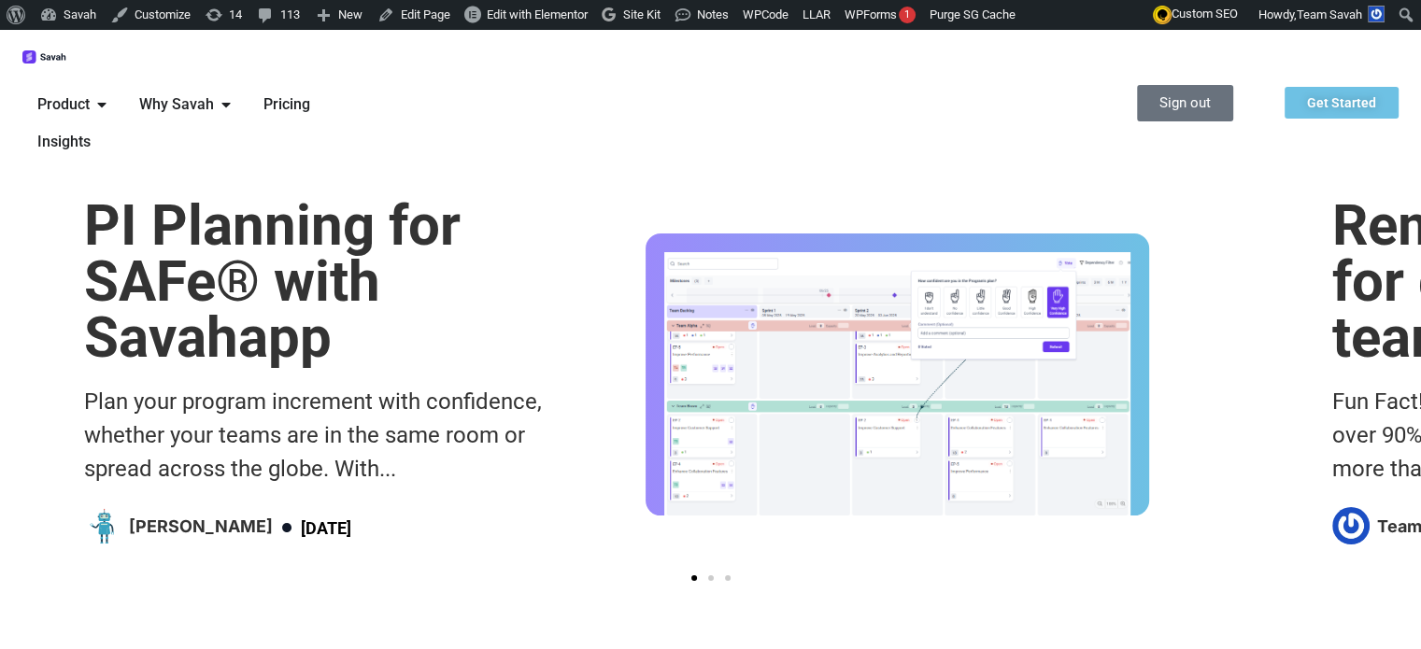
click at [243, 198] on h1 "PI Planning for SAFe® with Savahapp" at bounding box center [335, 282] width 502 height 168
click at [349, 257] on h1 "PI Planning for SAFe® with Savahapp" at bounding box center [336, 282] width 502 height 168
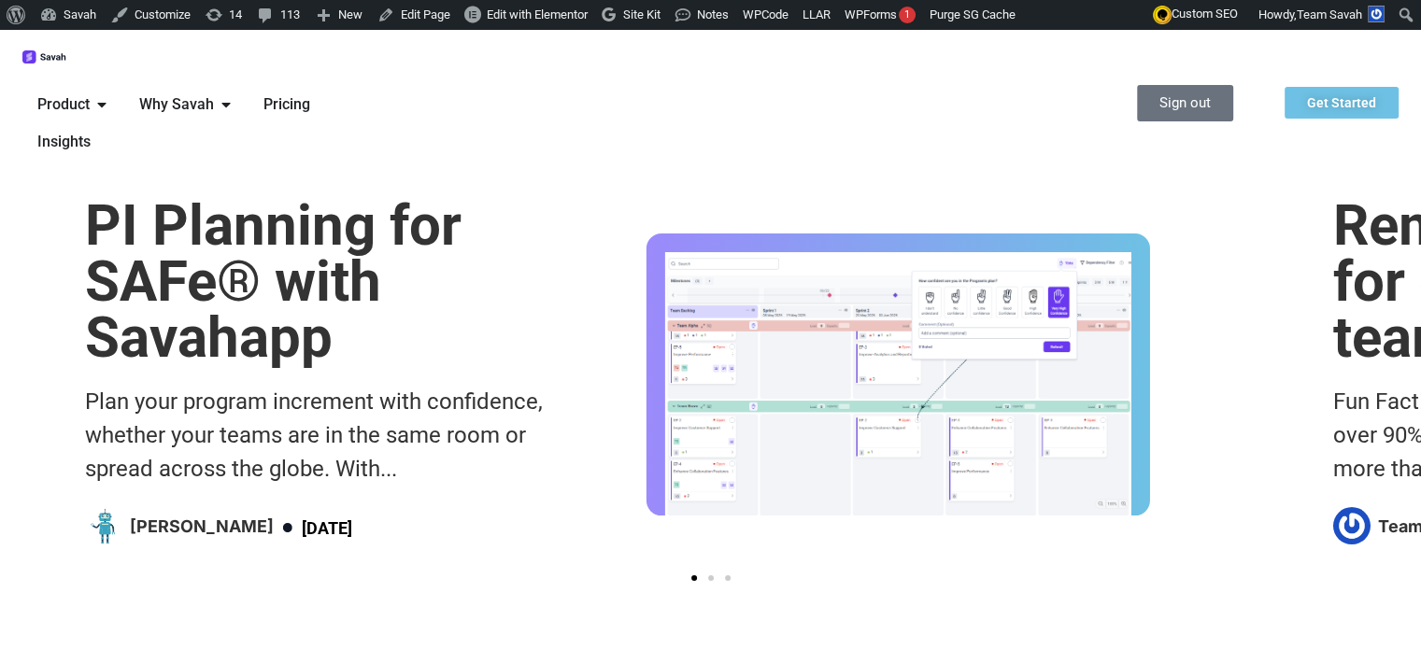
click at [349, 257] on h1 "PI Planning for SAFe® with Savahapp" at bounding box center [336, 282] width 502 height 168
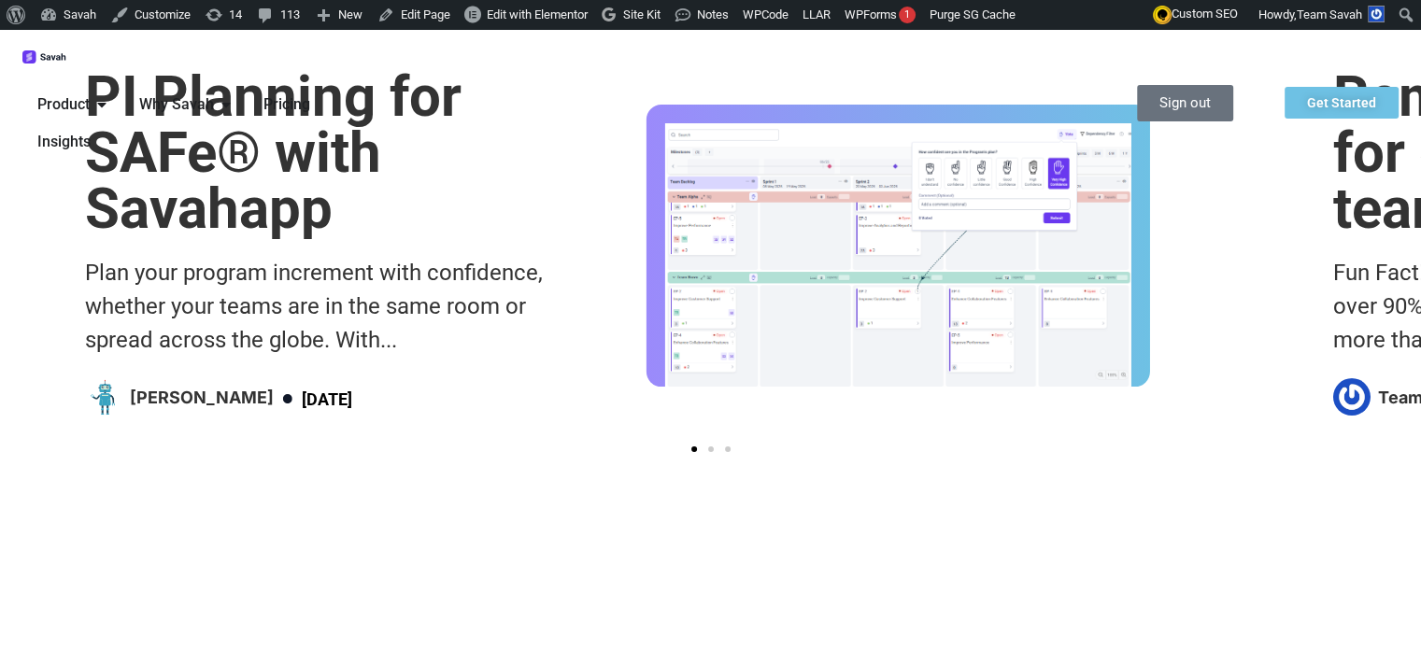
scroll to position [280, 0]
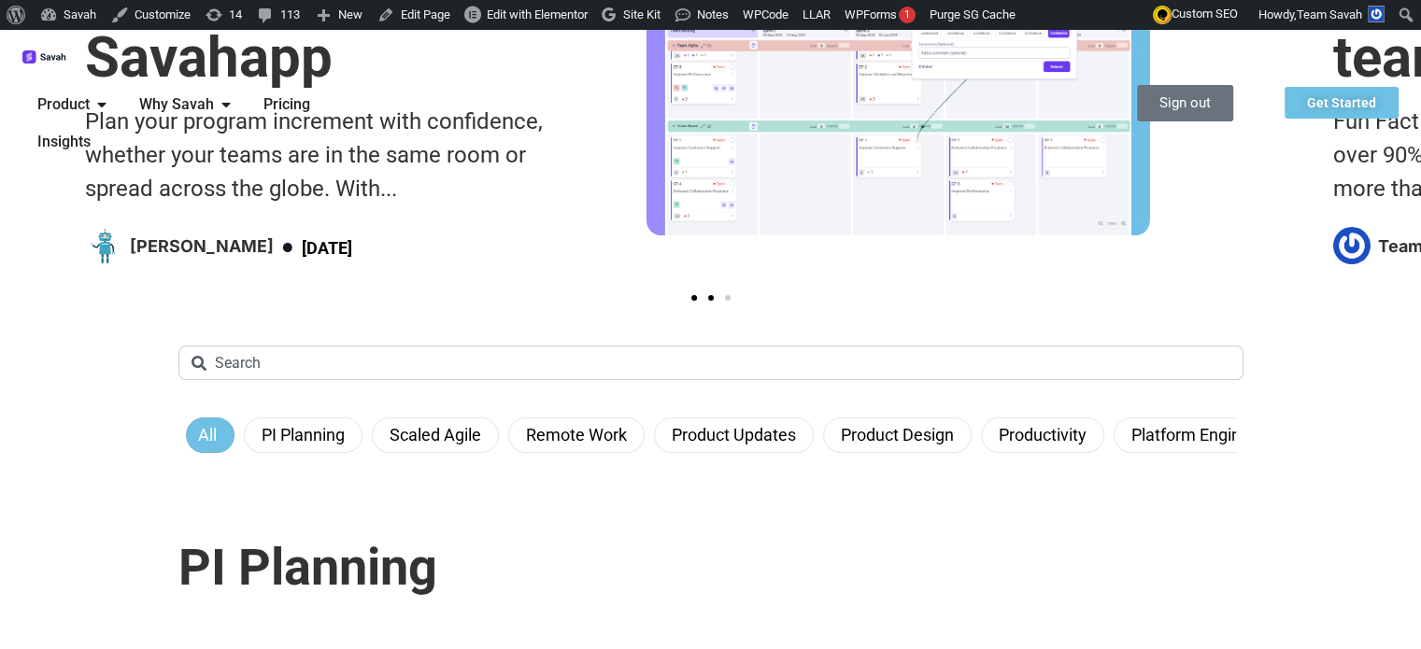
click at [708, 301] on span "Go to slide 2" at bounding box center [711, 298] width 6 height 6
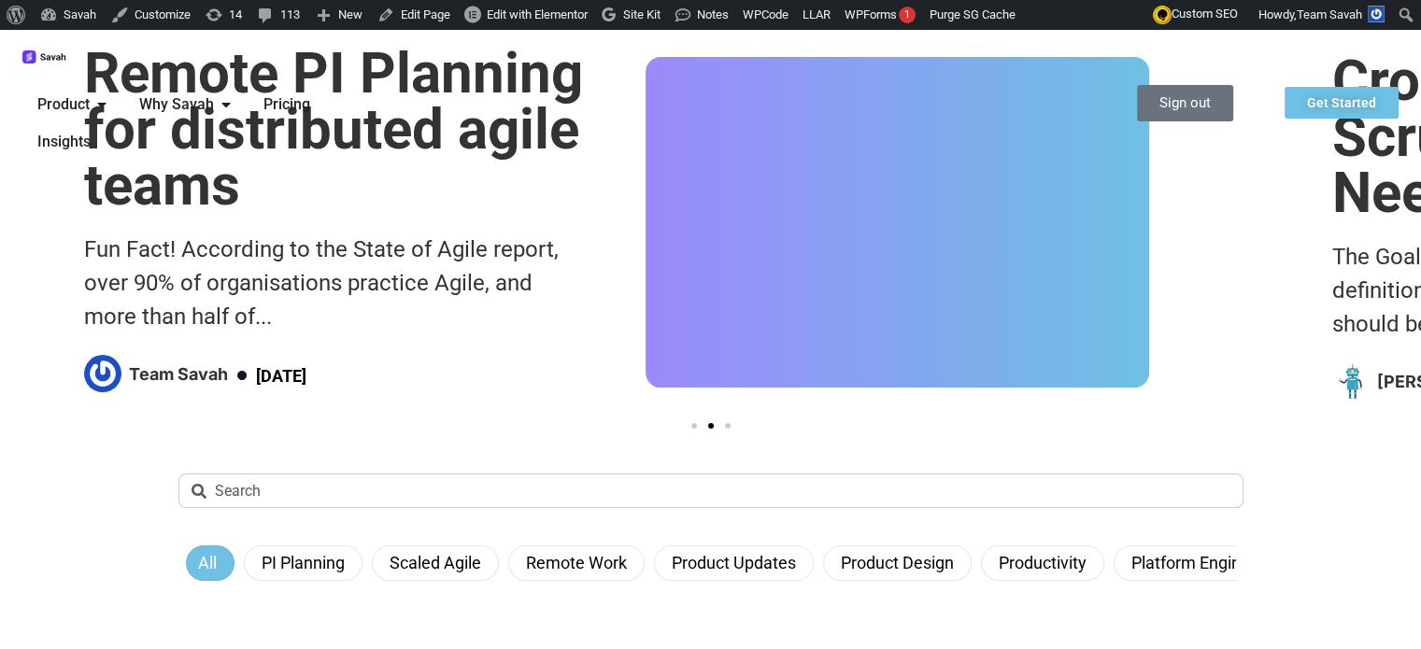
scroll to position [0, 0]
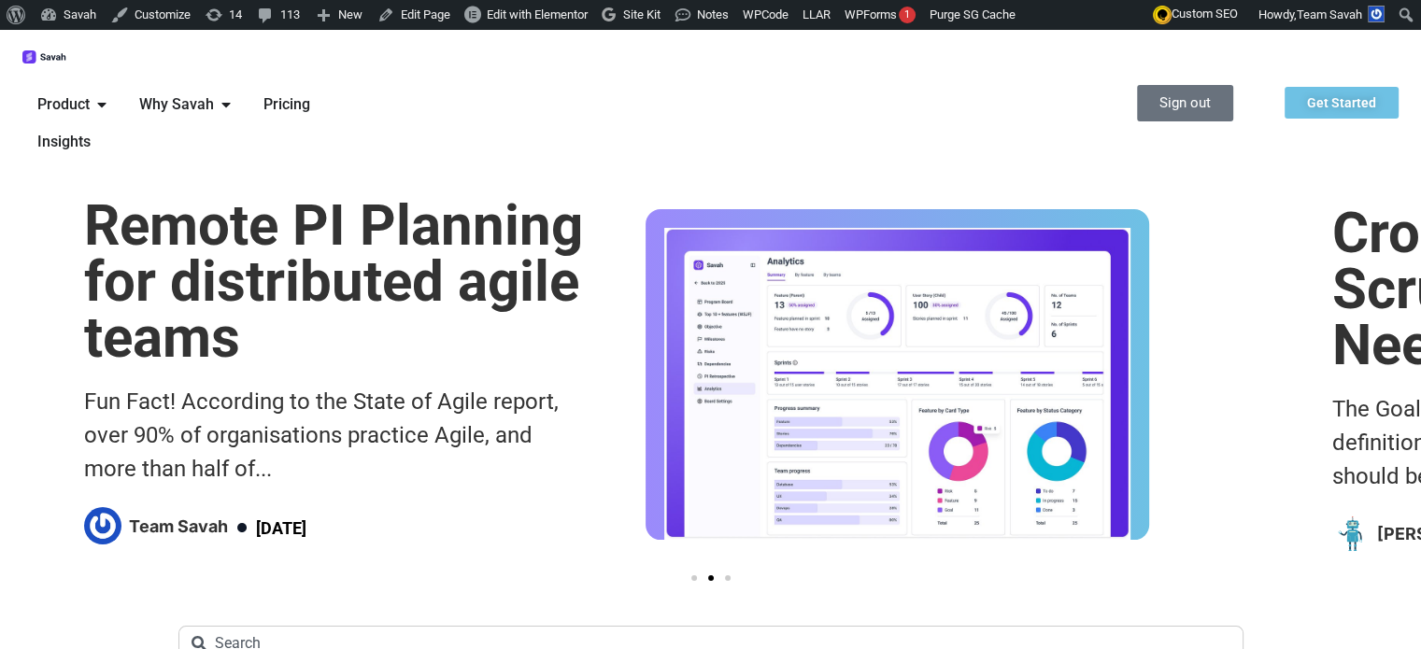
click at [321, 223] on h1 "Remote PI Planning for distributed agile teams" at bounding box center [335, 282] width 502 height 168
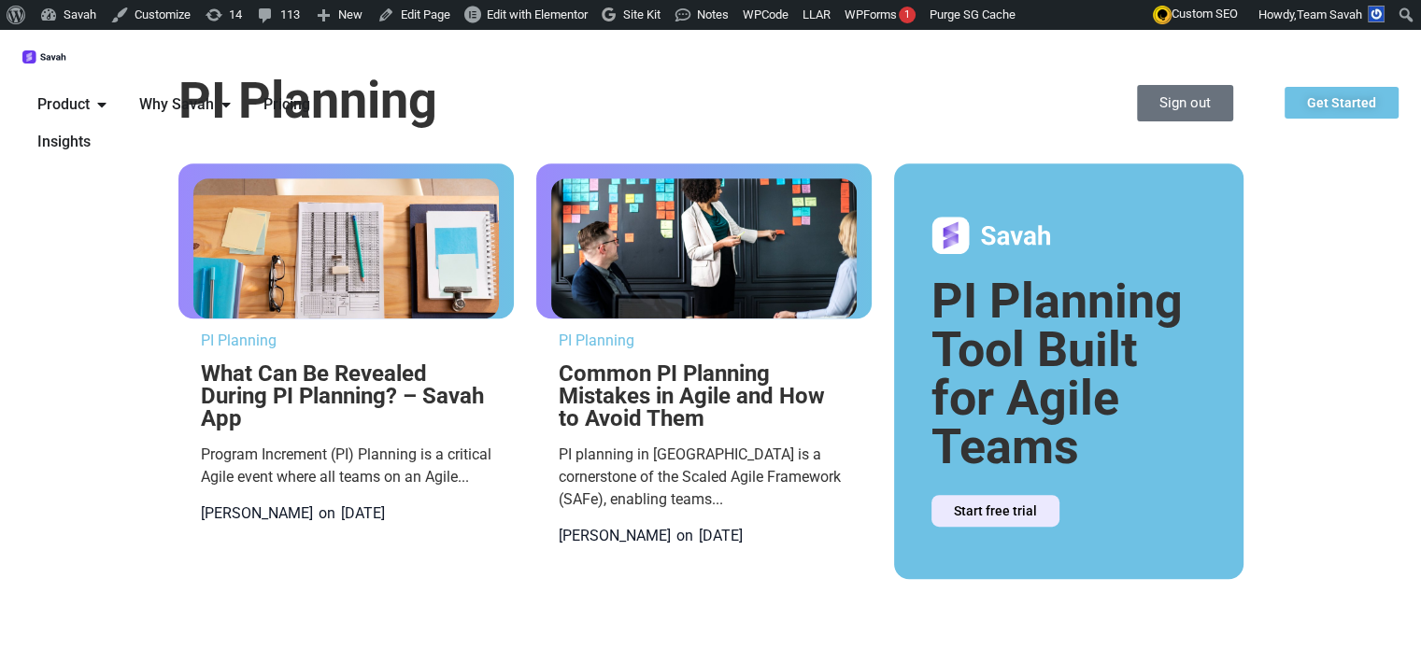
scroll to position [747, 0]
